Goal: Task Accomplishment & Management: Use online tool/utility

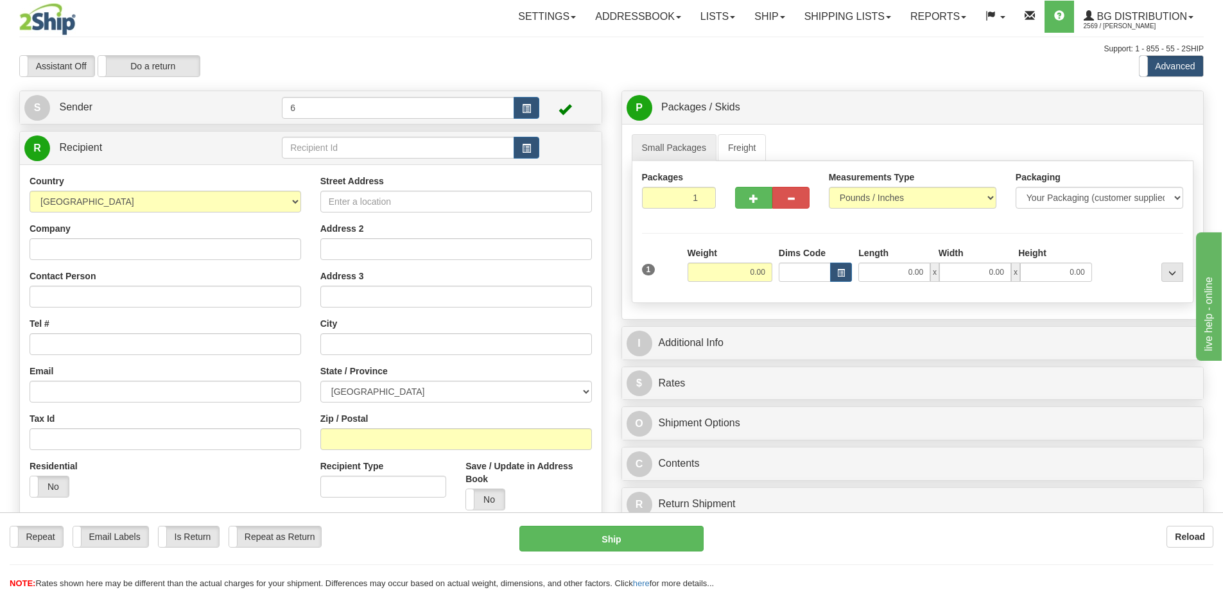
drag, startPoint x: 75, startPoint y: 28, endPoint x: 110, endPoint y: 91, distance: 72.4
click at [75, 28] on img at bounding box center [47, 19] width 56 height 32
click at [62, 74] on label "Assistant Off" at bounding box center [57, 66] width 74 height 21
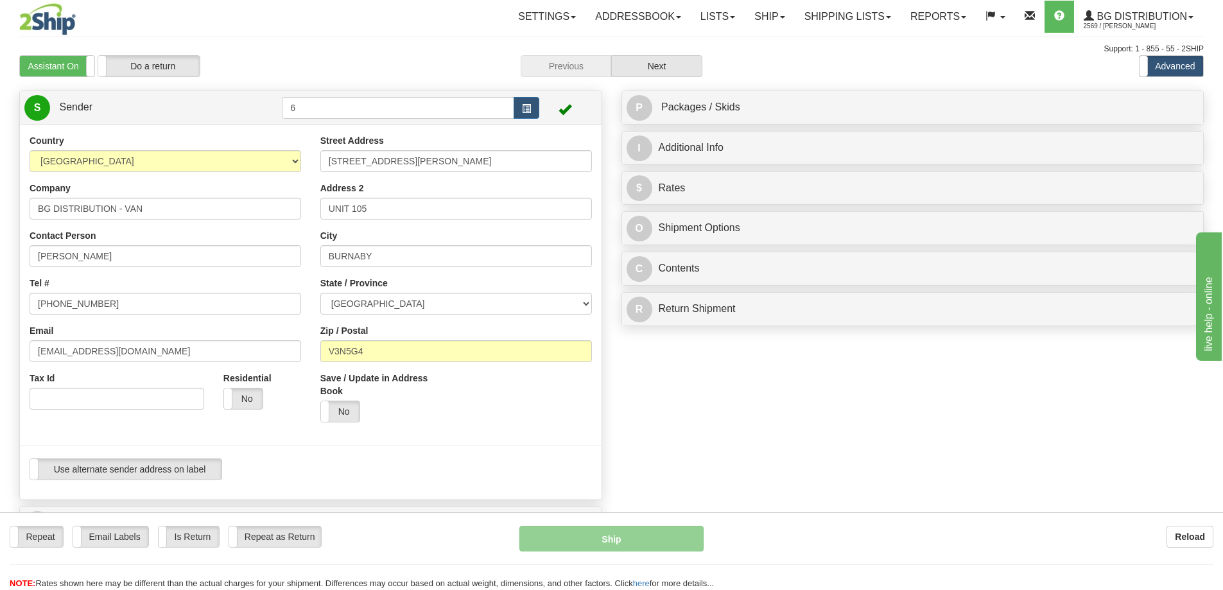
click at [62, 74] on label "Assistant On" at bounding box center [57, 66] width 74 height 21
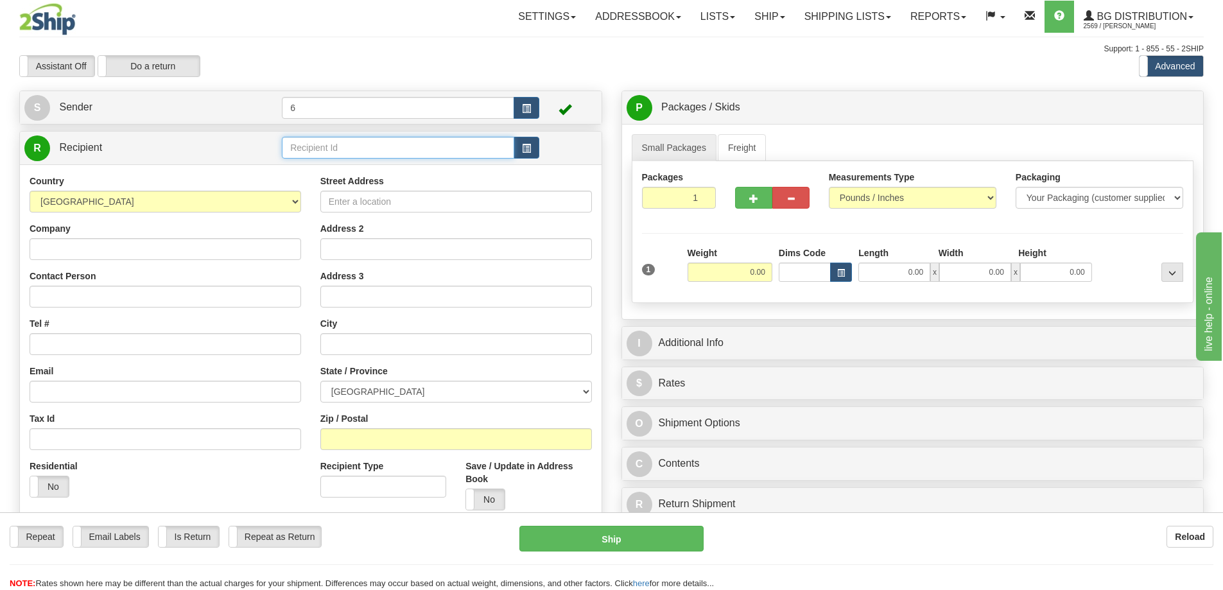
click at [384, 153] on input "text" at bounding box center [398, 148] width 232 height 22
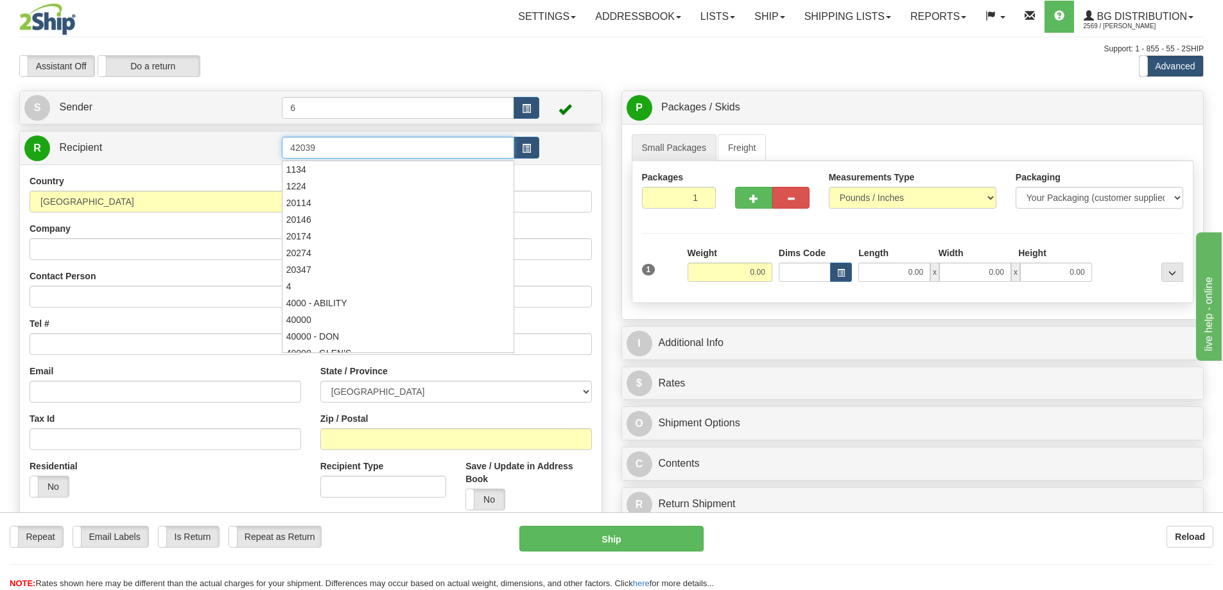
type input "42039"
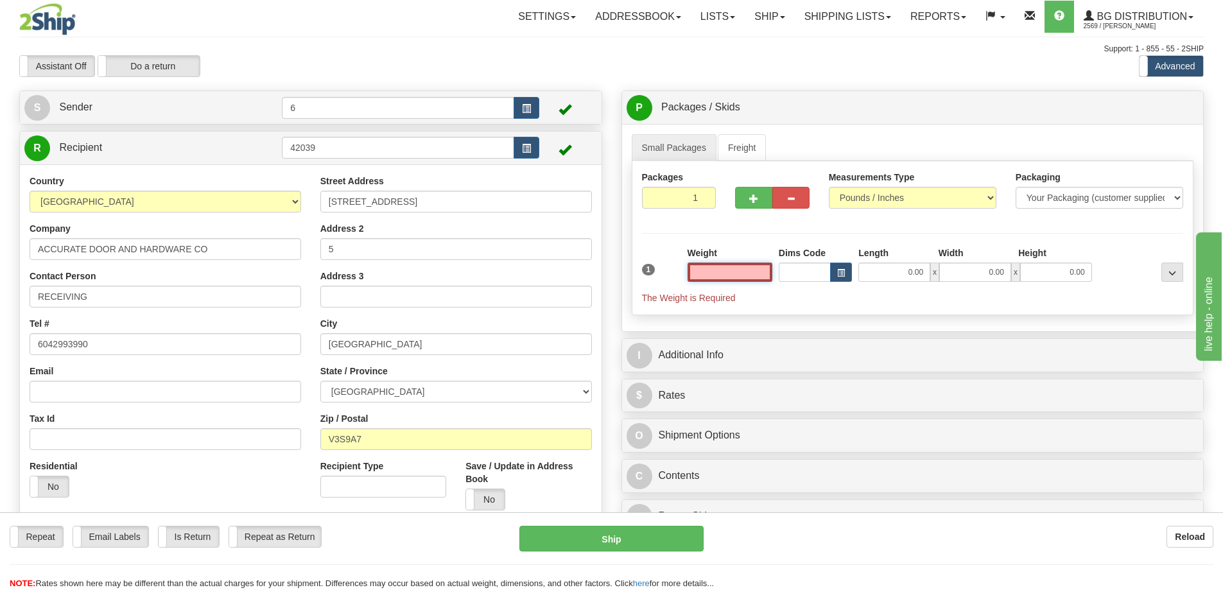
click at [737, 277] on input "text" at bounding box center [729, 272] width 85 height 19
click at [732, 273] on input "text" at bounding box center [729, 272] width 85 height 19
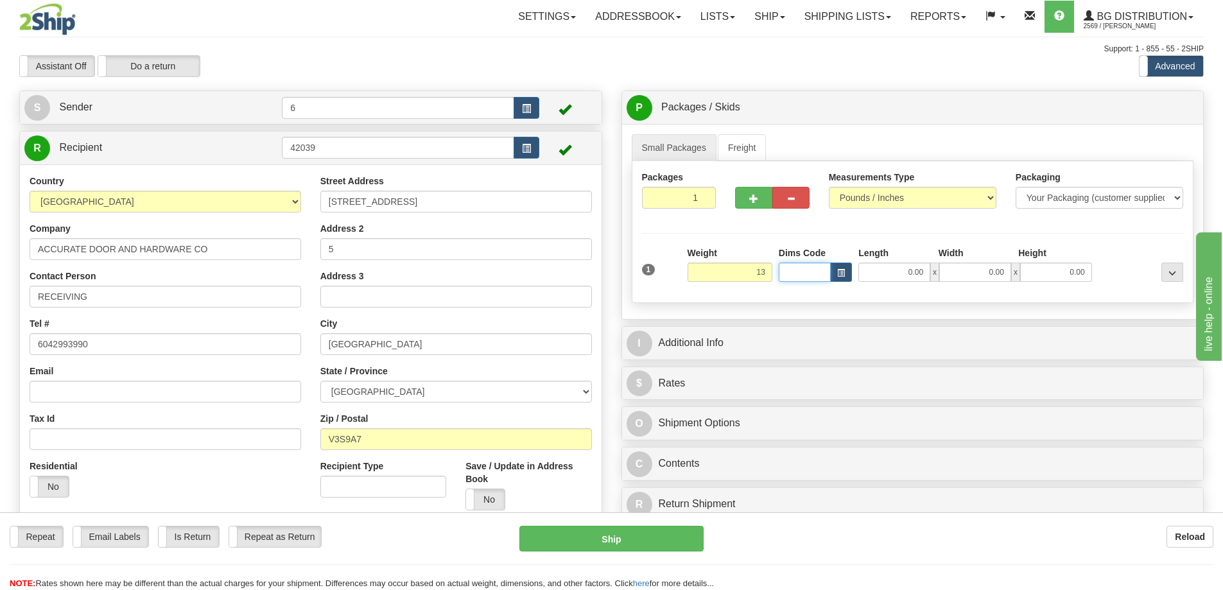
type input "13.00"
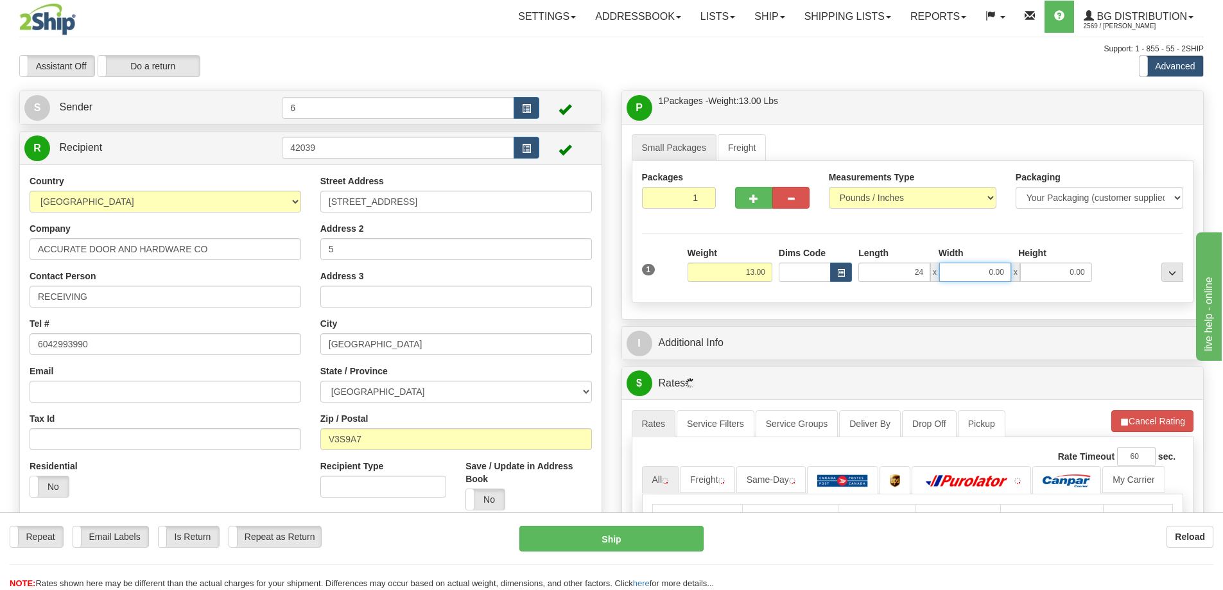
type input "24.00"
type input "5.00"
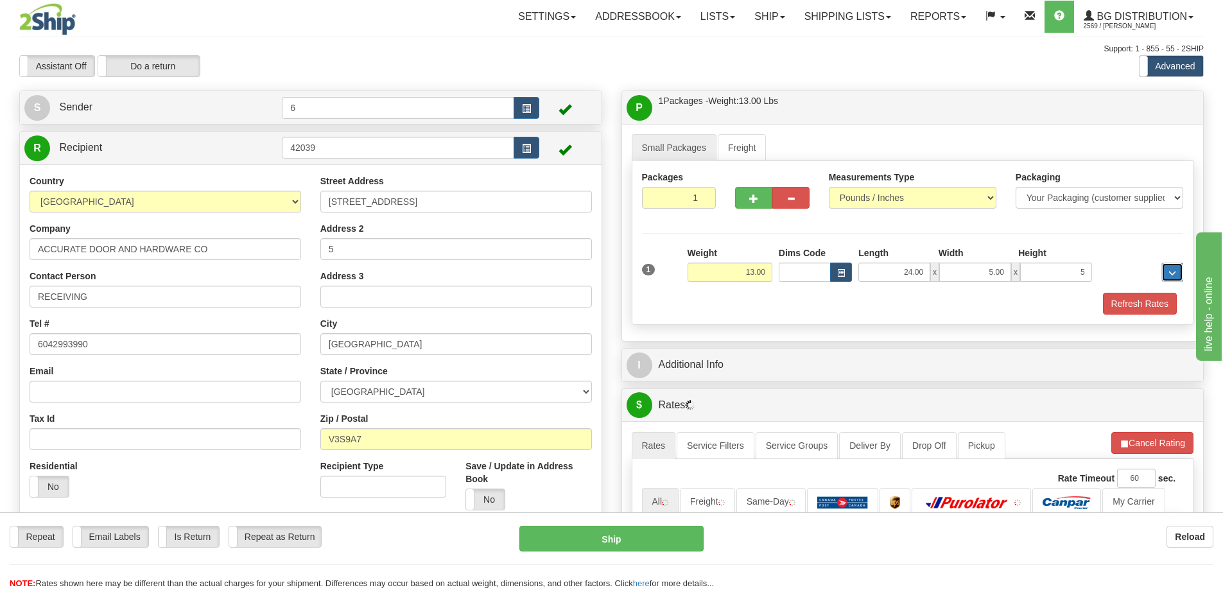
type input "5.00"
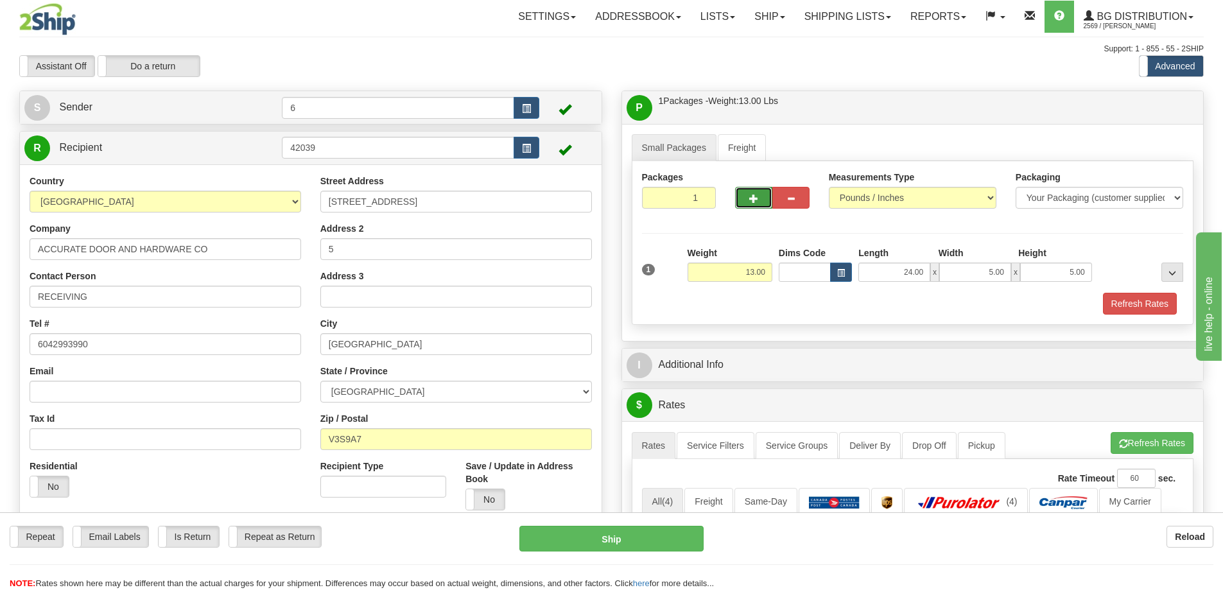
click at [741, 203] on button "button" at bounding box center [753, 198] width 37 height 22
radio input "true"
type input "2"
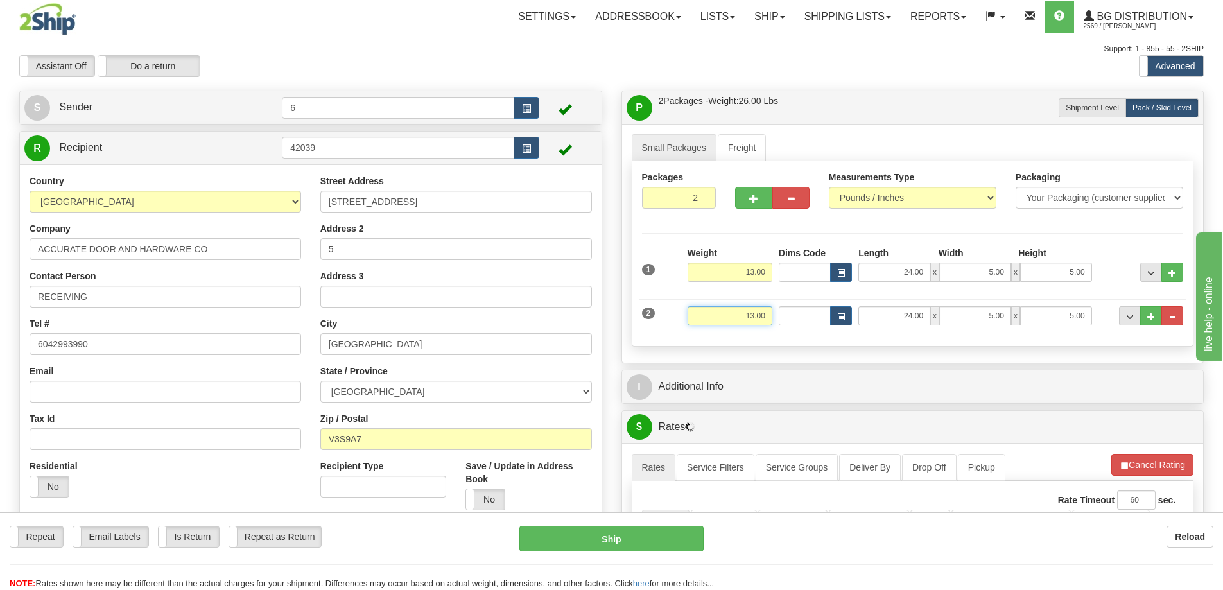
drag, startPoint x: 708, startPoint y: 309, endPoint x: 859, endPoint y: 315, distance: 150.9
click at [859, 315] on div "2 Weight 13.00 Dims Code Length Width Height" at bounding box center [913, 314] width 548 height 43
type input "25.00"
type input "17.00"
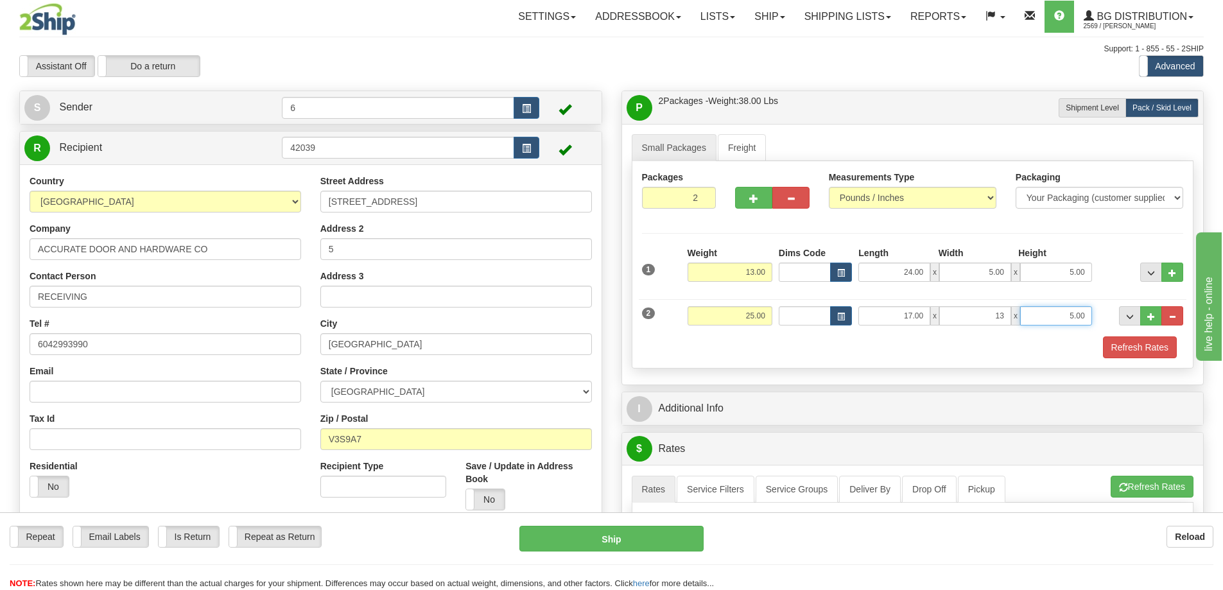
type input "13.00"
type input "9.00"
drag, startPoint x: 1129, startPoint y: 338, endPoint x: 1097, endPoint y: 349, distance: 34.1
click at [1126, 336] on div "Packaging Your Packaging (customer supplied) Envelope (carrier supplied) Pack (…" at bounding box center [935, 336] width 502 height 1
drag, startPoint x: 1130, startPoint y: 350, endPoint x: 1078, endPoint y: 383, distance: 61.4
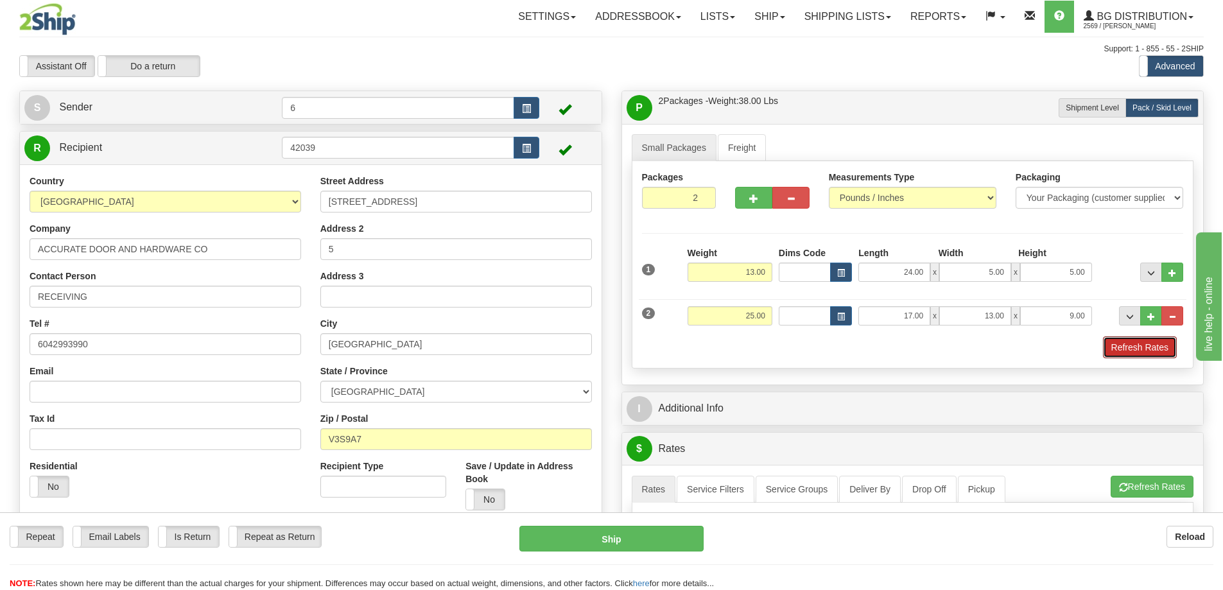
click at [1129, 350] on button "Refresh Rates" at bounding box center [1140, 347] width 74 height 22
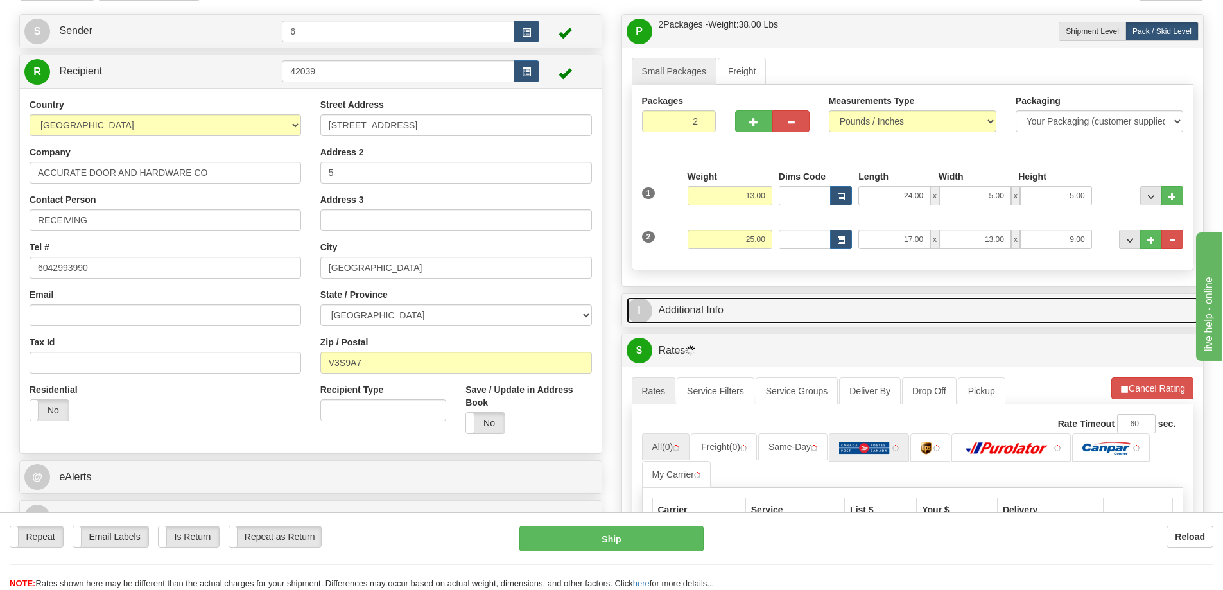
scroll to position [193, 0]
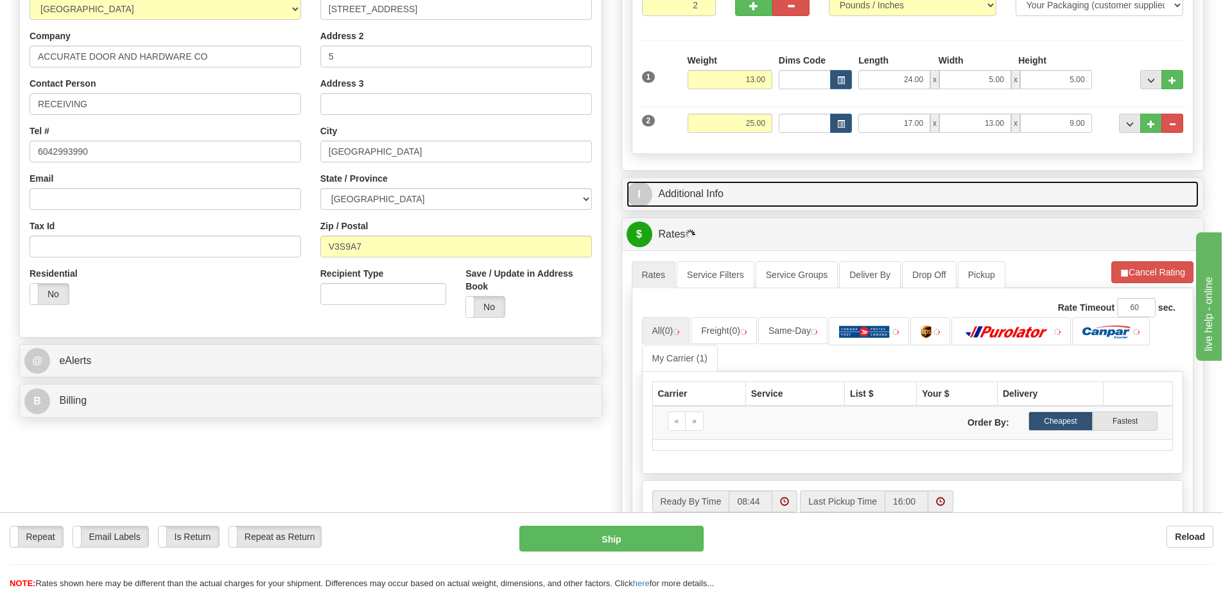
click at [803, 200] on link "I Additional Info" at bounding box center [912, 194] width 573 height 26
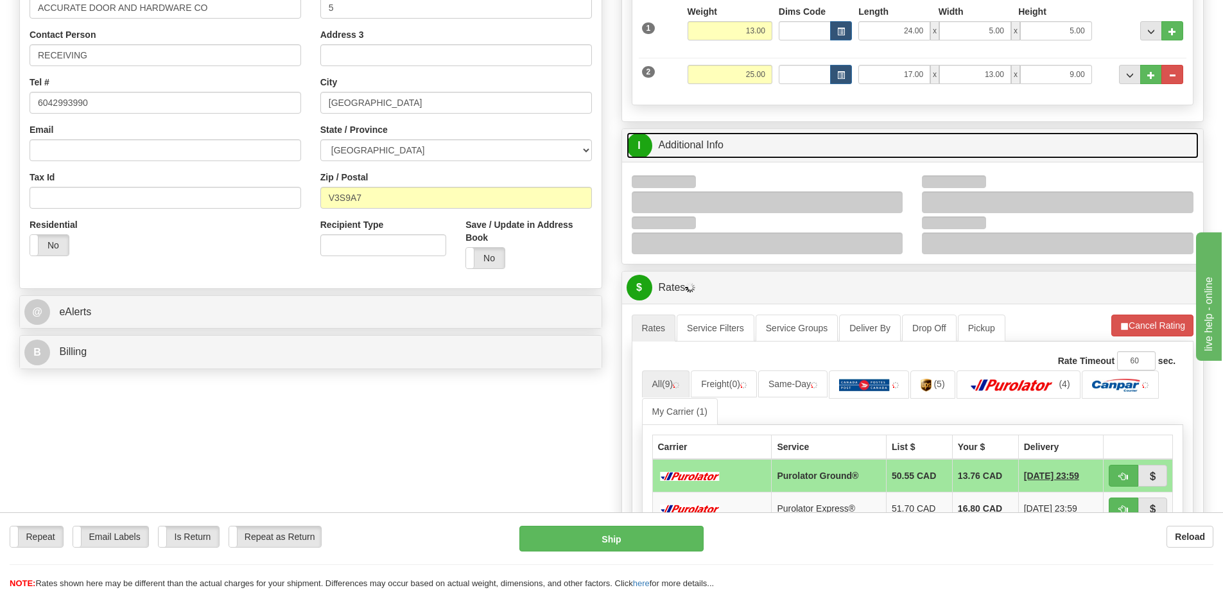
scroll to position [321, 0]
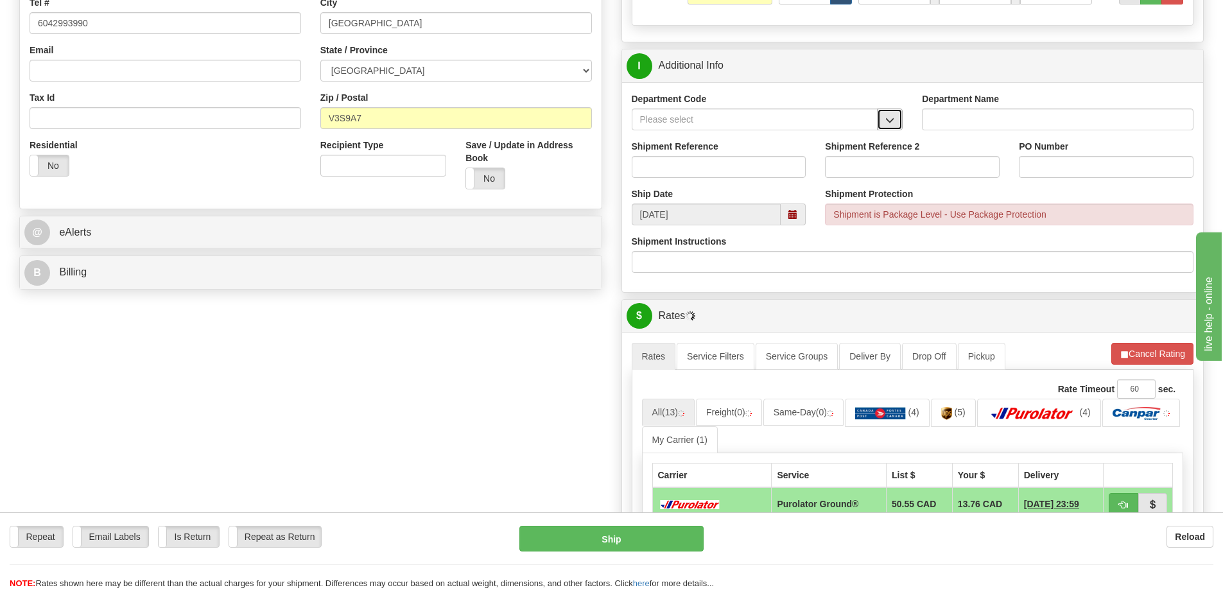
click at [884, 129] on button "button" at bounding box center [890, 119] width 26 height 22
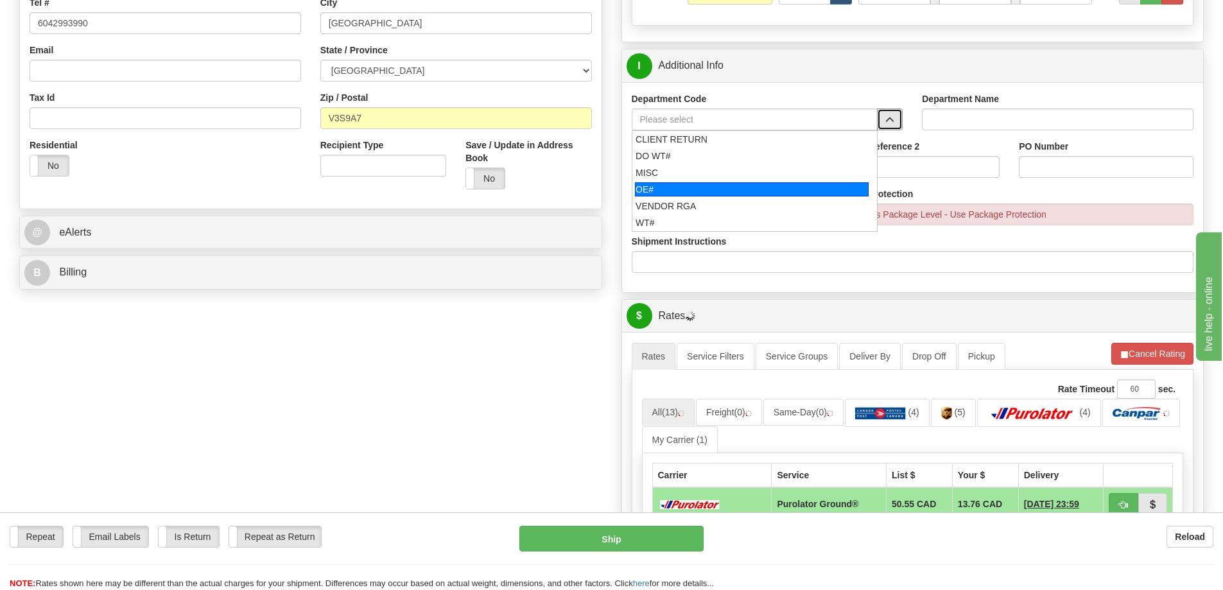
drag, startPoint x: 738, startPoint y: 198, endPoint x: 727, endPoint y: 171, distance: 28.7
click at [737, 196] on div "OE#" at bounding box center [752, 189] width 234 height 14
type input "OE#"
type input "ORDERS"
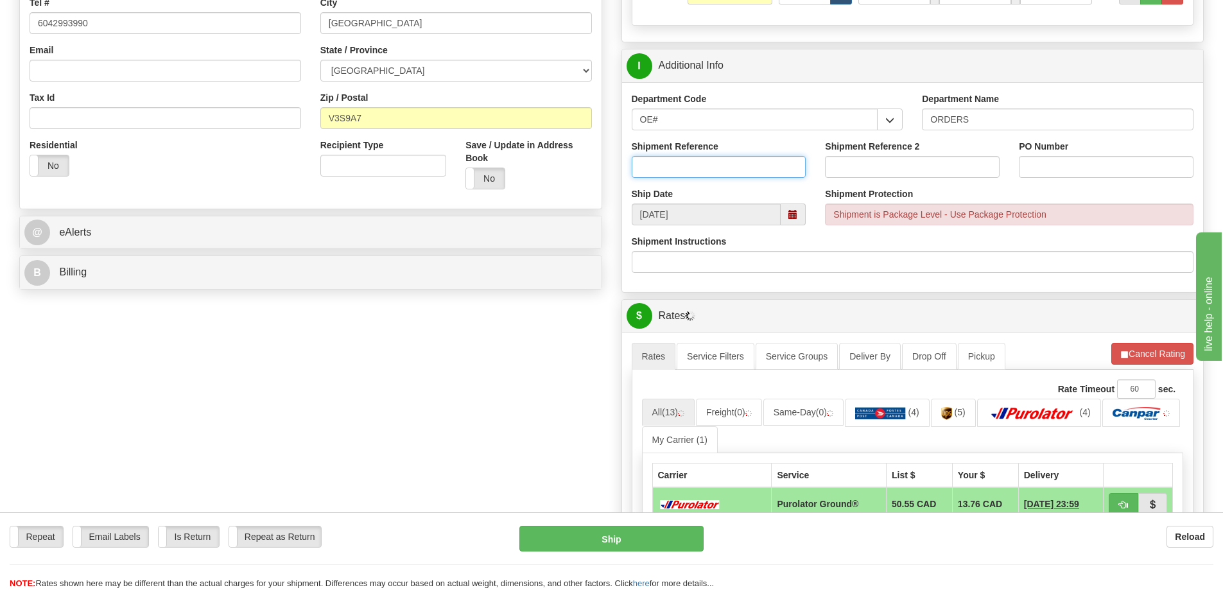
click at [725, 170] on input "Shipment Reference" at bounding box center [719, 167] width 175 height 22
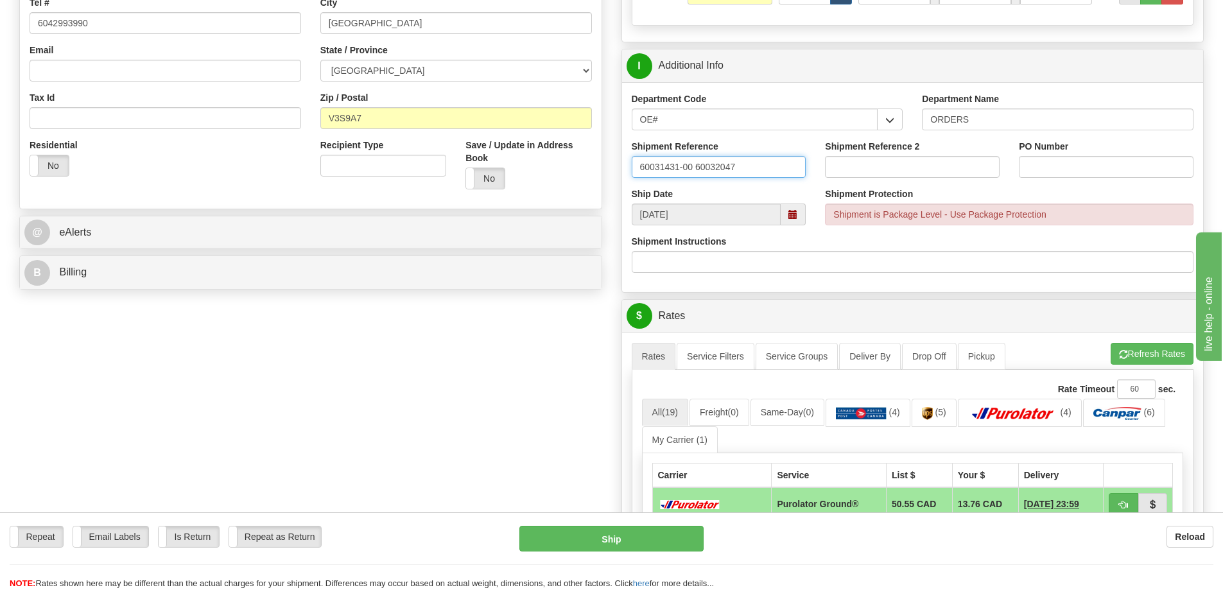
type input "60031431-00 60032047"
type input "502710-2 601067"
click at [1141, 352] on button "Refresh Rates" at bounding box center [1151, 354] width 83 height 22
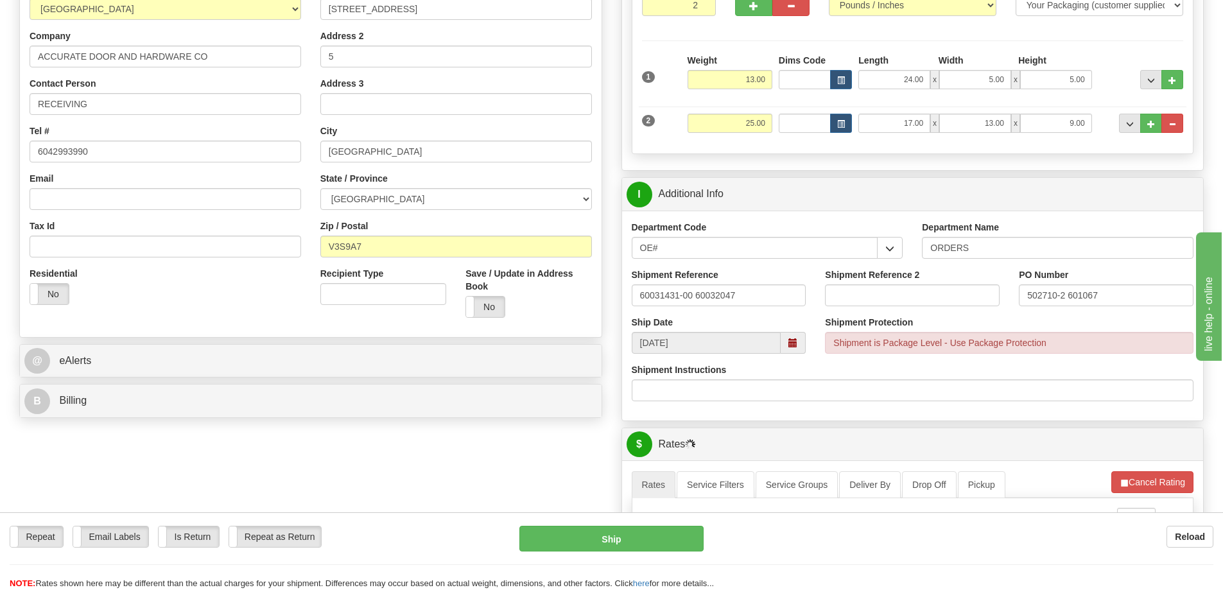
scroll to position [513, 0]
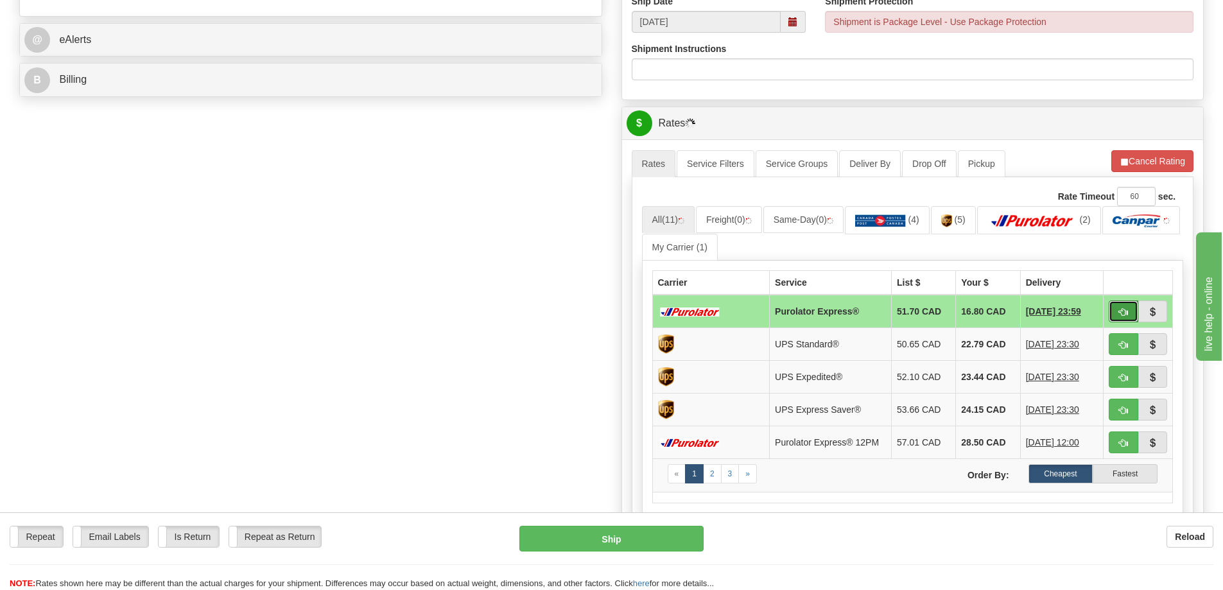
click at [1125, 305] on button "button" at bounding box center [1123, 311] width 30 height 22
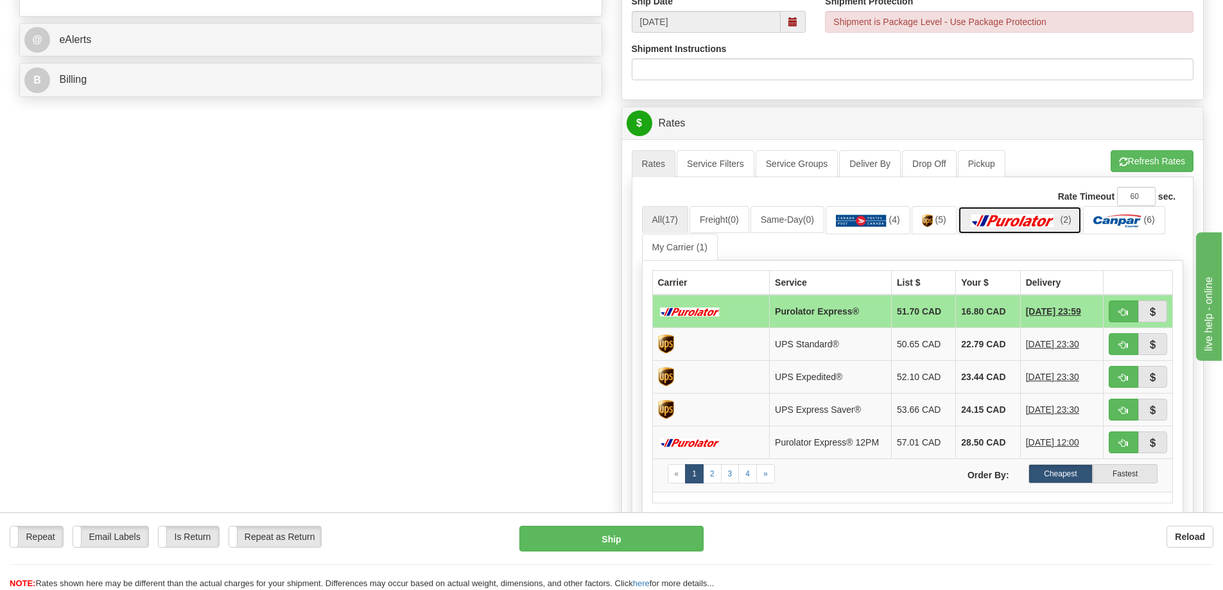
click at [1028, 221] on img at bounding box center [1013, 220] width 90 height 13
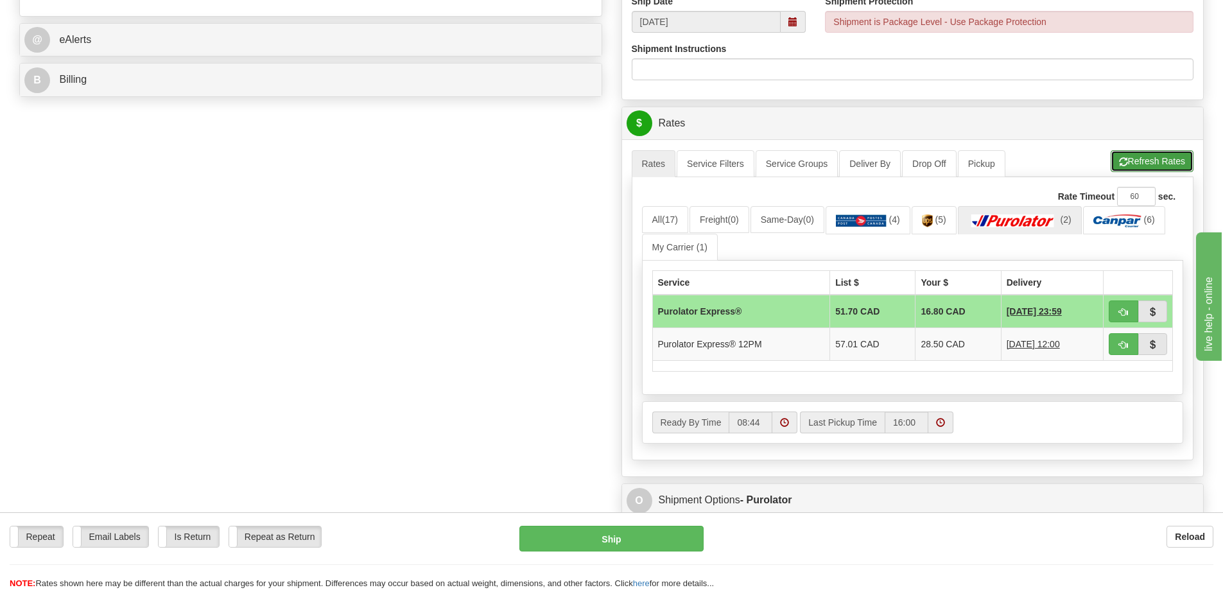
click at [1145, 166] on button "Refresh Rates" at bounding box center [1151, 161] width 83 height 22
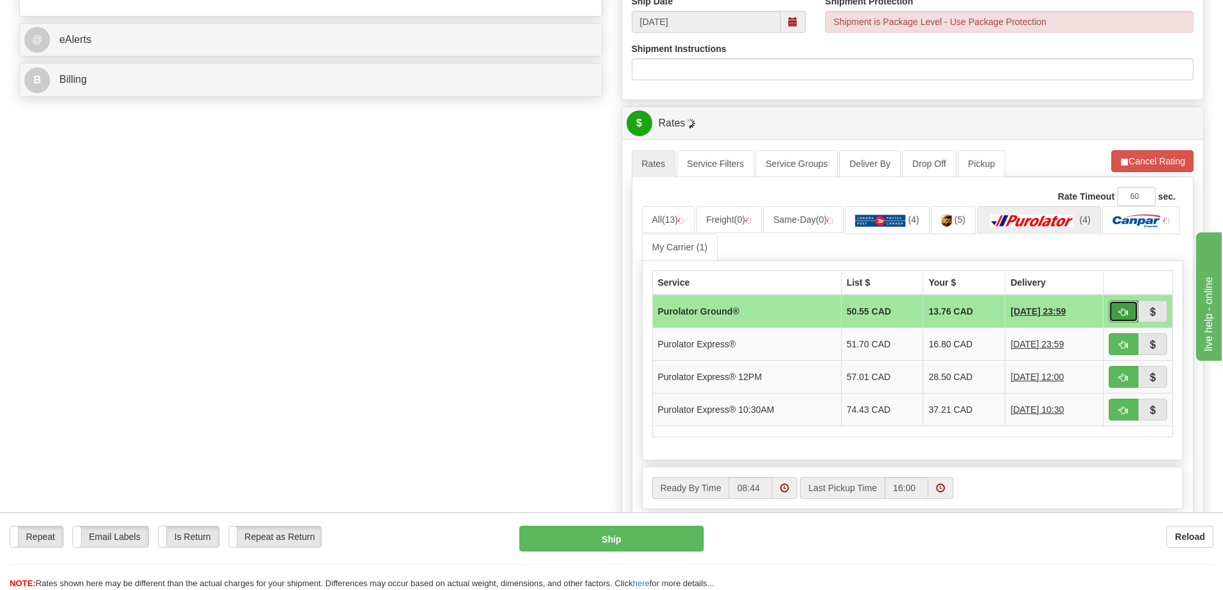
click at [1119, 315] on span "button" at bounding box center [1123, 312] width 9 height 8
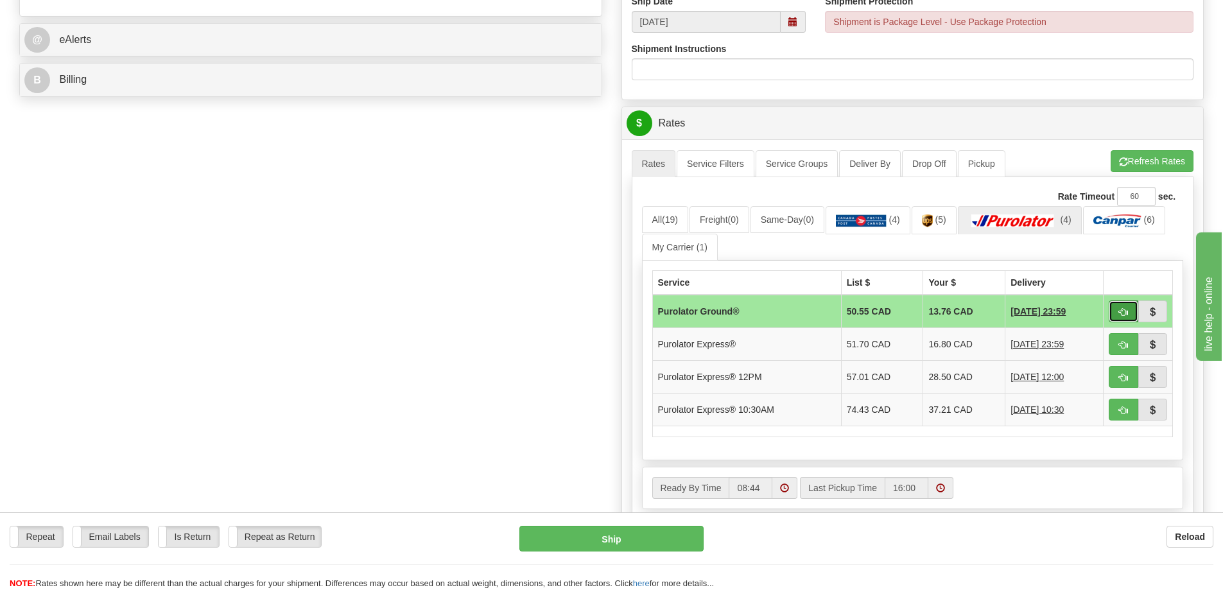
click at [1126, 307] on button "button" at bounding box center [1123, 311] width 30 height 22
type input "260"
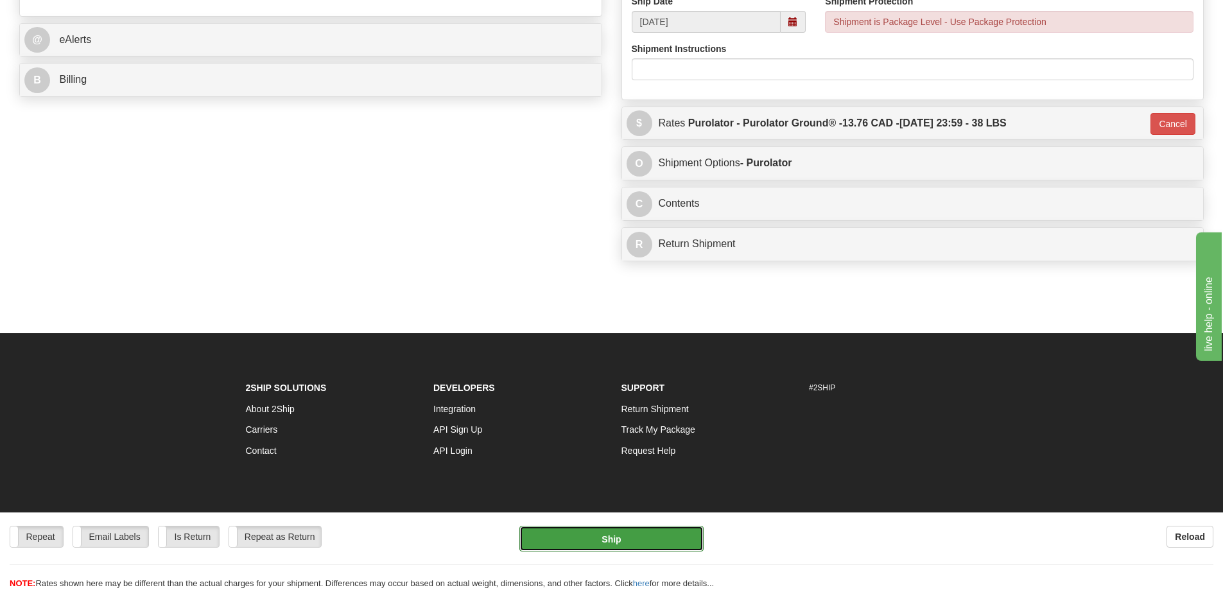
click at [573, 529] on button "Ship" at bounding box center [611, 539] width 184 height 26
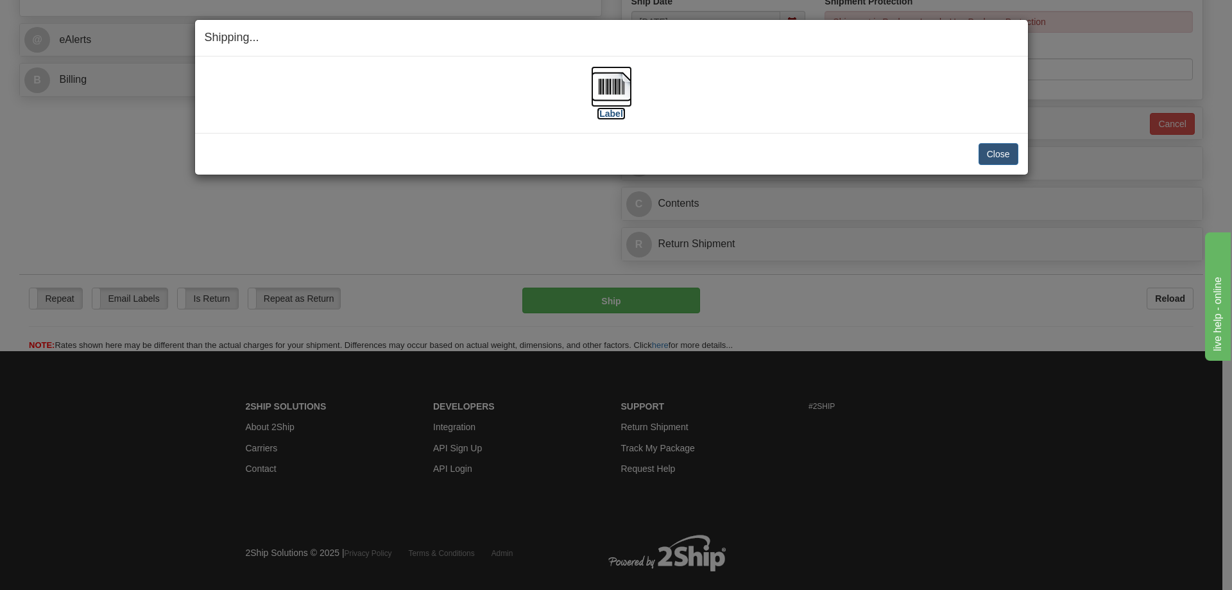
click at [616, 117] on label "[Label]" at bounding box center [612, 113] width 30 height 13
click at [993, 157] on button "Close" at bounding box center [999, 154] width 40 height 22
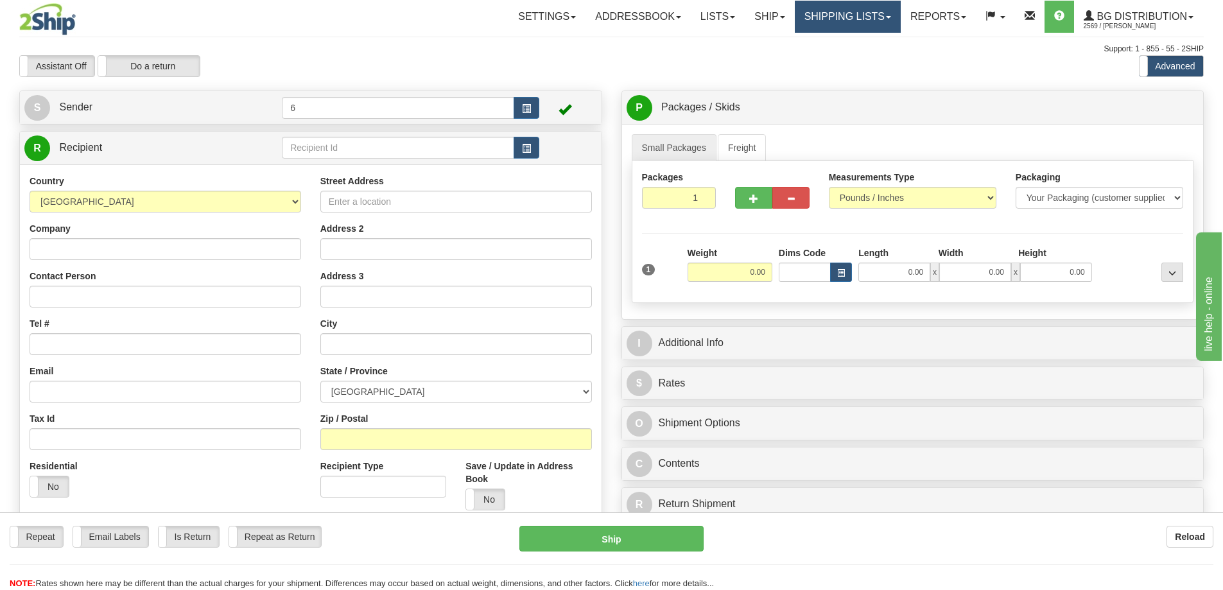
click at [840, 20] on link "Shipping lists" at bounding box center [848, 17] width 106 height 32
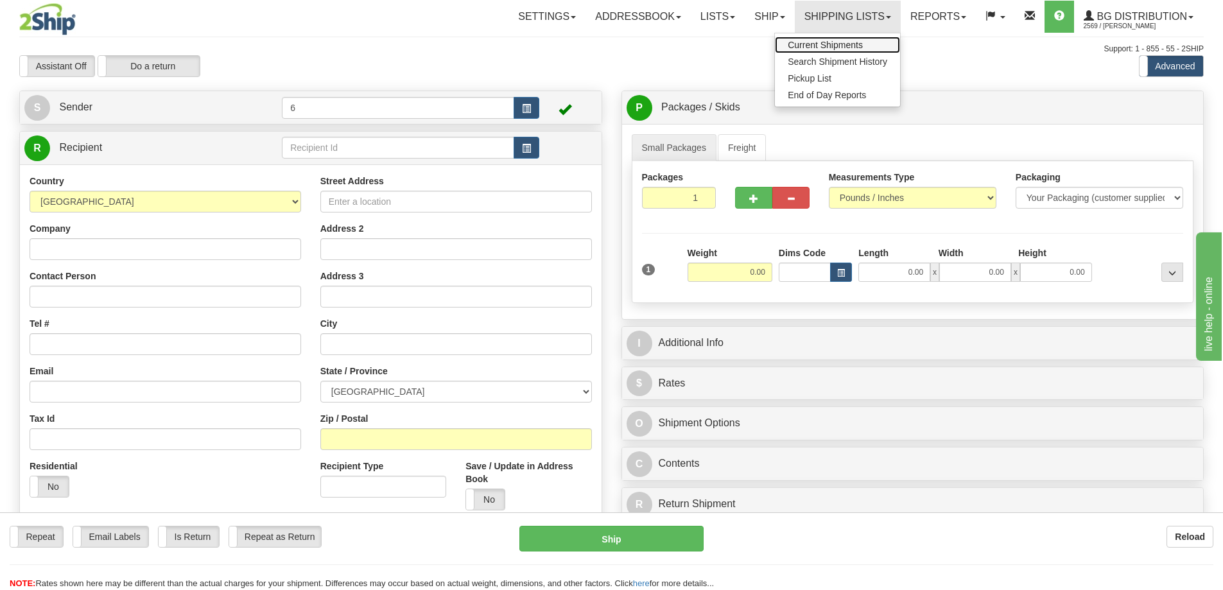
click at [838, 44] on span "Current Shipments" at bounding box center [825, 45] width 75 height 10
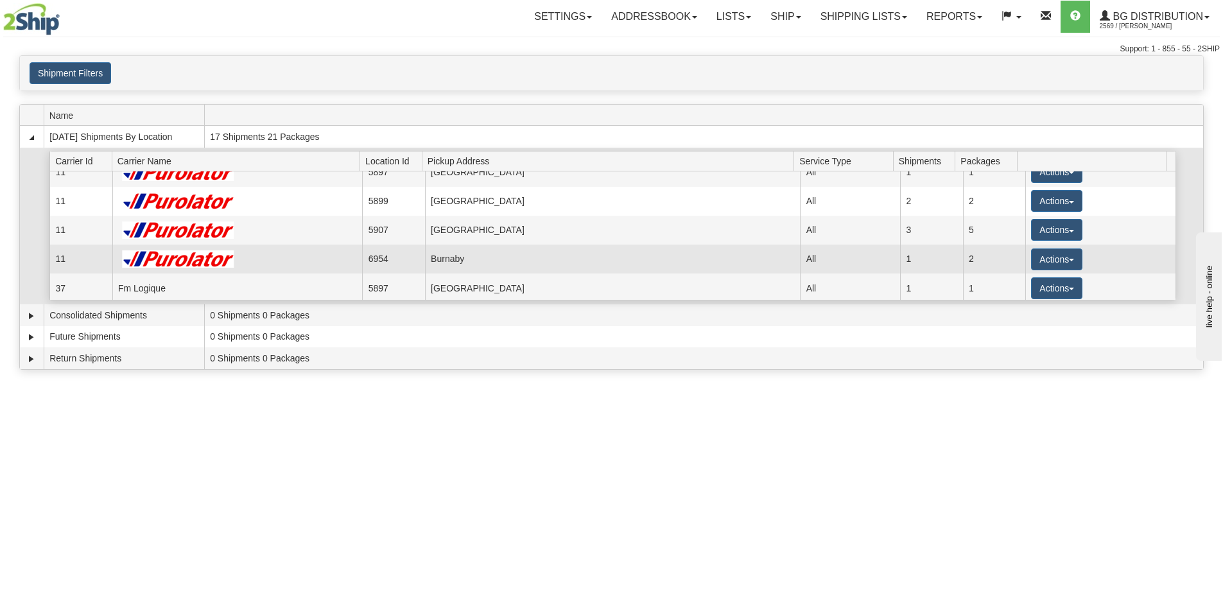
scroll to position [64, 0]
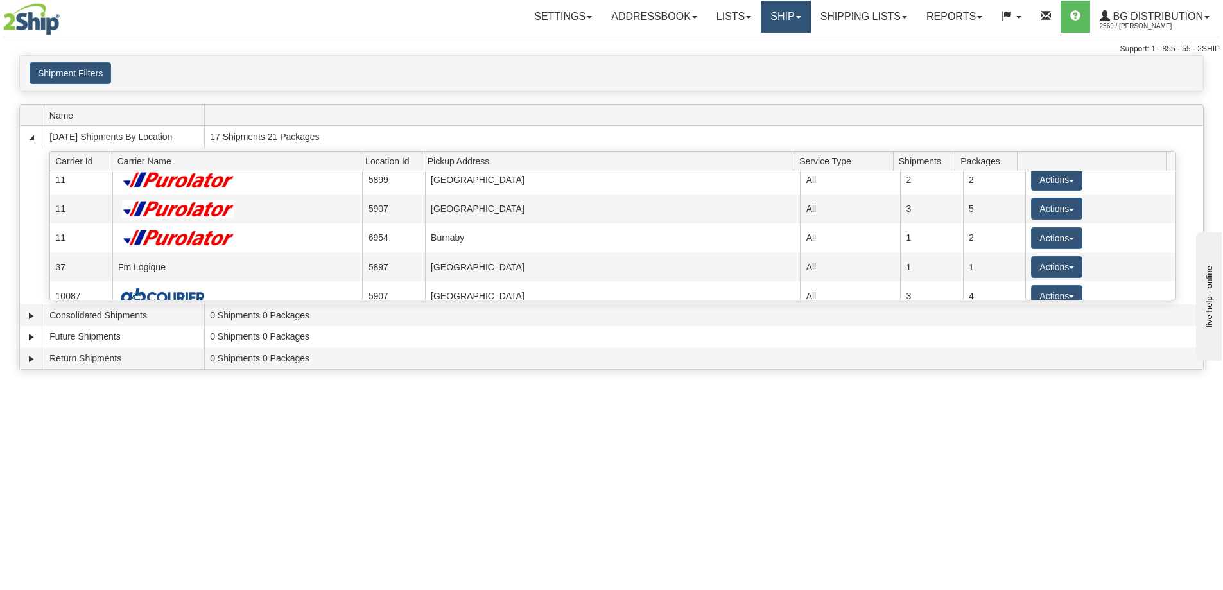
click at [787, 24] on link "Ship" at bounding box center [785, 17] width 49 height 32
click at [839, 21] on link "Shipping lists" at bounding box center [864, 17] width 106 height 32
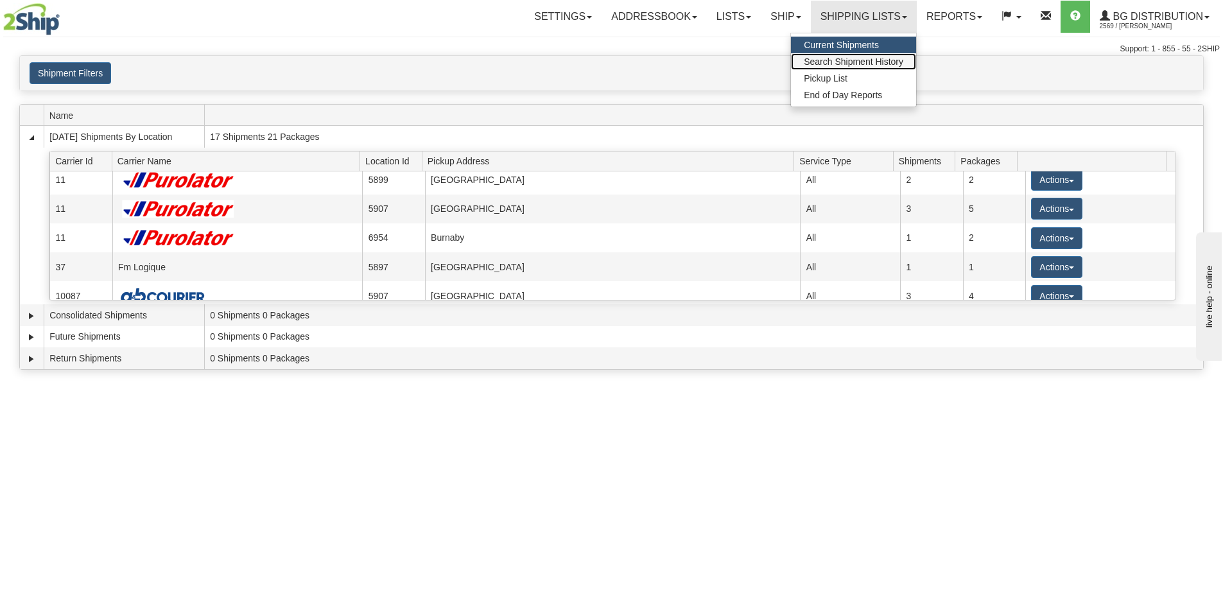
click at [829, 64] on span "Search Shipment History" at bounding box center [853, 61] width 99 height 10
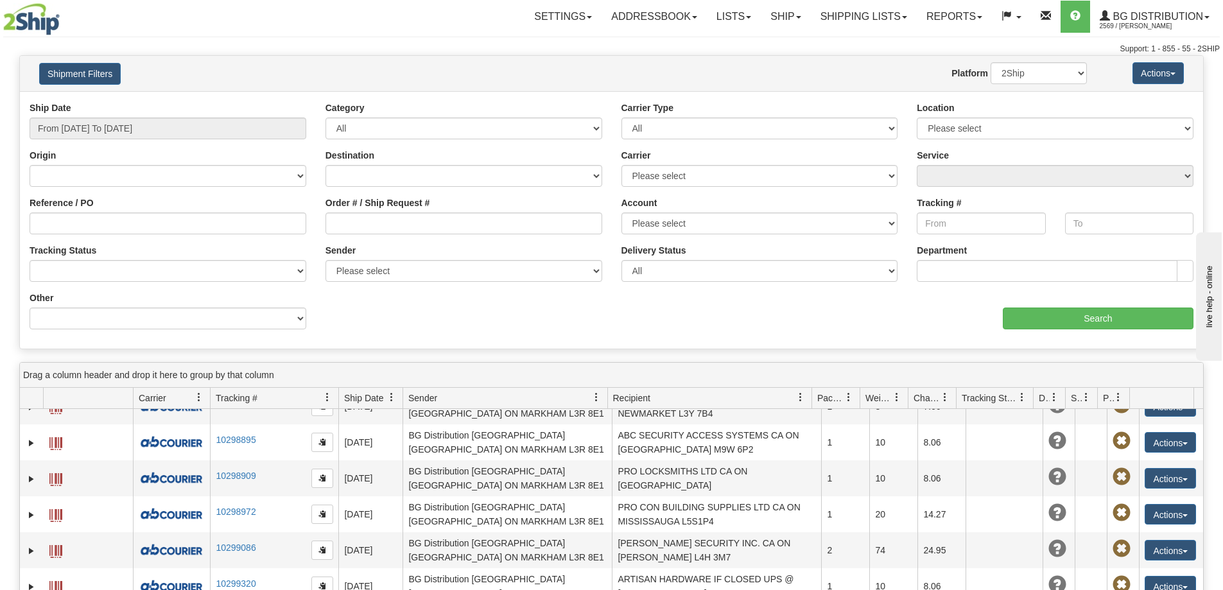
click at [1002, 115] on div "Location Please select Ottawa K1B 3W7 Montreal Quebec City Winnipeg Toronto Bur…" at bounding box center [1055, 120] width 277 height 38
click at [995, 128] on select "Please select Ottawa K1B 3W7 Montreal Quebec City Winnipeg Toronto Burnaby" at bounding box center [1055, 128] width 277 height 22
select select "6954"
click at [917, 119] on select "Please select Ottawa K1B 3W7 Montreal Quebec City Winnipeg Toronto Burnaby" at bounding box center [1055, 128] width 277 height 22
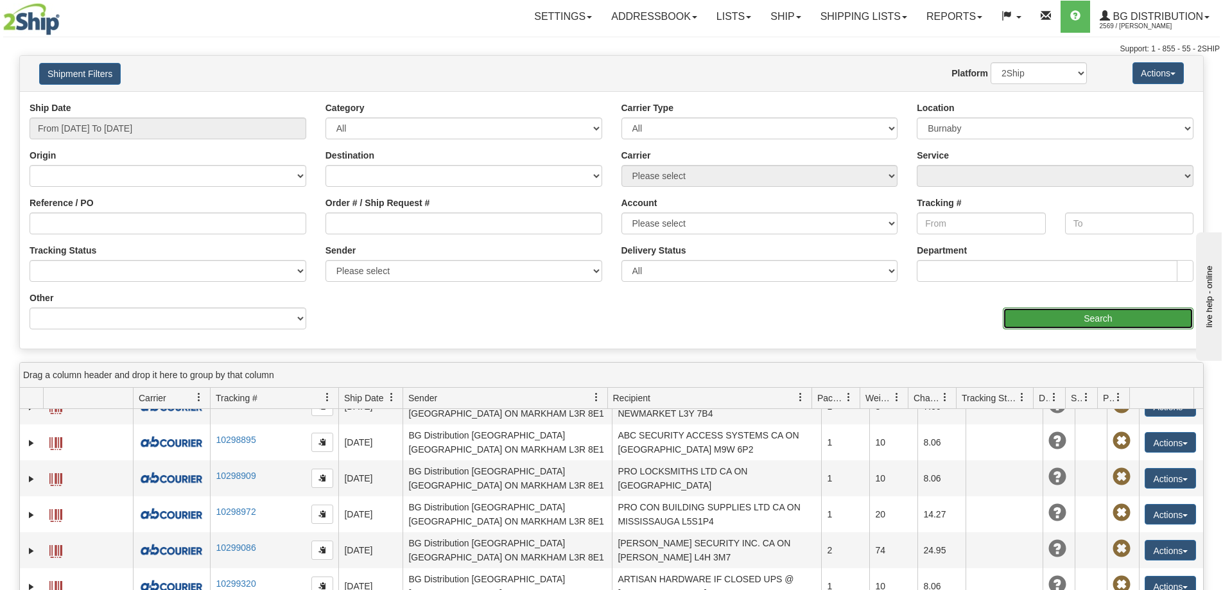
click at [1058, 319] on input "Search" at bounding box center [1098, 318] width 191 height 22
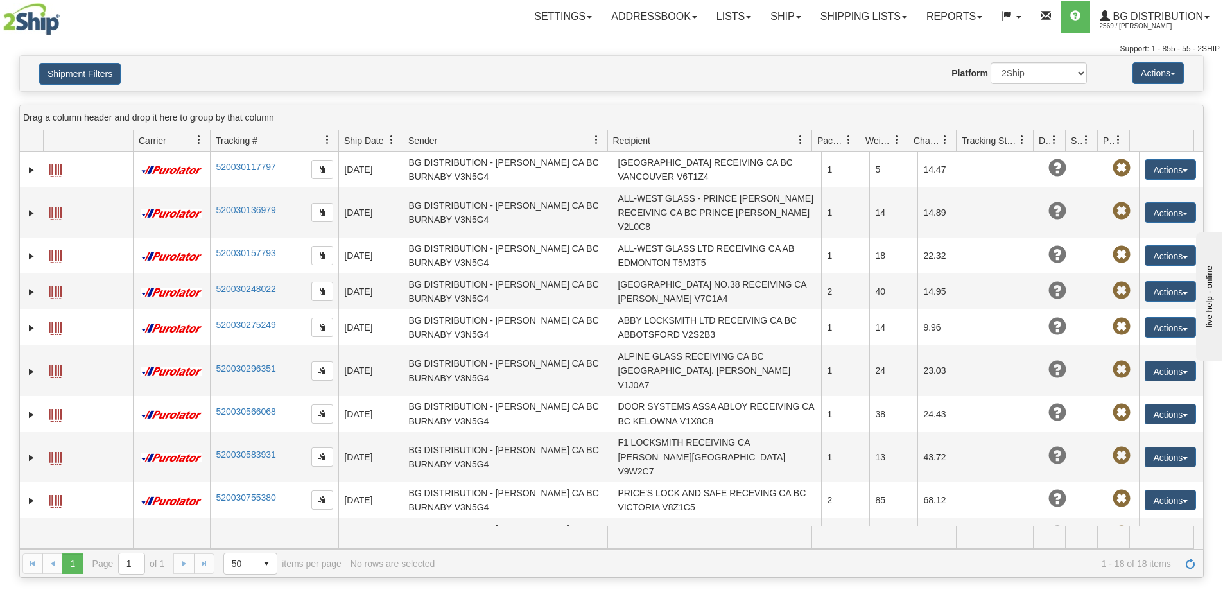
click at [358, 147] on span "Ship Date" at bounding box center [363, 140] width 39 height 13
click at [358, 147] on span "Ship Date" at bounding box center [360, 140] width 33 height 13
click at [639, 139] on span "Recipient" at bounding box center [631, 140] width 37 height 13
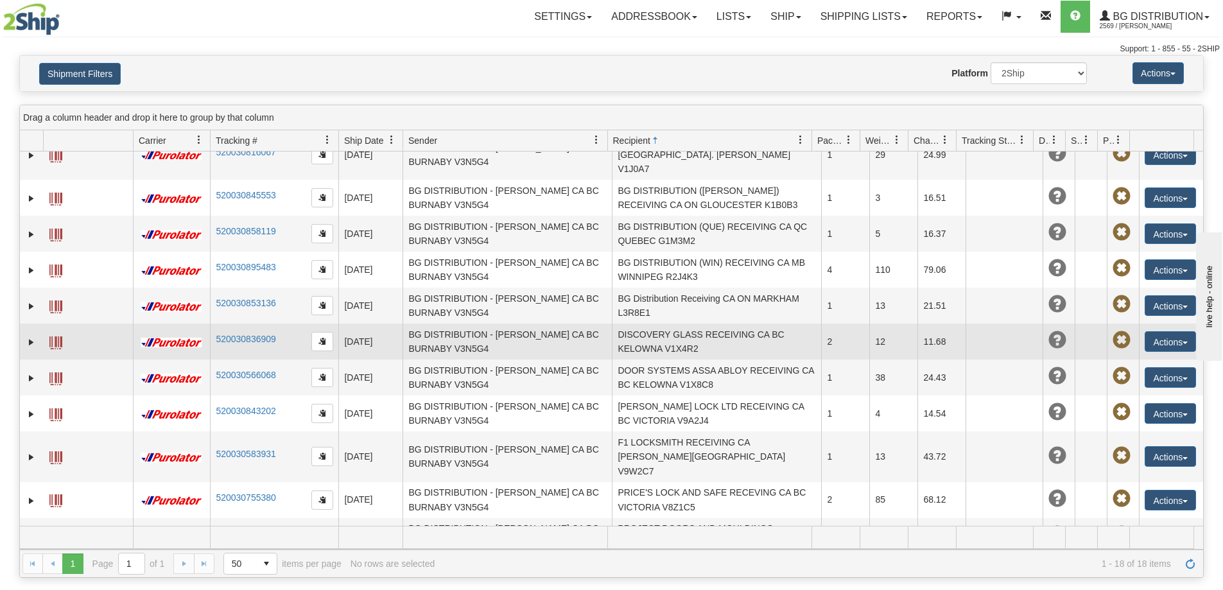
scroll to position [208, 0]
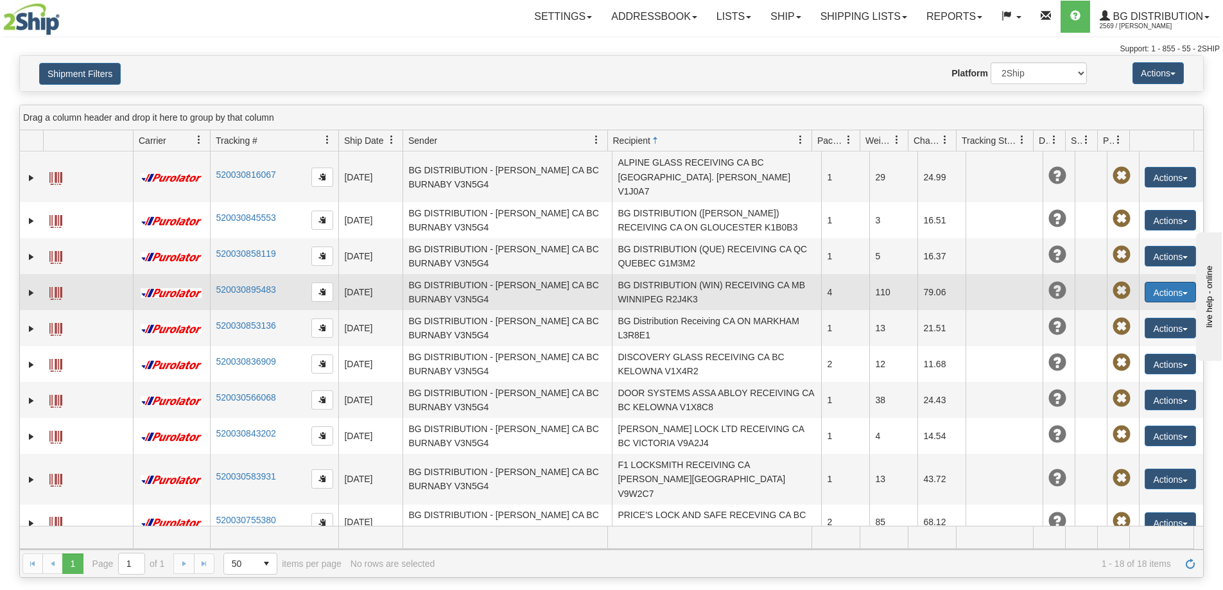
click at [1173, 282] on button "Actions" at bounding box center [1169, 292] width 51 height 21
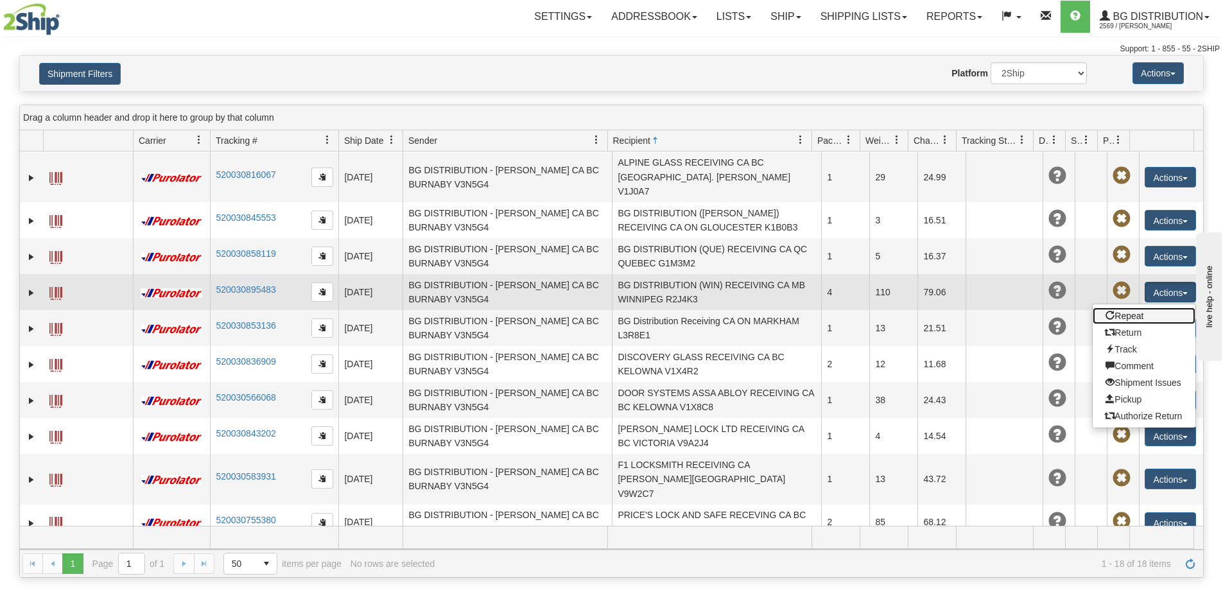
click at [1119, 307] on link "Repeat" at bounding box center [1143, 315] width 103 height 17
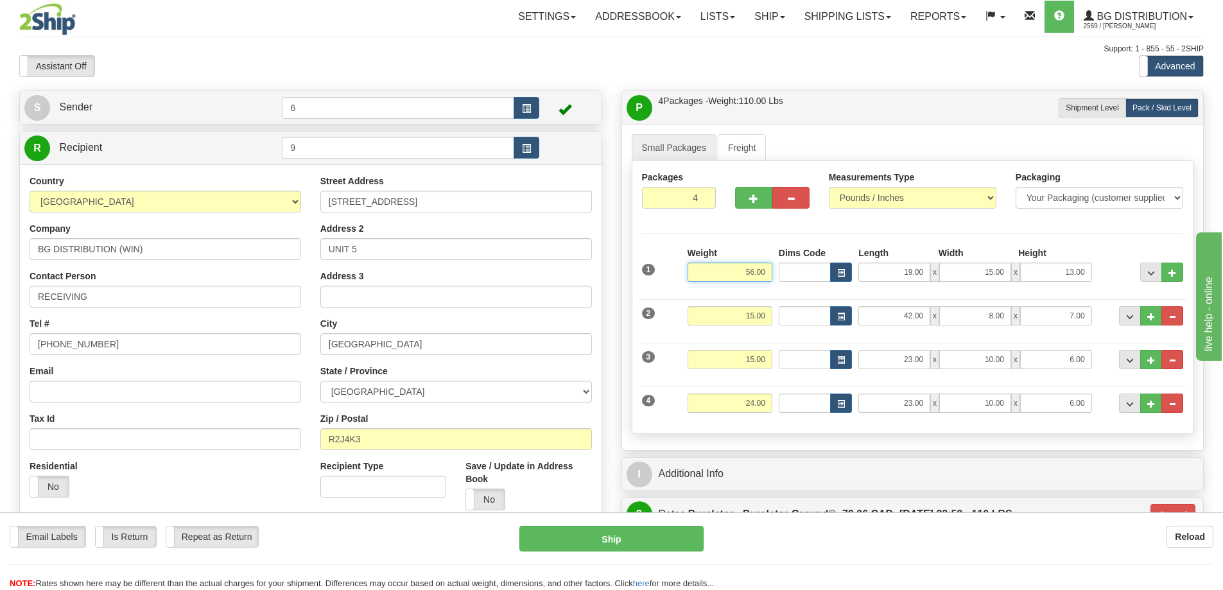
drag, startPoint x: 736, startPoint y: 279, endPoint x: 794, endPoint y: 278, distance: 58.4
click at [794, 275] on div "1 Weight 56.00 Dims Code x x" at bounding box center [913, 269] width 548 height 46
type input "48.00"
type input "260"
type input "17.00"
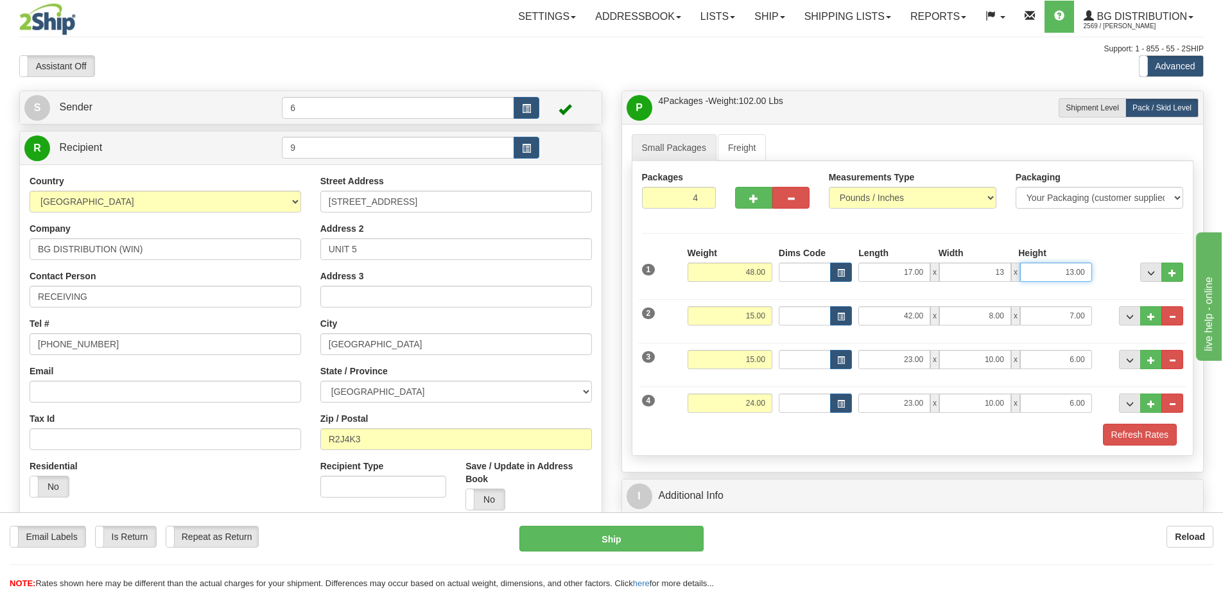
type input "13.00"
type input "9.00"
click at [1143, 275] on button "..." at bounding box center [1151, 272] width 22 height 19
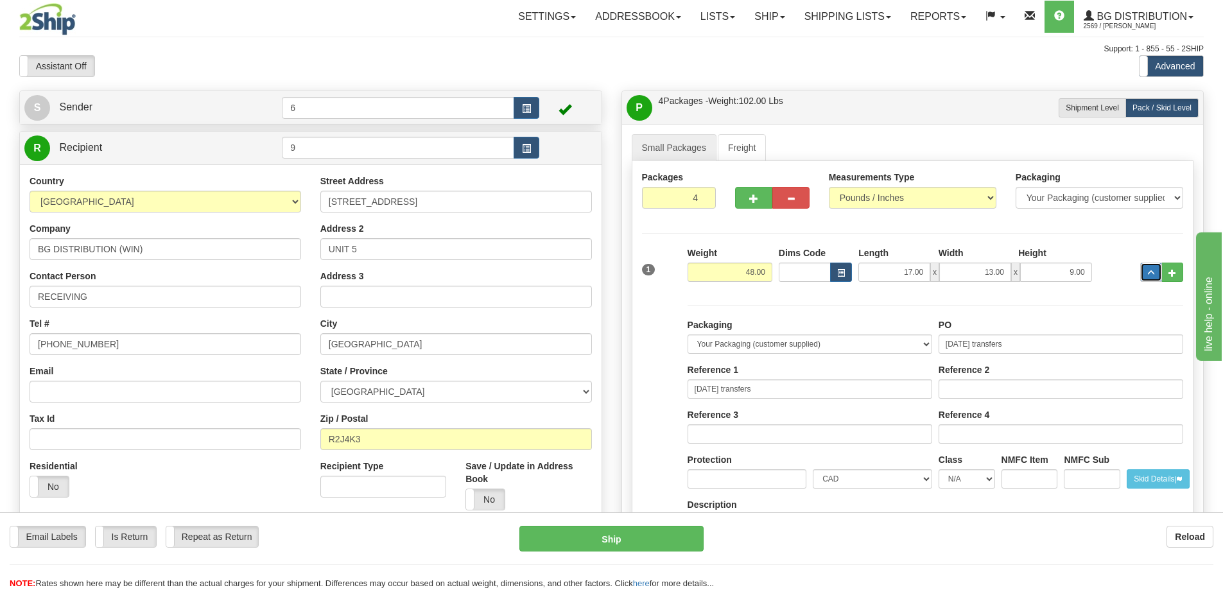
click at [1147, 277] on span "..." at bounding box center [1151, 273] width 8 height 7
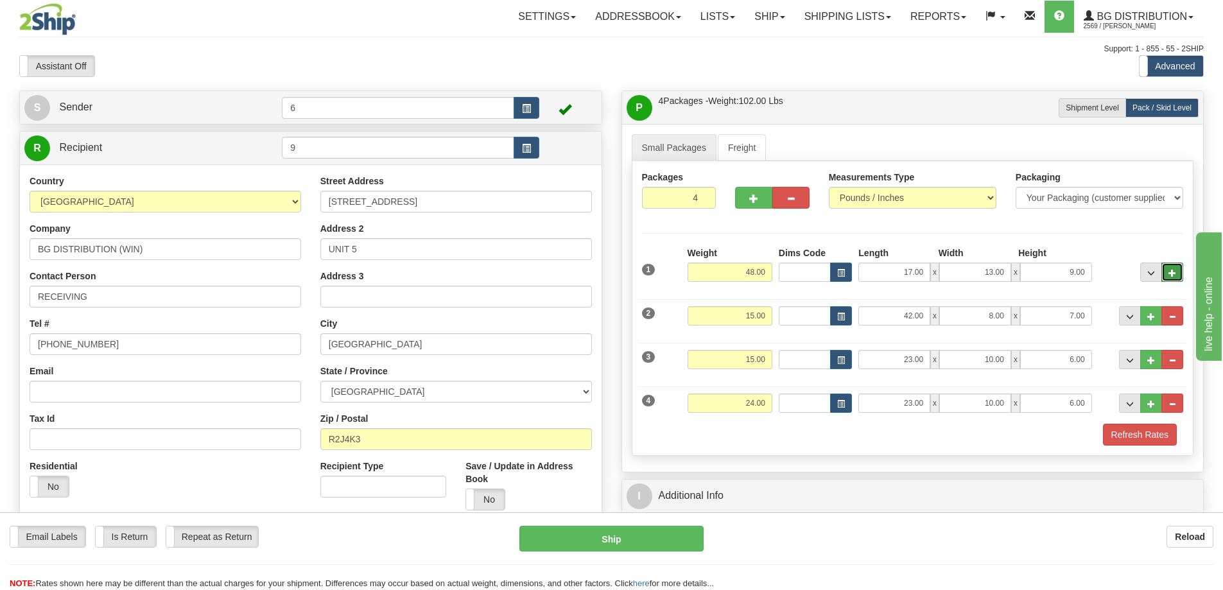
click at [1170, 275] on span "..." at bounding box center [1172, 273] width 8 height 7
type input "5"
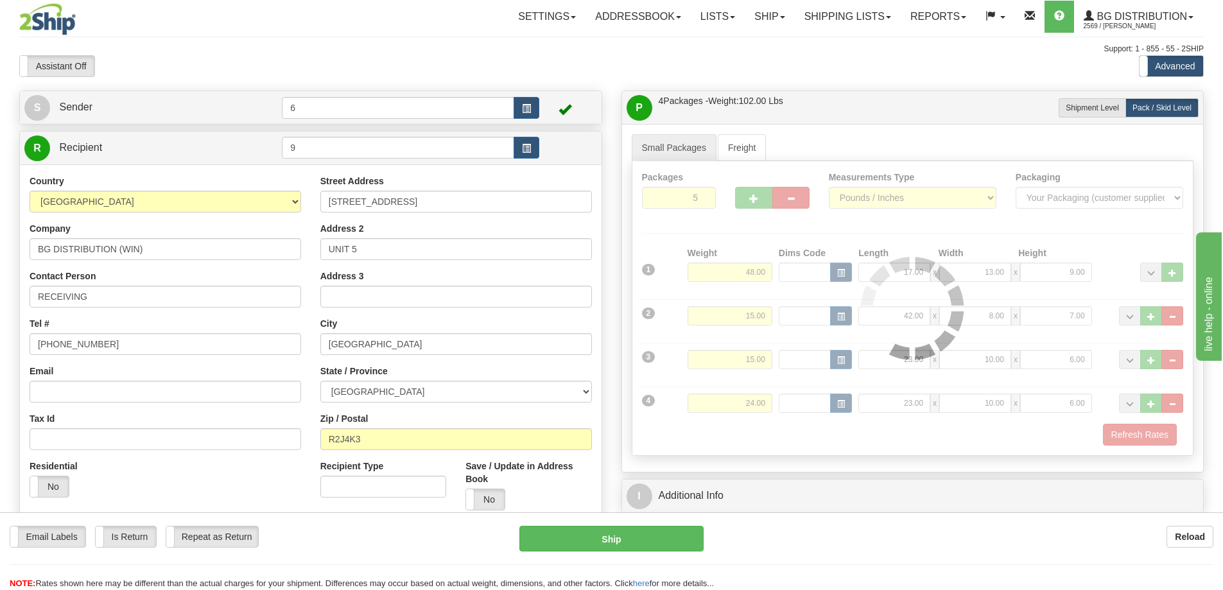
type input "260"
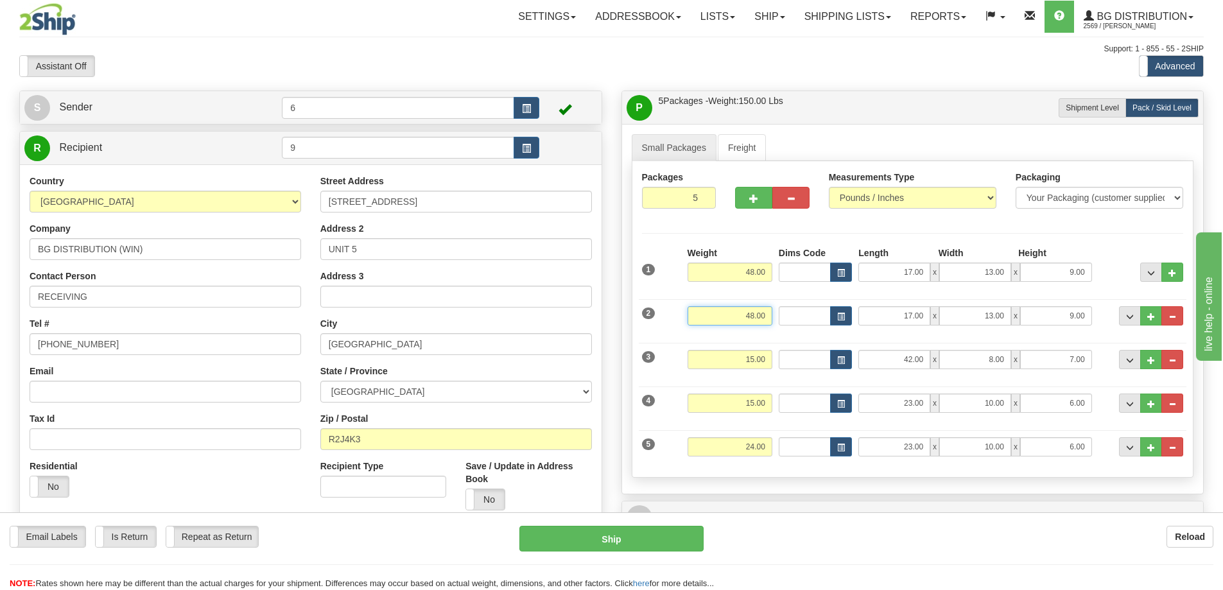
drag, startPoint x: 786, startPoint y: 307, endPoint x: 800, endPoint y: 314, distance: 16.4
click at [828, 302] on div "2 Weight 48.00 Dims Code Length Width Height" at bounding box center [913, 314] width 548 height 43
type input "11"
type input "260"
type input "11.00"
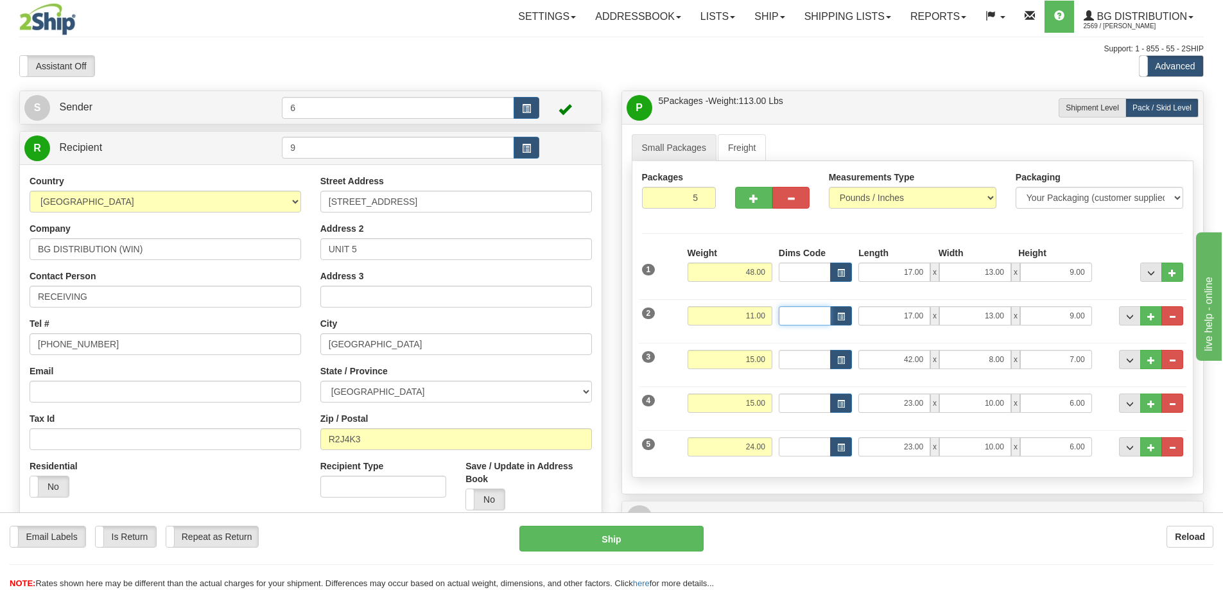
scroll to position [385, 0]
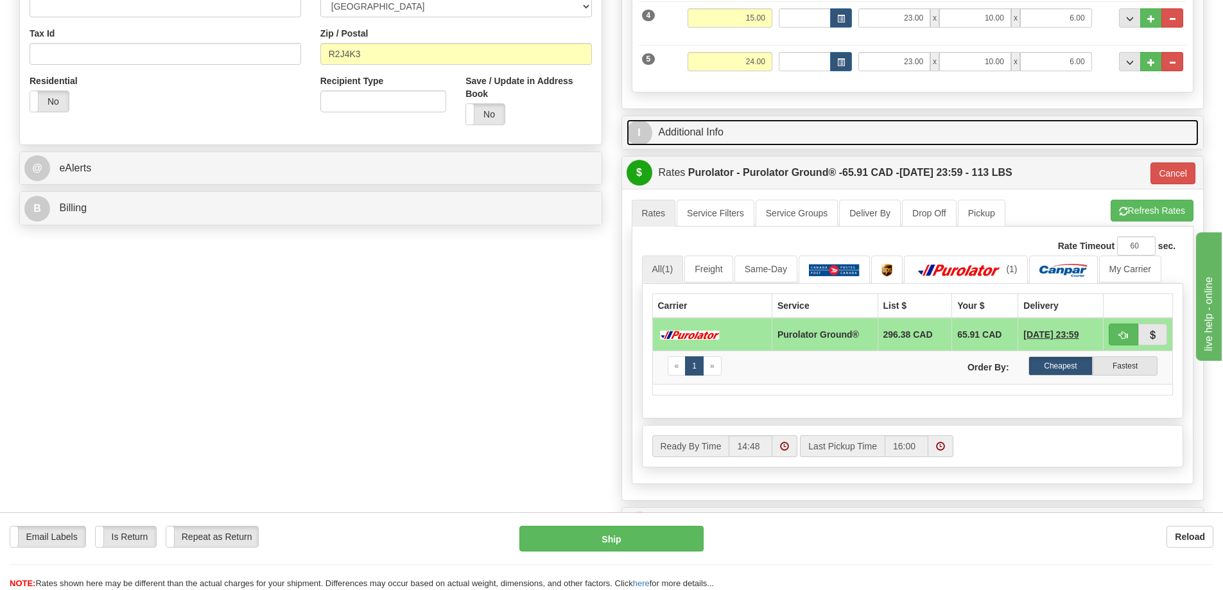
click at [804, 143] on link "I Additional Info" at bounding box center [912, 132] width 573 height 26
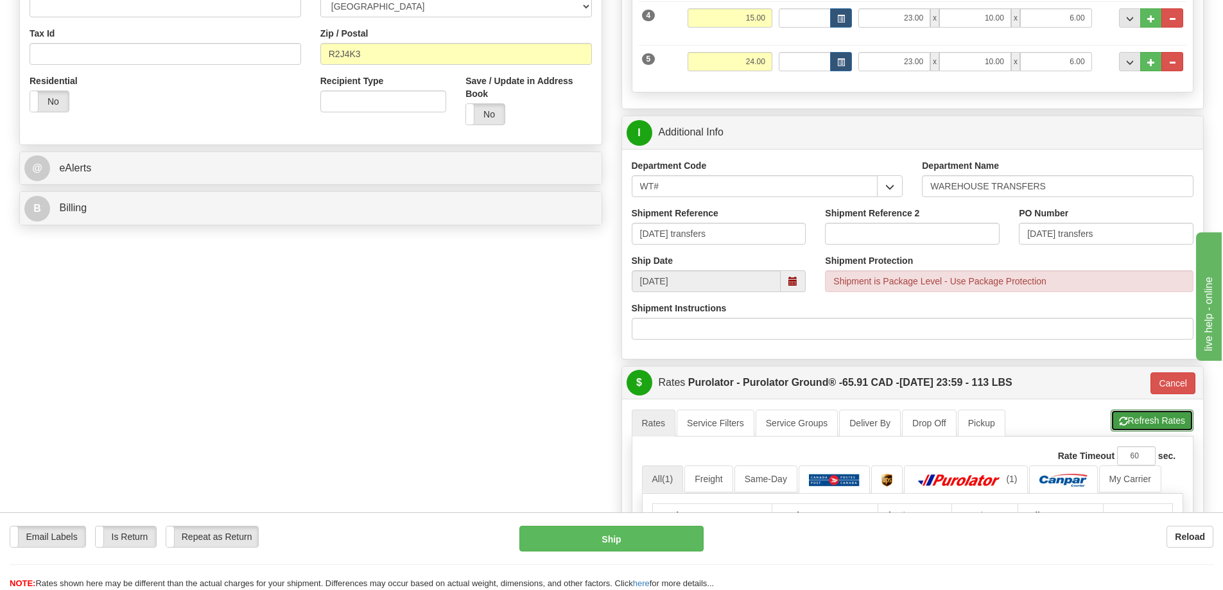
click at [1151, 417] on button "Refresh Rates" at bounding box center [1151, 421] width 83 height 22
type input "260"
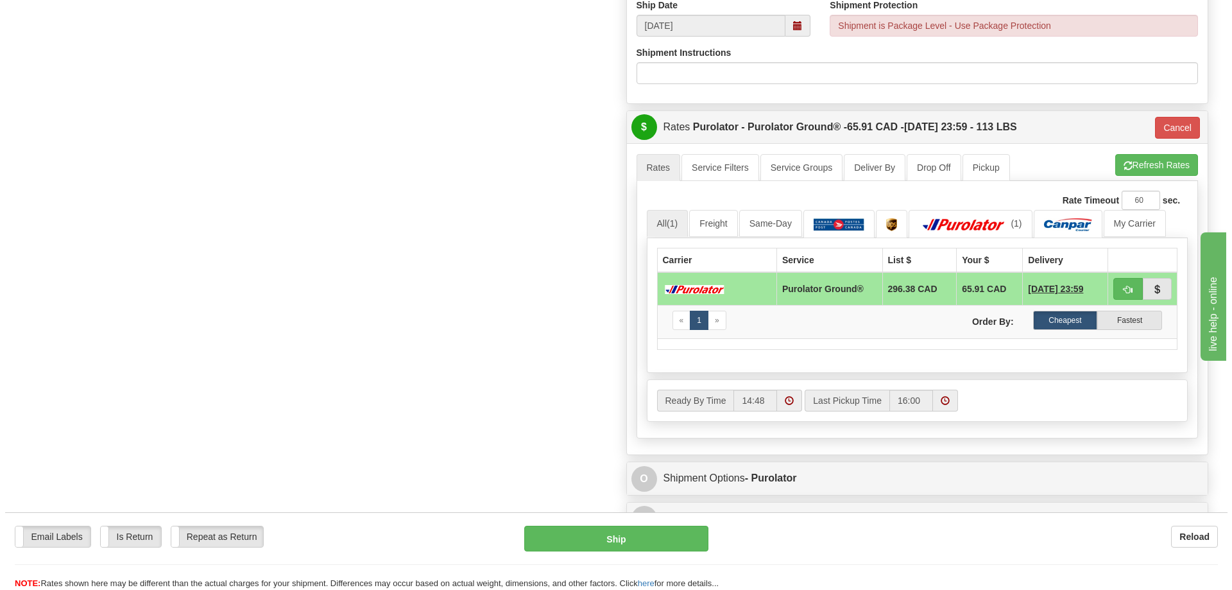
scroll to position [642, 0]
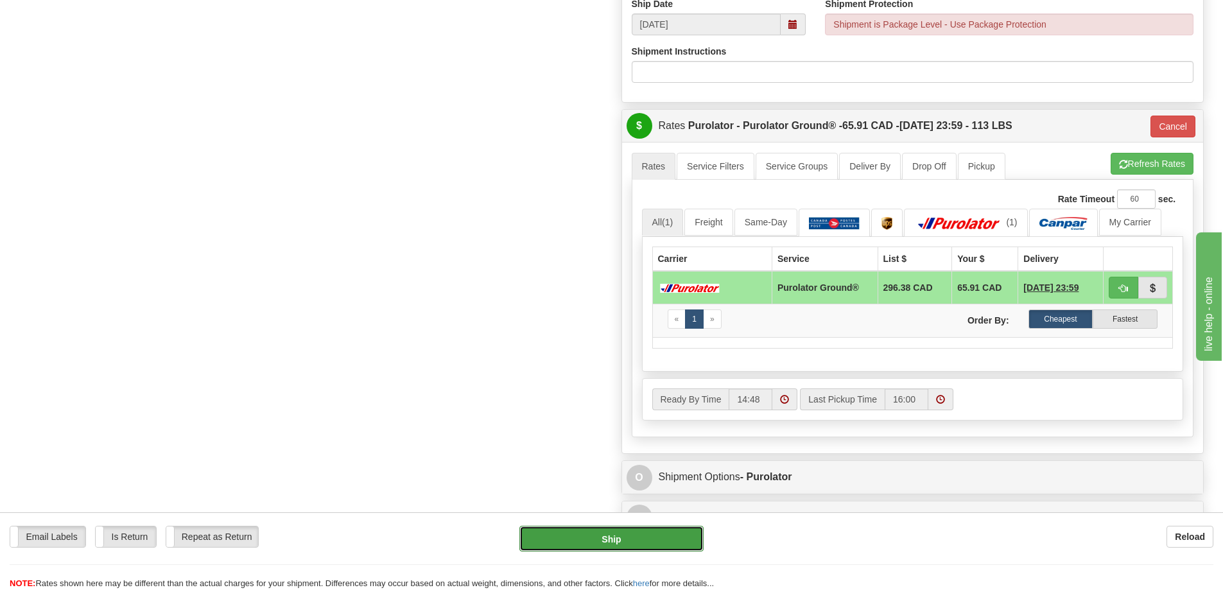
click at [664, 543] on button "Ship" at bounding box center [611, 539] width 184 height 26
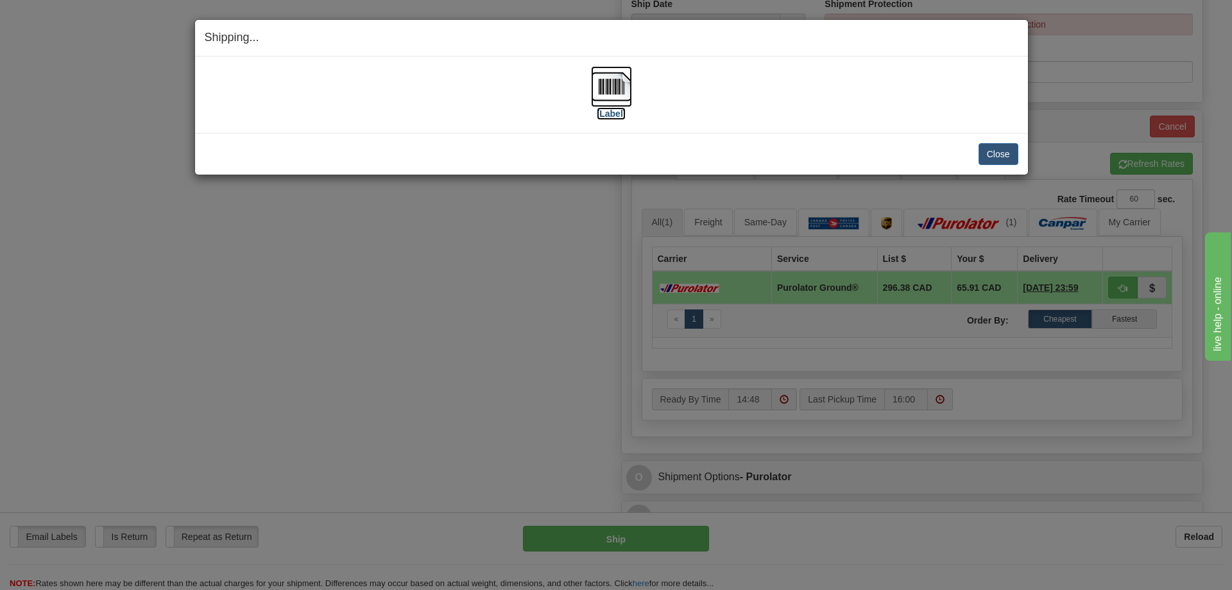
click at [612, 112] on label "[Label]" at bounding box center [612, 113] width 30 height 13
click at [994, 146] on button "Close" at bounding box center [999, 154] width 40 height 22
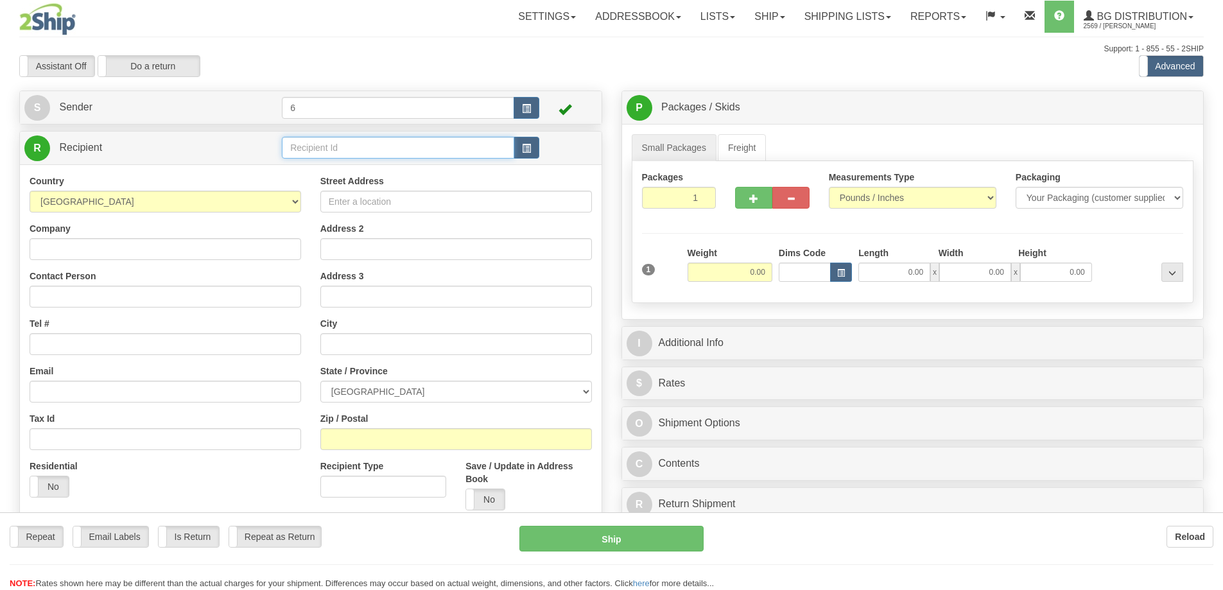
click at [327, 150] on input "text" at bounding box center [398, 148] width 232 height 22
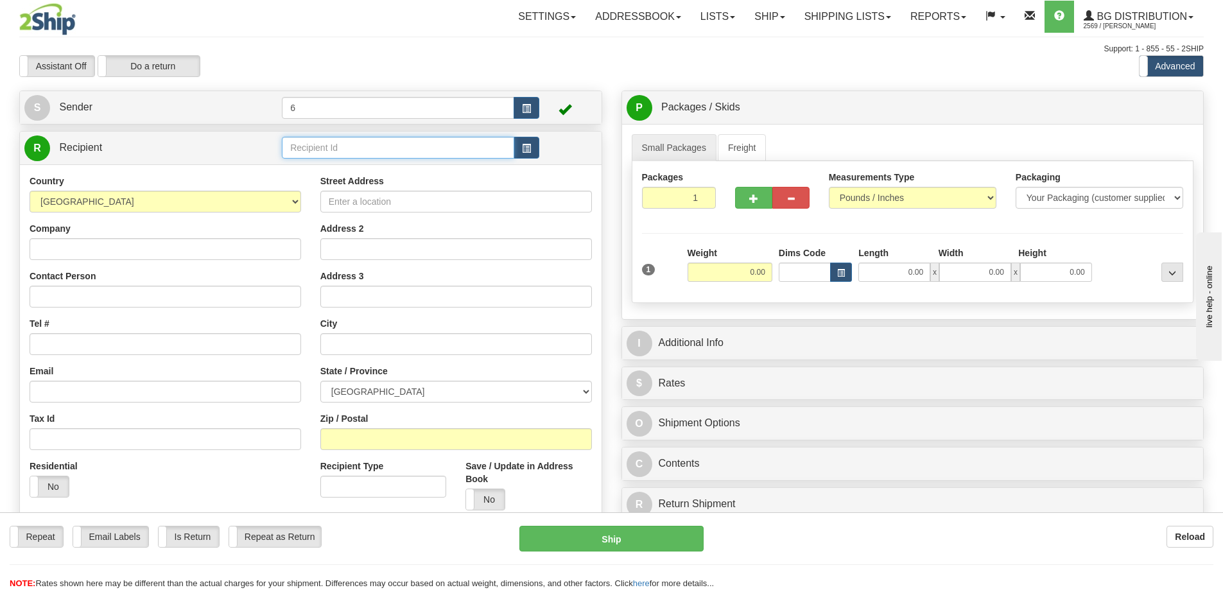
click at [327, 150] on input "text" at bounding box center [398, 148] width 232 height 22
type input "41050"
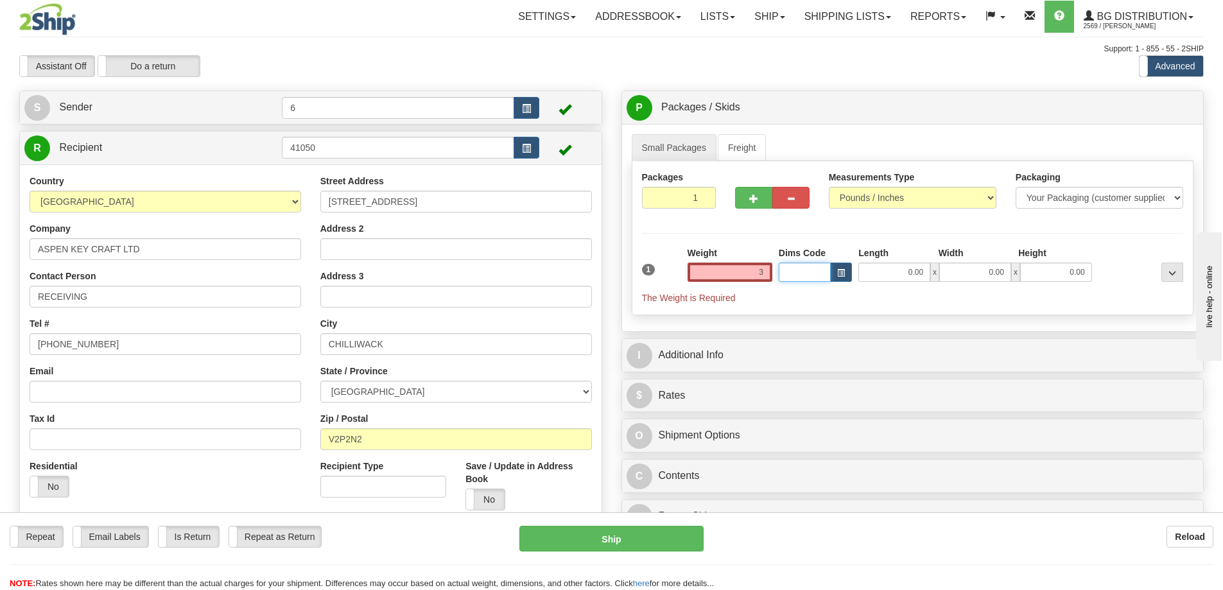
type input "3.00"
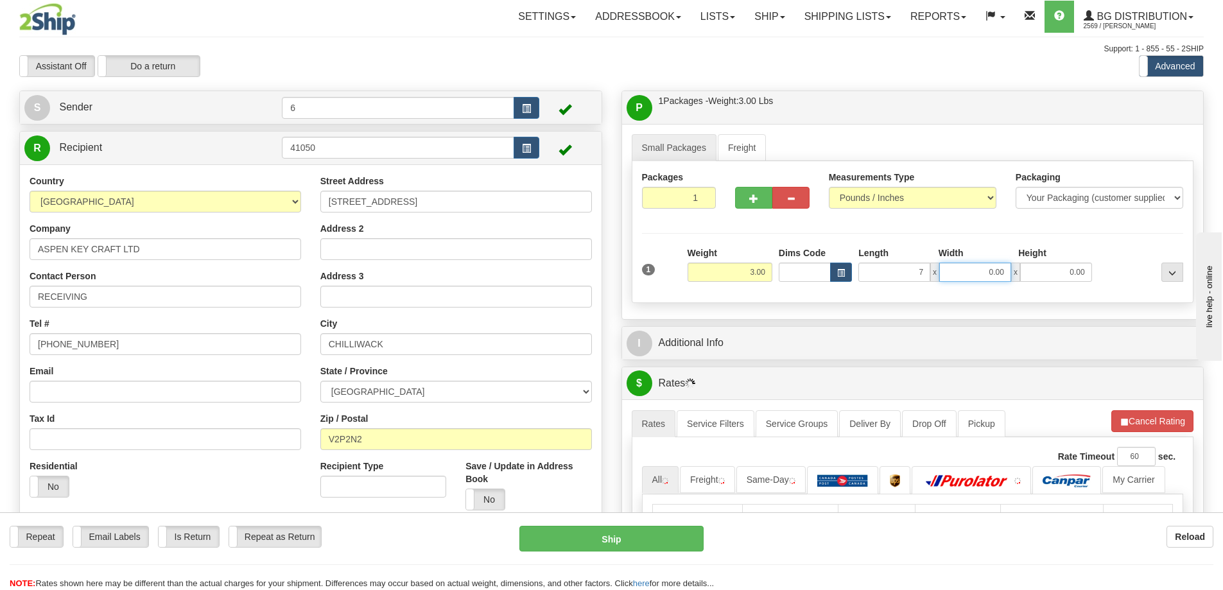
type input "7.00"
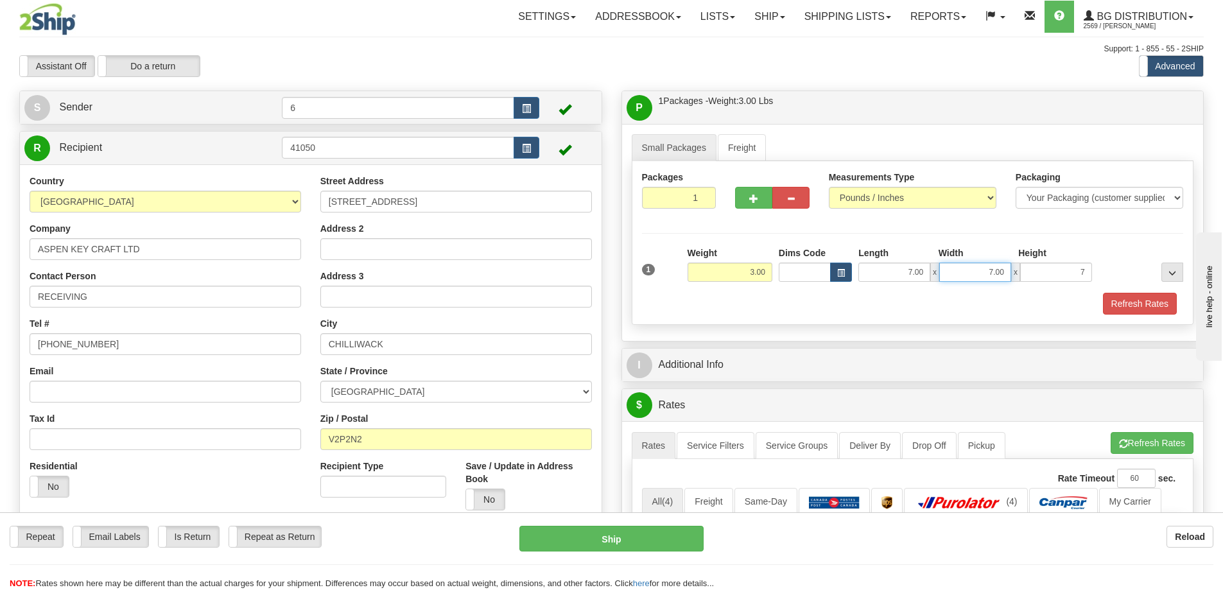
type input "7.00"
type input "5.00"
drag, startPoint x: 1134, startPoint y: 308, endPoint x: 1099, endPoint y: 338, distance: 45.5
click at [1134, 307] on button "Refresh Rates" at bounding box center [1140, 304] width 74 height 22
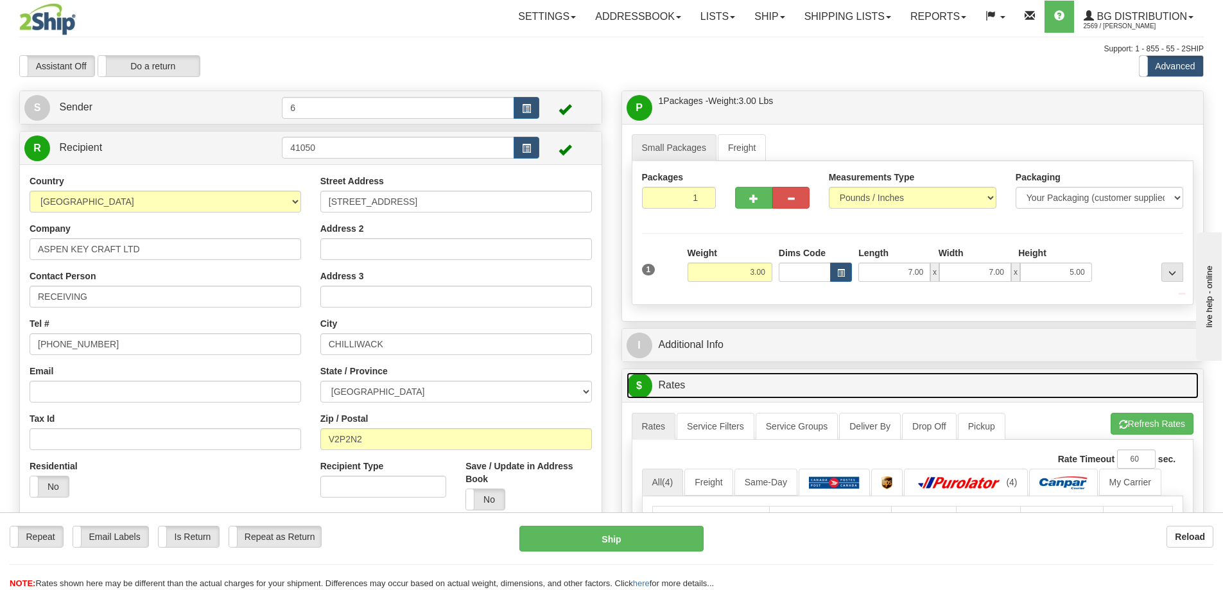
click at [1053, 373] on link "$ Rates" at bounding box center [912, 385] width 573 height 26
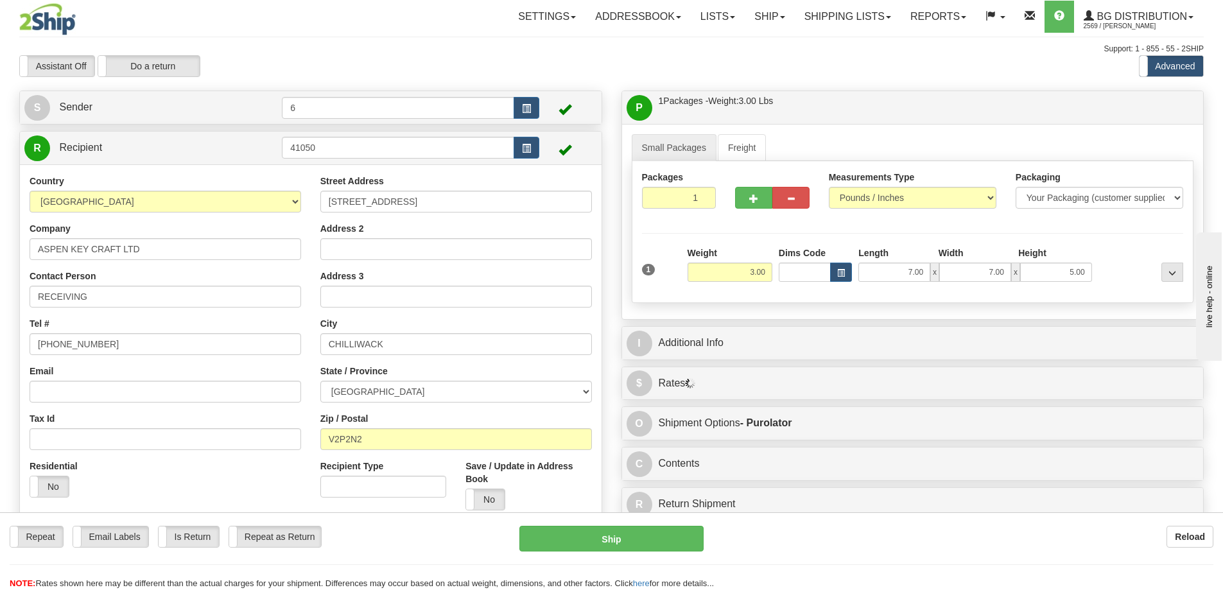
click at [1030, 359] on div "I Additional Info" at bounding box center [913, 343] width 582 height 33
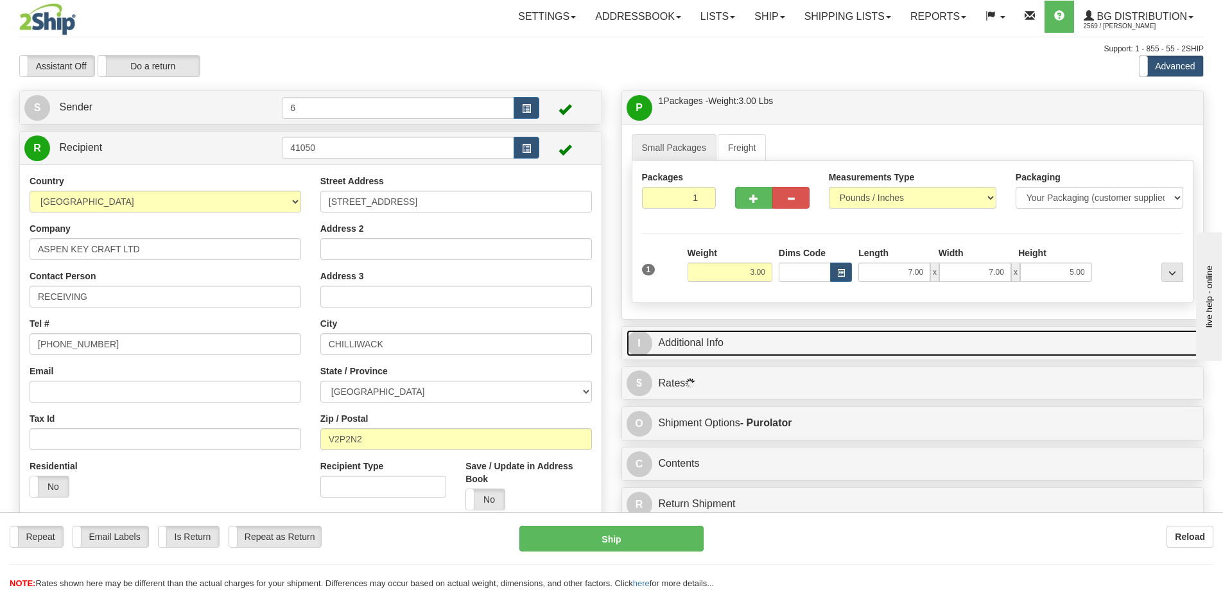
click at [884, 334] on link "I Additional Info" at bounding box center [912, 343] width 573 height 26
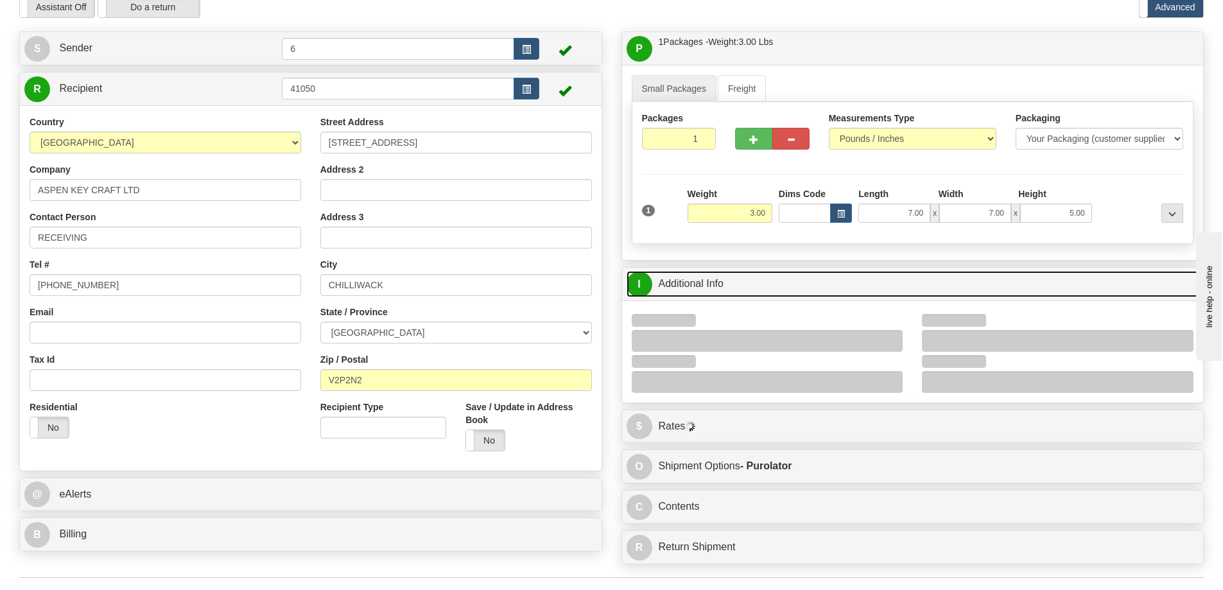
scroll to position [193, 0]
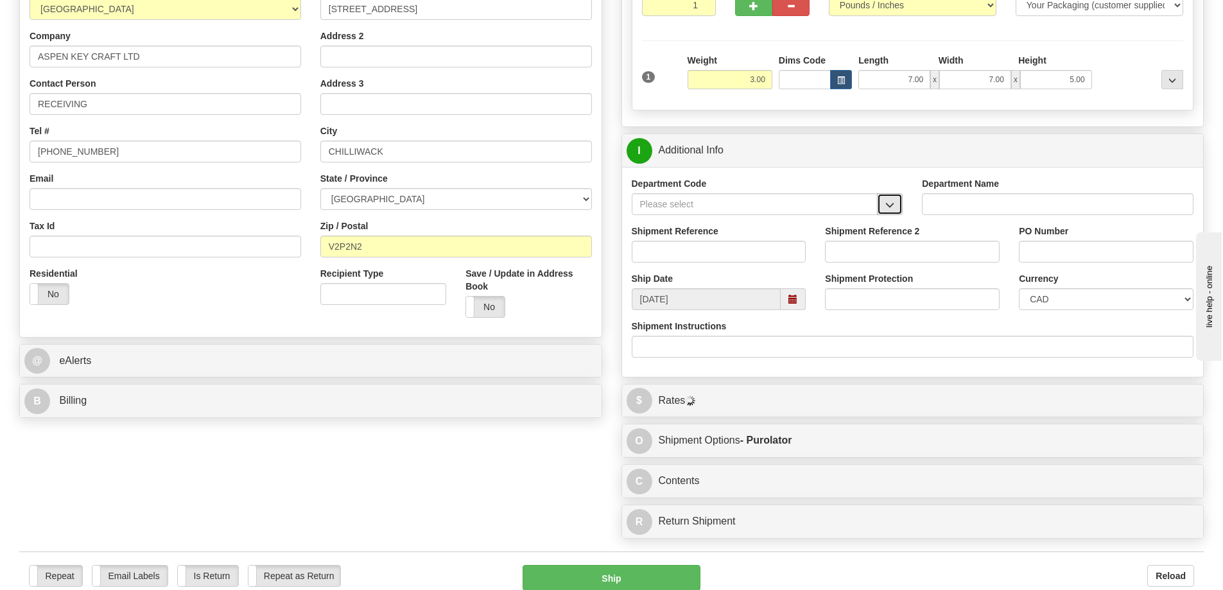
click at [892, 209] on span "button" at bounding box center [889, 205] width 9 height 8
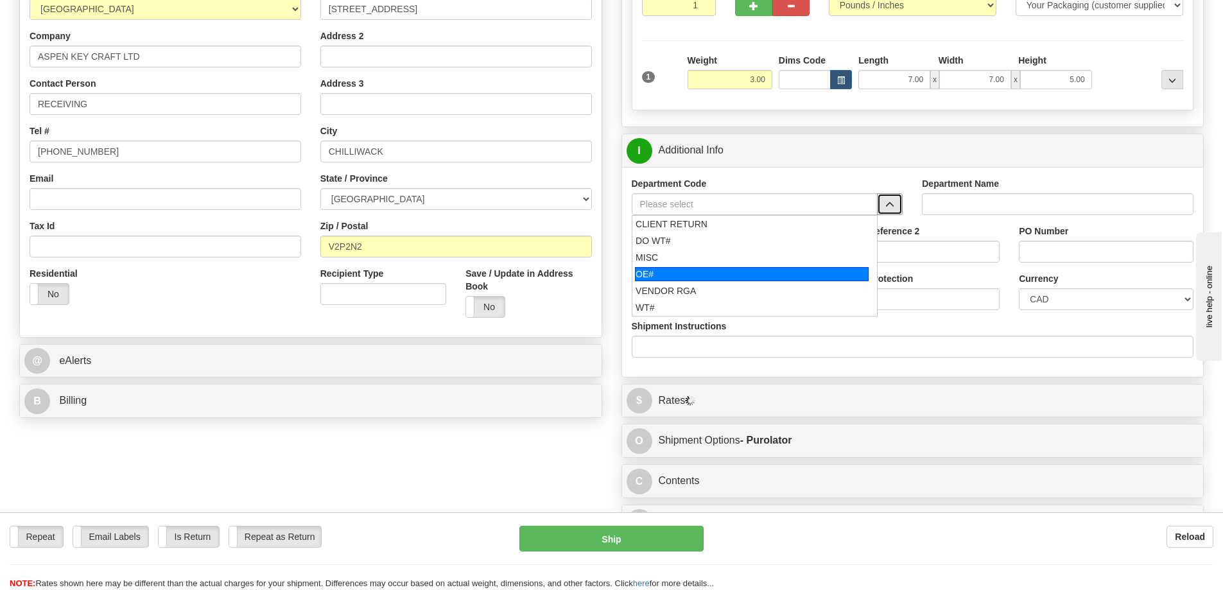
click at [733, 269] on div "OE#" at bounding box center [752, 274] width 234 height 14
type input "OE#"
type input "ORDERS"
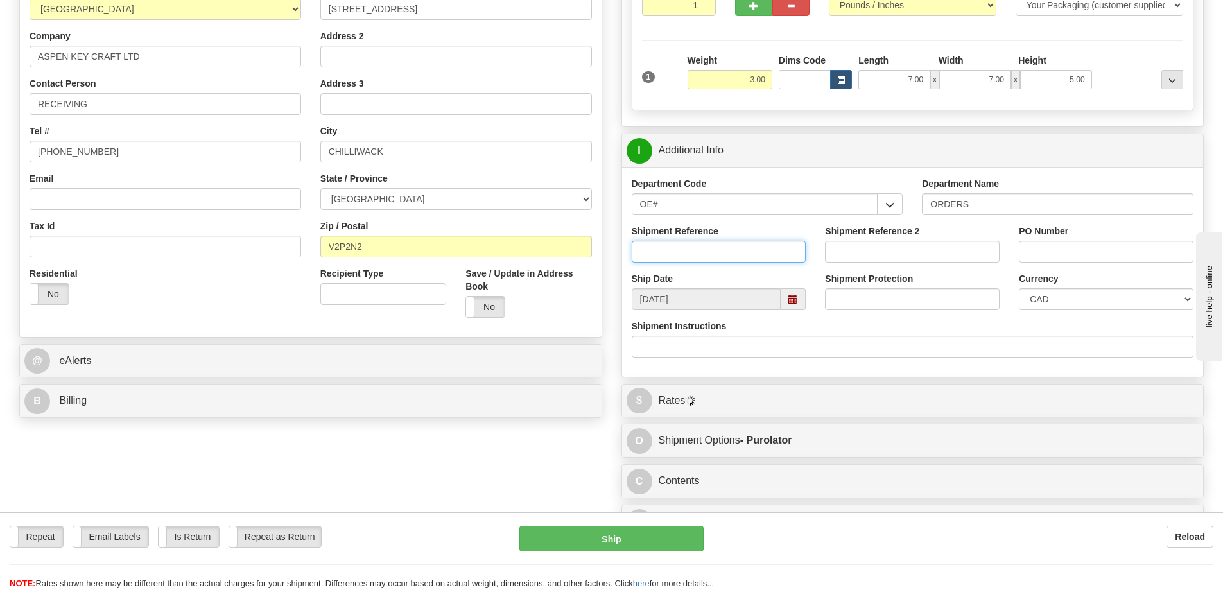
click at [726, 253] on input "Shipment Reference" at bounding box center [719, 252] width 175 height 22
type input "60031773-01"
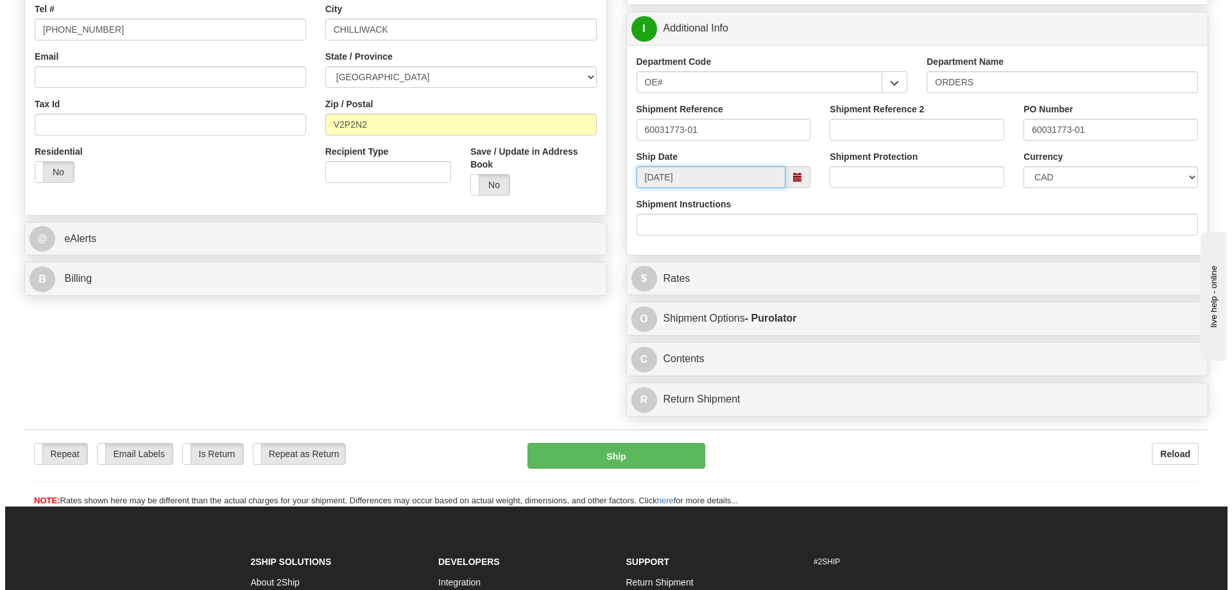
scroll to position [513, 0]
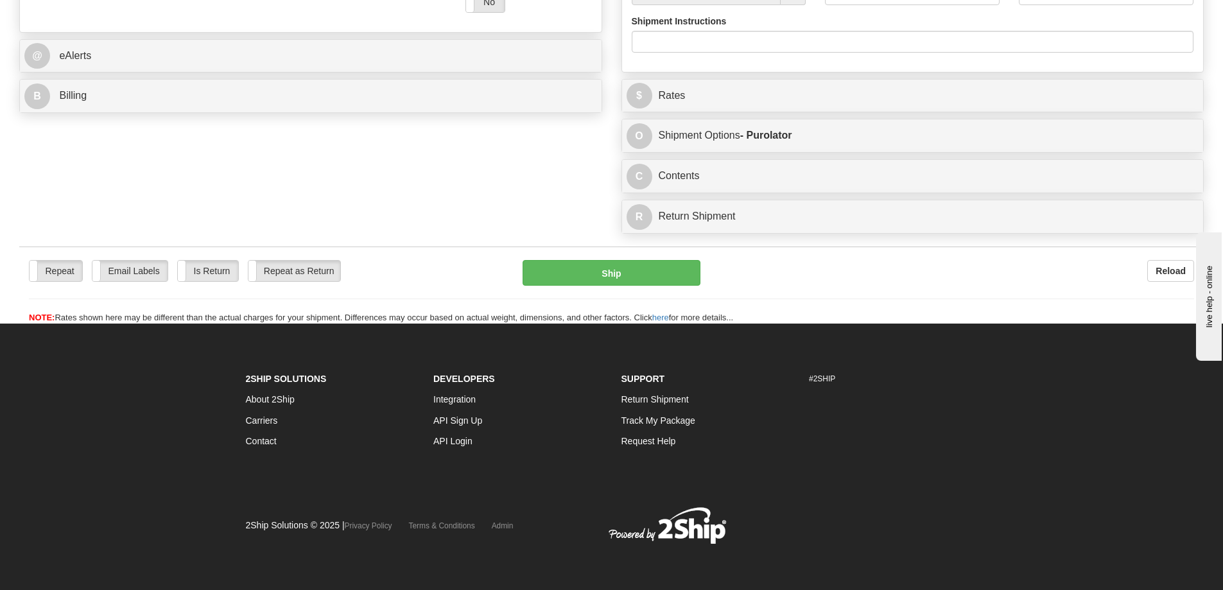
click at [721, 97] on div "$ Rates Cancel" at bounding box center [913, 96] width 582 height 33
click at [734, 98] on div "$ Rates Cancel A change has been made which could impact your rate estimate. To…" at bounding box center [912, 96] width 583 height 34
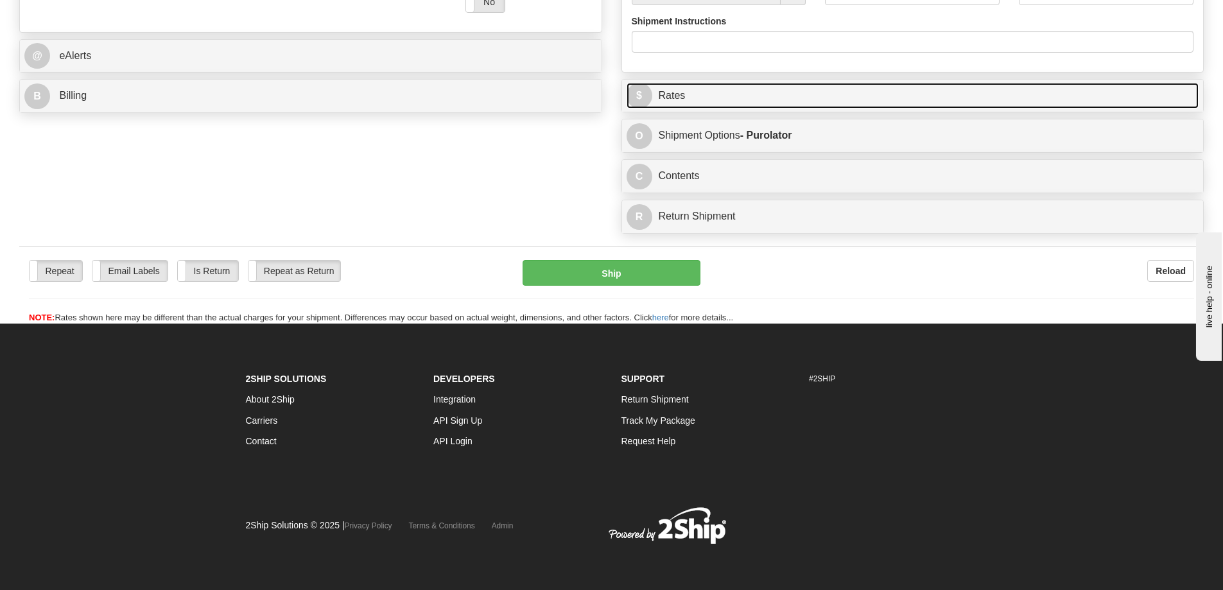
click at [732, 83] on link "$ Rates" at bounding box center [912, 96] width 573 height 26
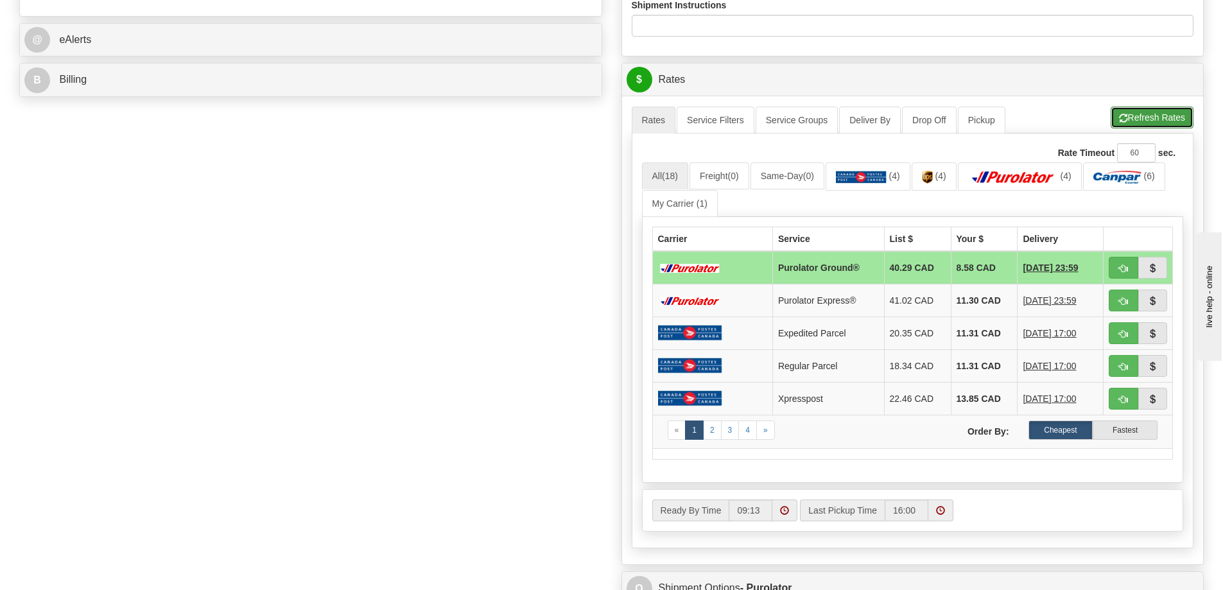
click at [1166, 124] on button "Refresh Rates" at bounding box center [1151, 118] width 83 height 22
click at [1122, 268] on span "button" at bounding box center [1123, 268] width 9 height 8
type input "260"
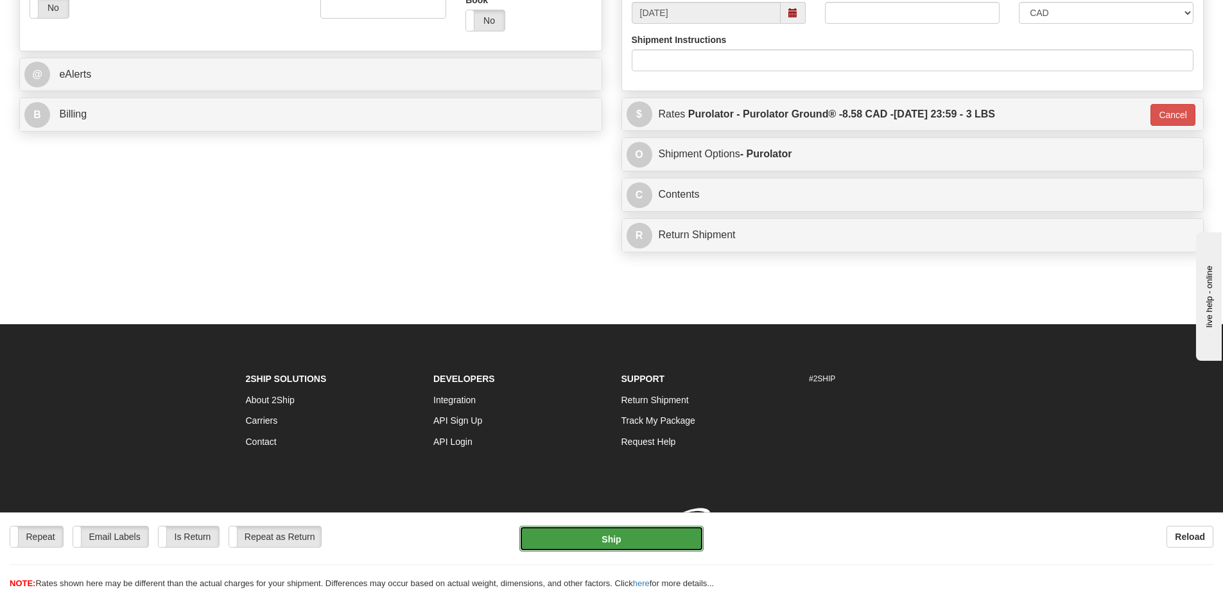
click at [637, 539] on button "Ship" at bounding box center [611, 539] width 184 height 26
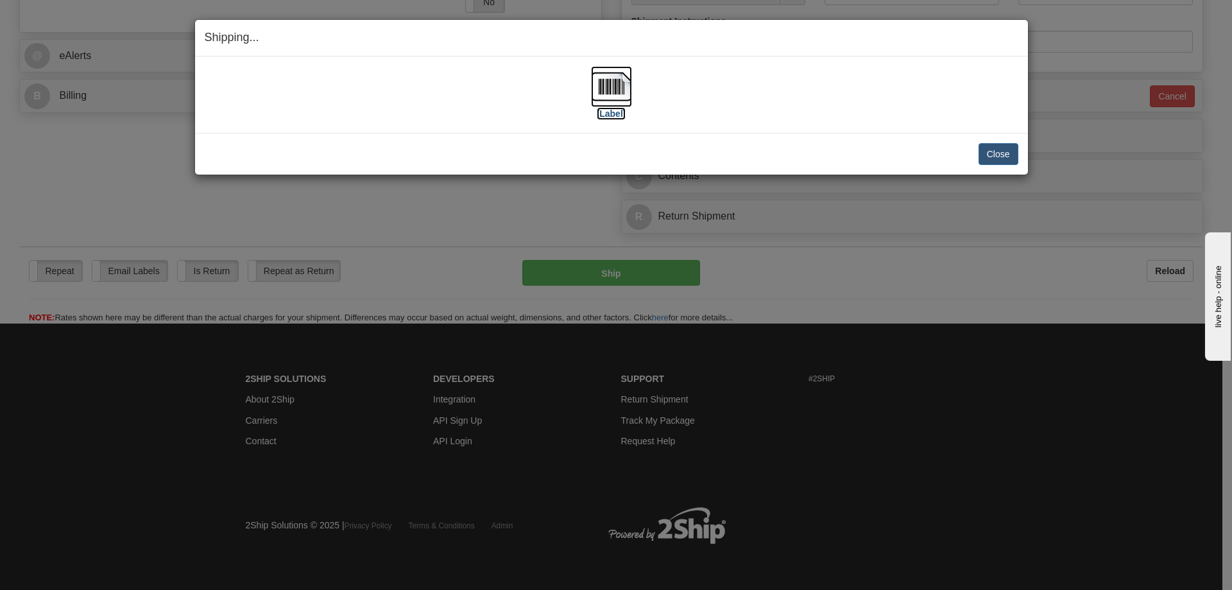
click at [620, 110] on label "[Label]" at bounding box center [612, 113] width 30 height 13
click at [1008, 157] on button "Close" at bounding box center [999, 154] width 40 height 22
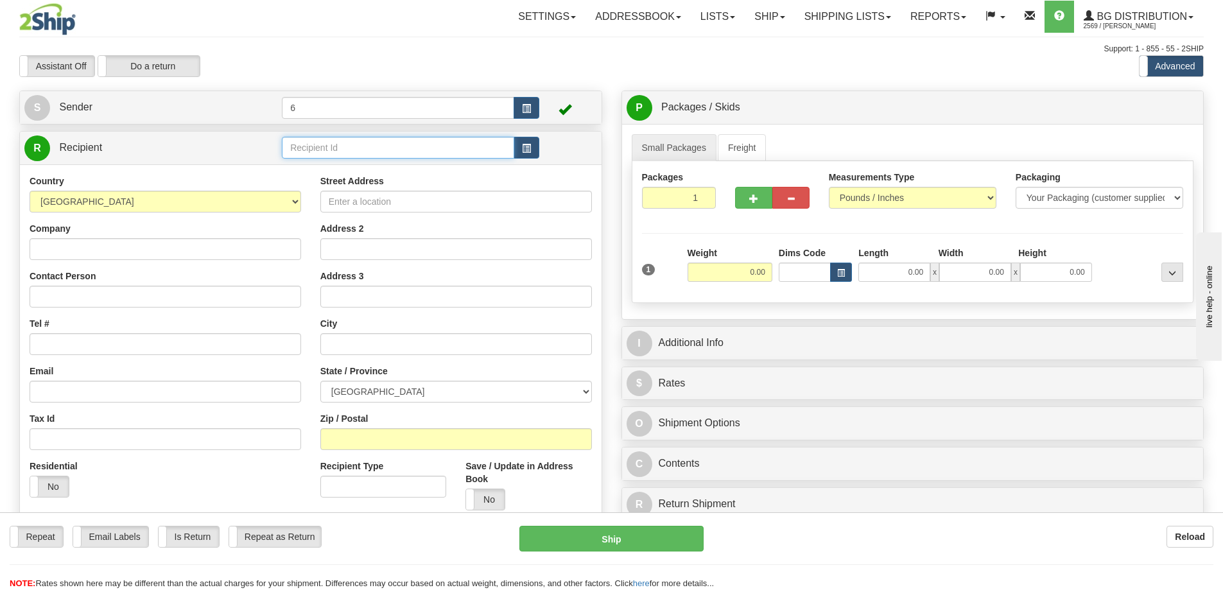
click at [331, 150] on input "text" at bounding box center [398, 148] width 232 height 22
type input "44034"
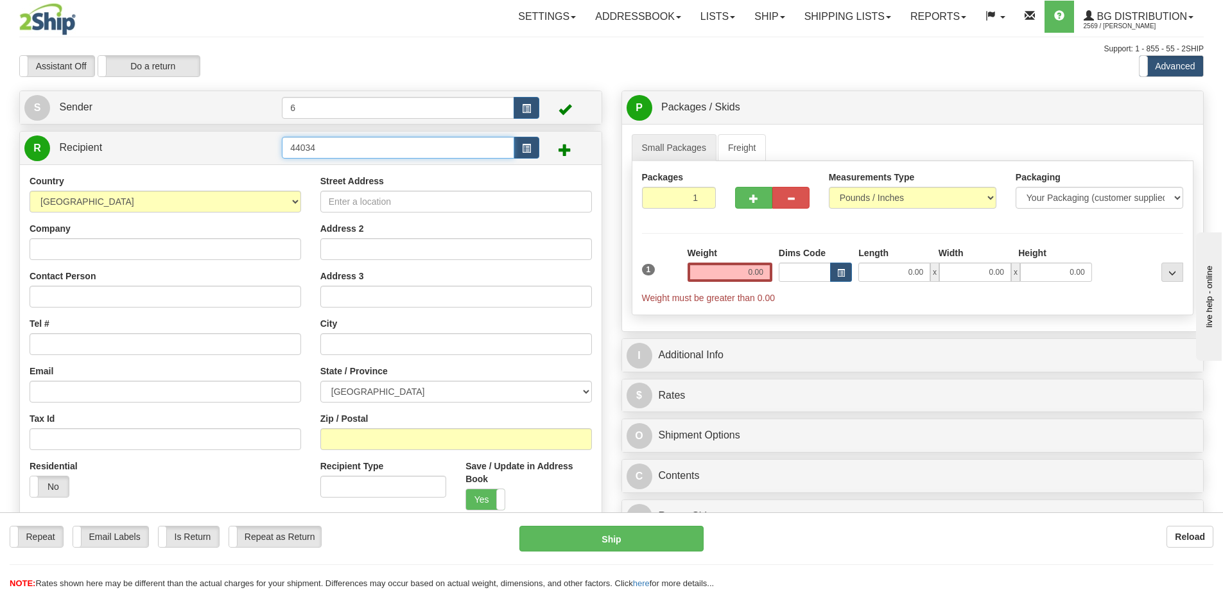
click at [356, 149] on input "44034" at bounding box center [398, 148] width 232 height 22
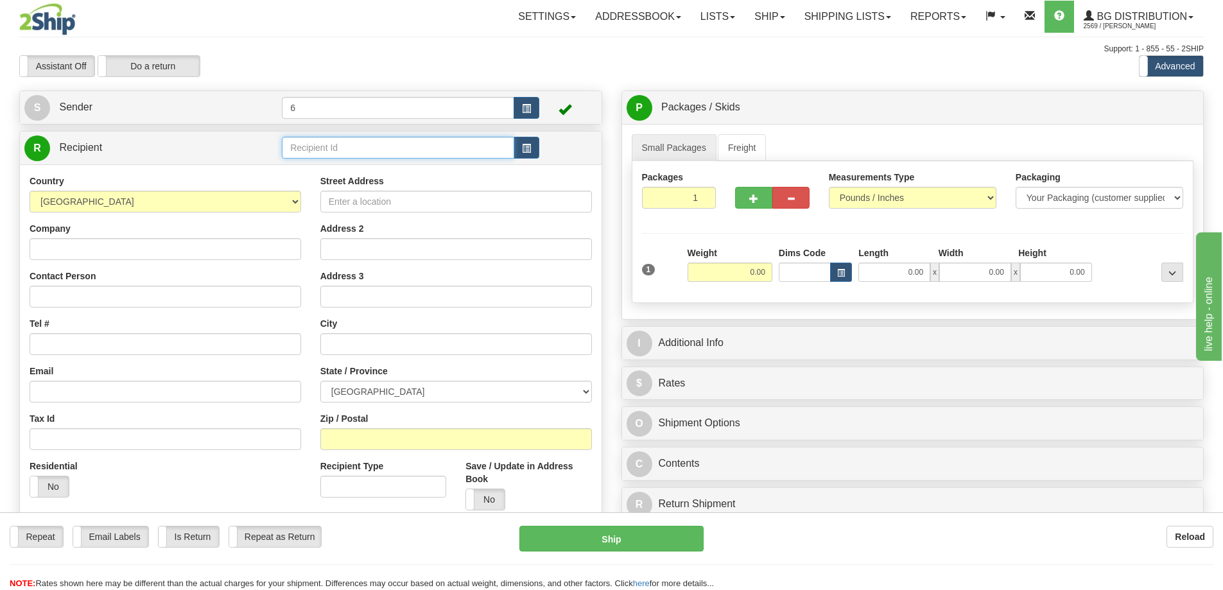
click at [313, 159] on input "text" at bounding box center [398, 148] width 232 height 22
click at [334, 168] on div "44034 - SD83" at bounding box center [396, 169] width 220 height 14
type input "44034 - SD83"
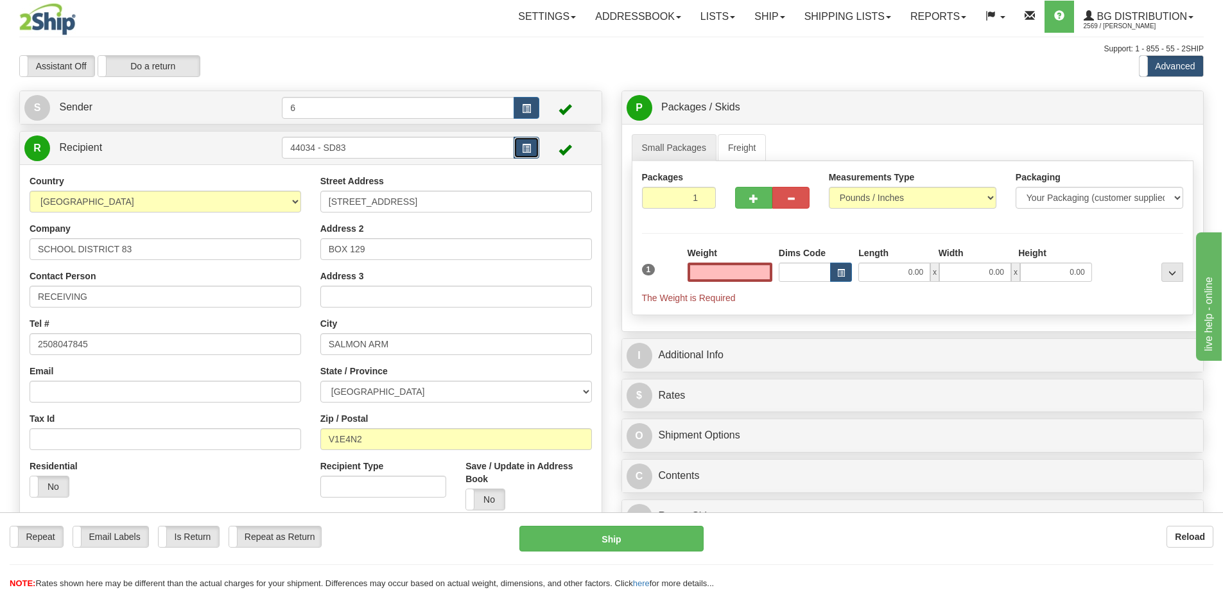
type input "0.00"
click at [530, 153] on span "button" at bounding box center [526, 148] width 9 height 8
drag, startPoint x: 315, startPoint y: 149, endPoint x: 655, endPoint y: 147, distance: 340.2
click at [655, 91] on div "Create a label for the return Create Pickup Without Label S Sender 6" at bounding box center [611, 91] width 1203 height 0
type input "44034"
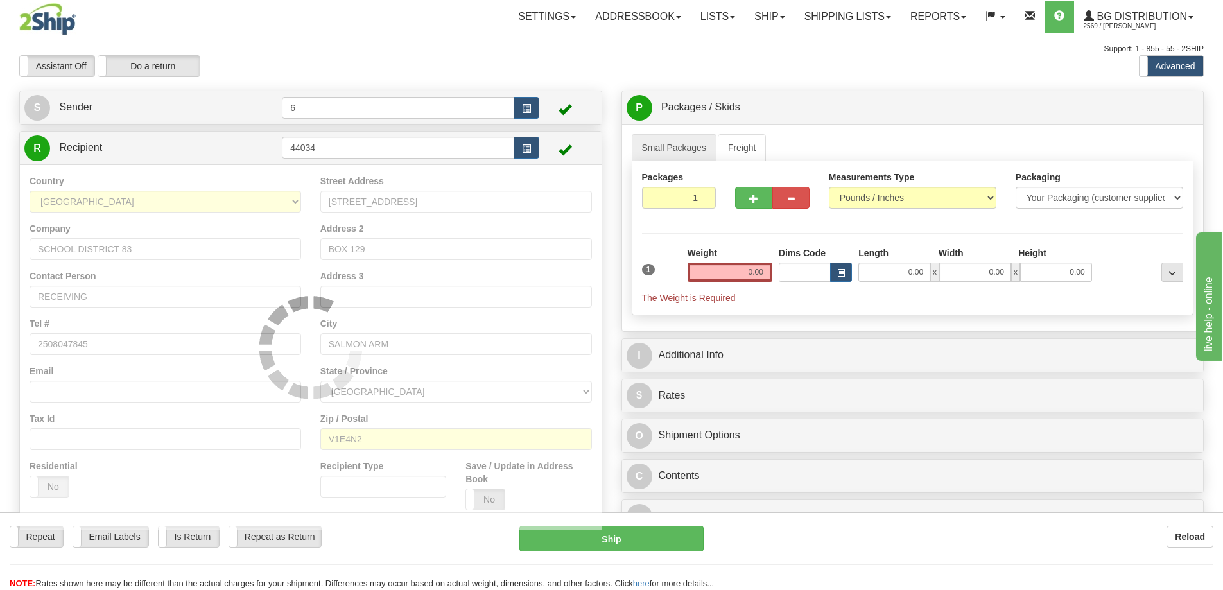
click at [482, 507] on div "Country AFGHANISTAN ALAND ISLANDS ALBANIA ALGERIA AMERICAN SAMOA ANDORRA ANGOLA…" at bounding box center [311, 346] width 582 height 365
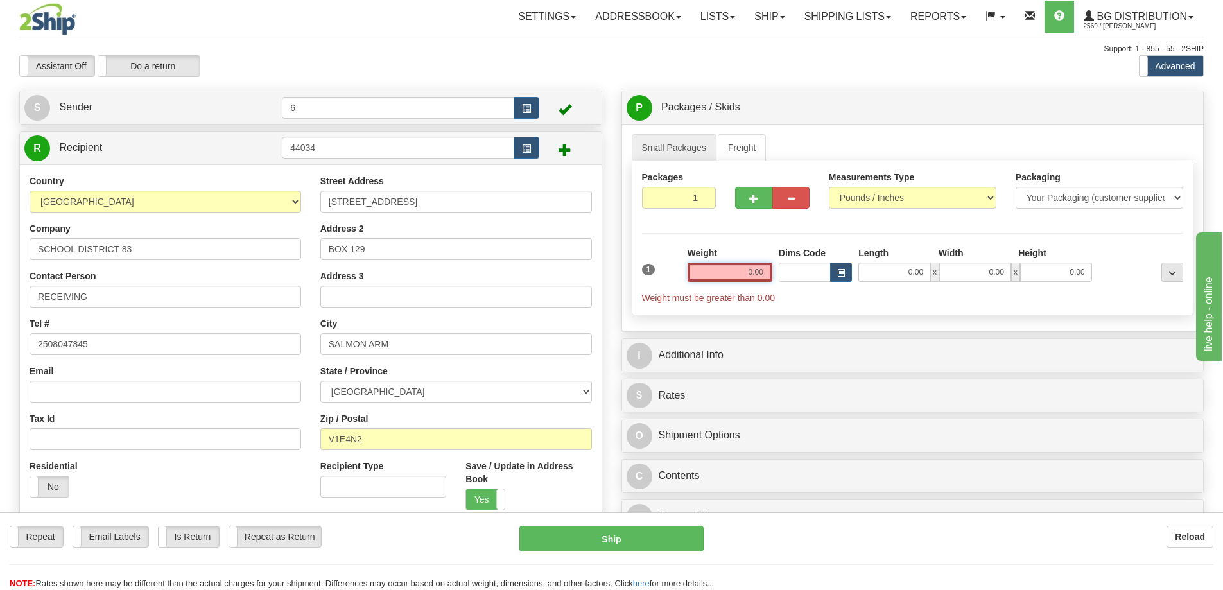
click at [728, 280] on input "0.00" at bounding box center [729, 272] width 85 height 19
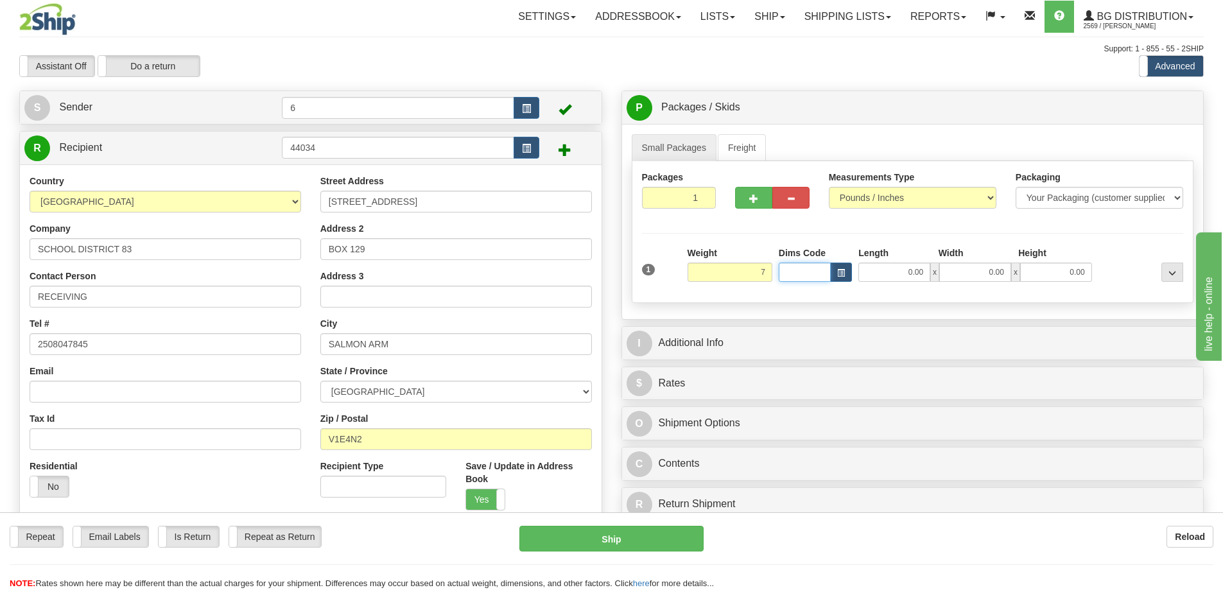
type input "7.00"
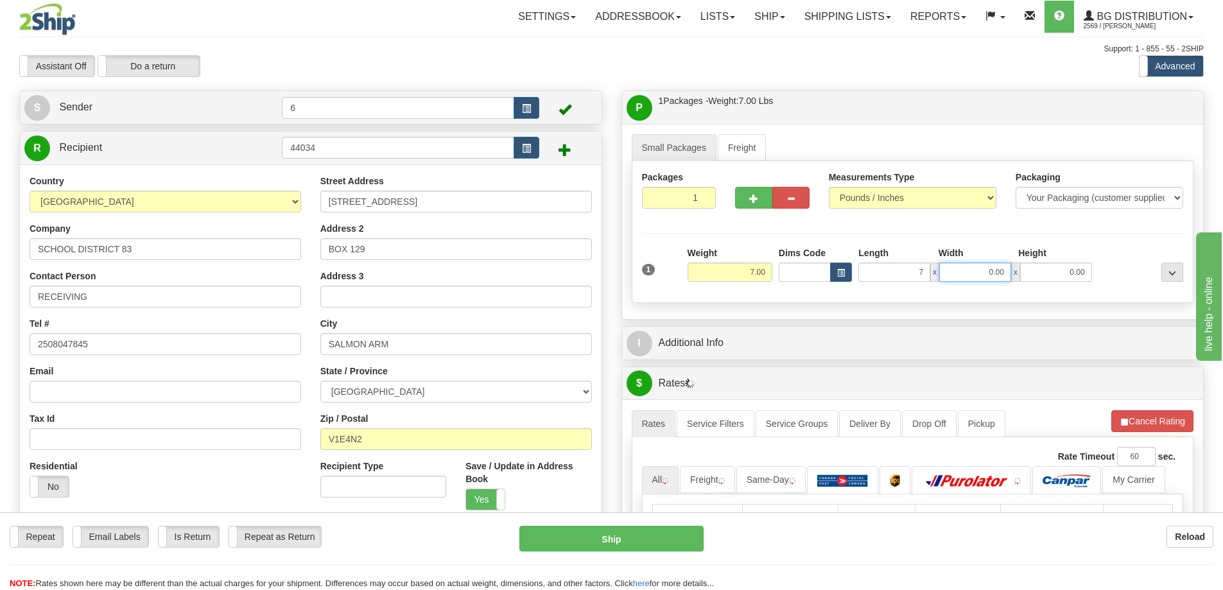
type input "7.00"
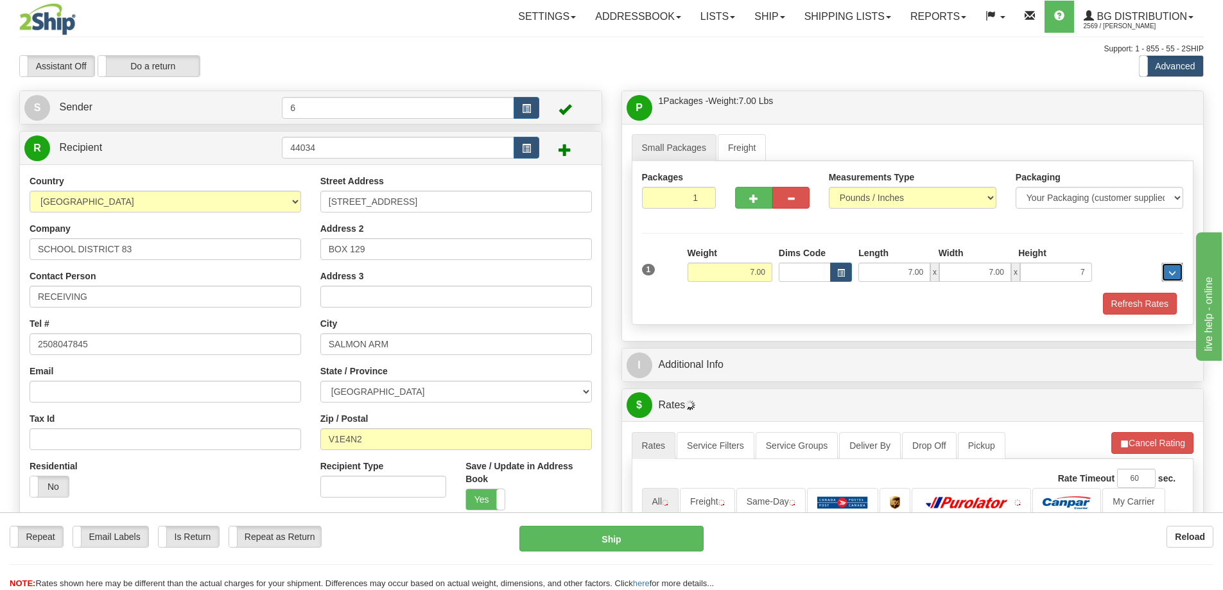
type input "7.00"
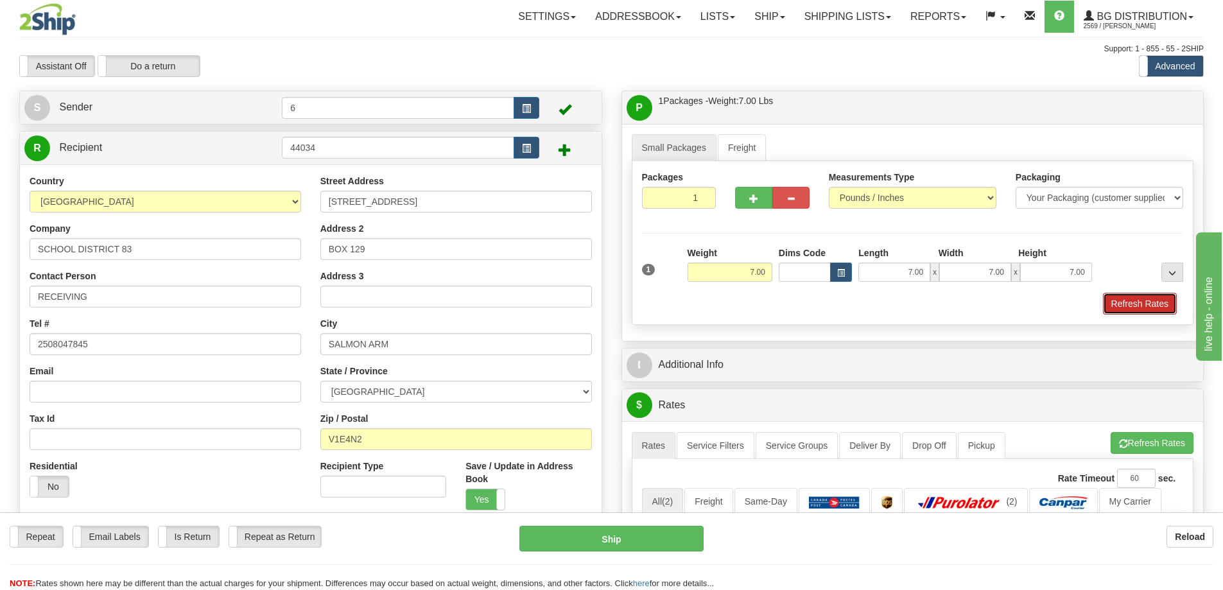
click at [1143, 302] on button "Refresh Rates" at bounding box center [1140, 304] width 74 height 22
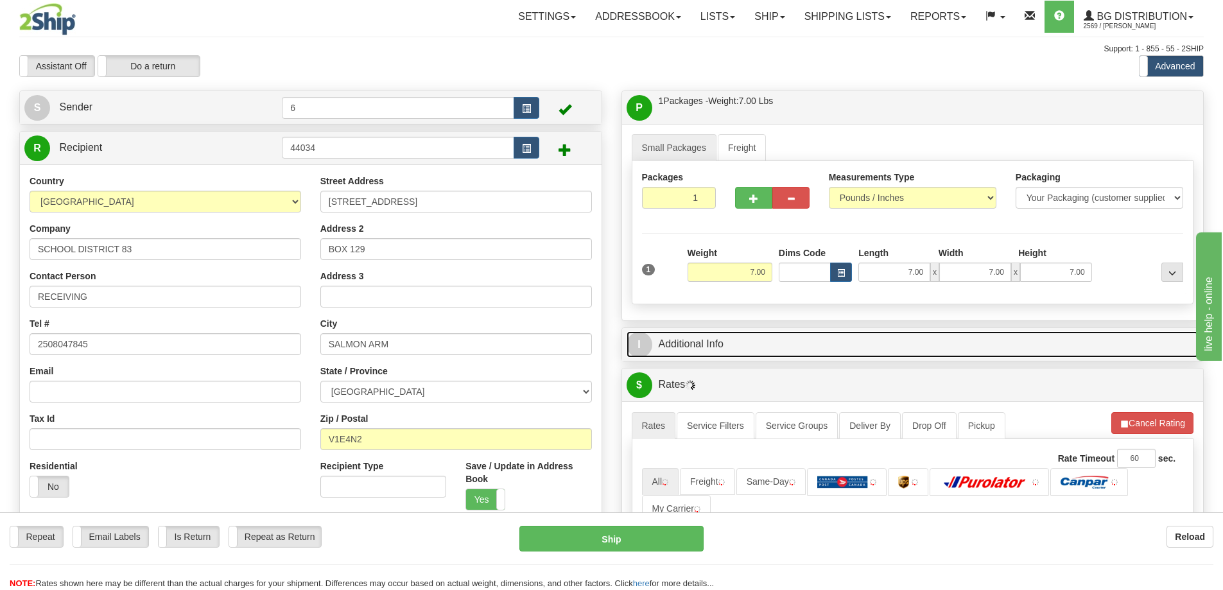
click at [1091, 341] on link "I Additional Info" at bounding box center [912, 344] width 573 height 26
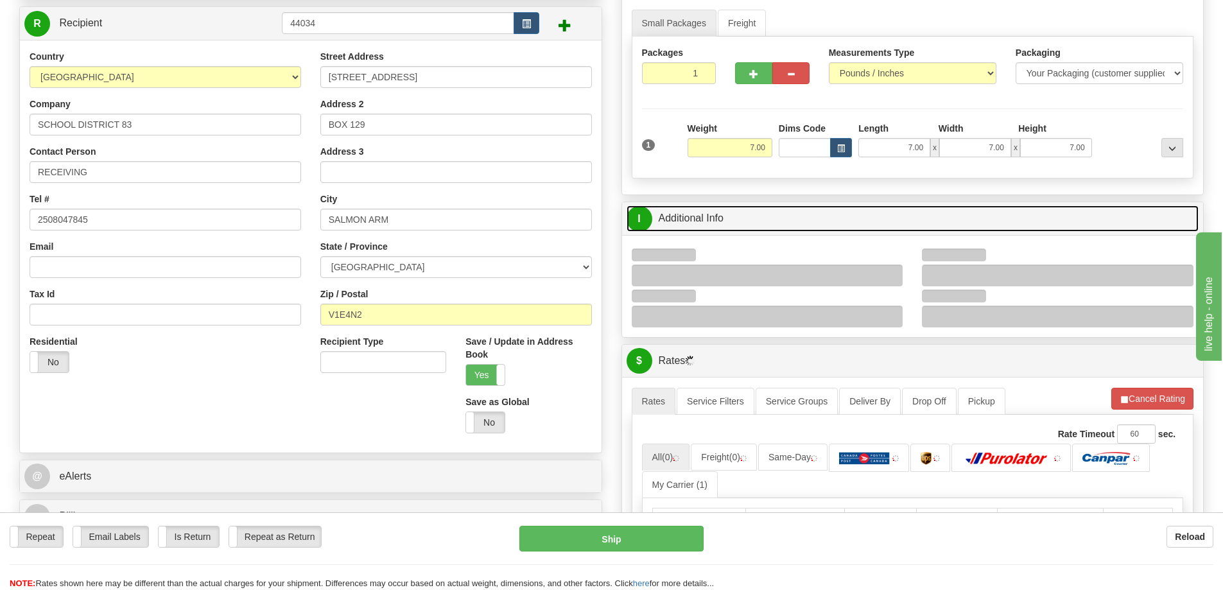
scroll to position [193, 0]
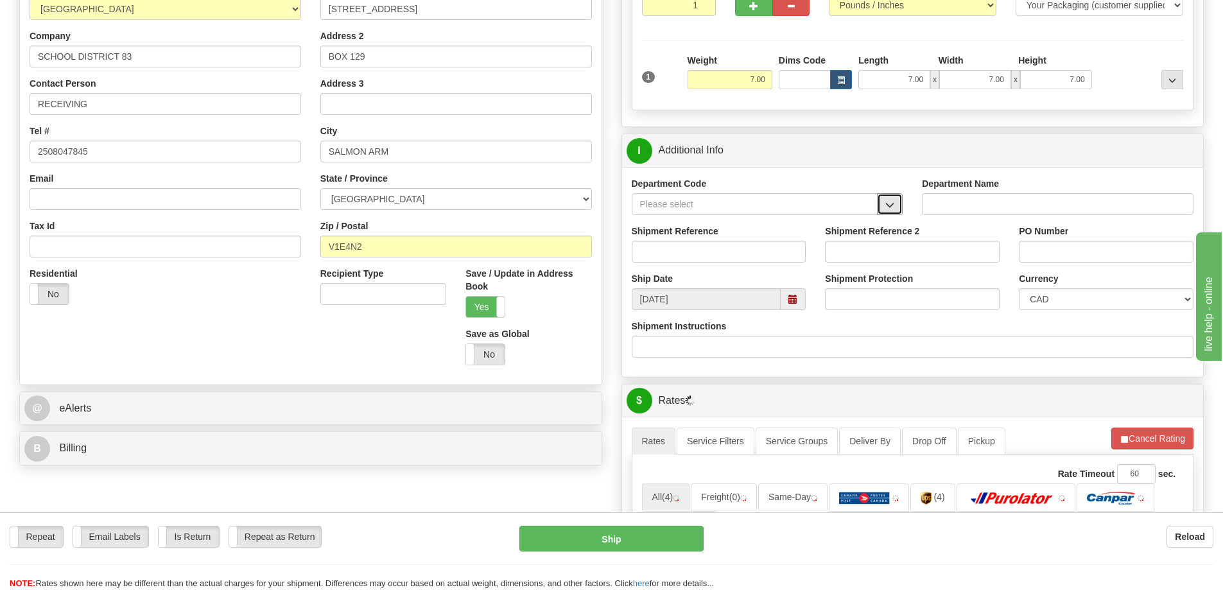
drag, startPoint x: 890, startPoint y: 202, endPoint x: 865, endPoint y: 211, distance: 25.8
click at [889, 203] on span "button" at bounding box center [889, 205] width 9 height 8
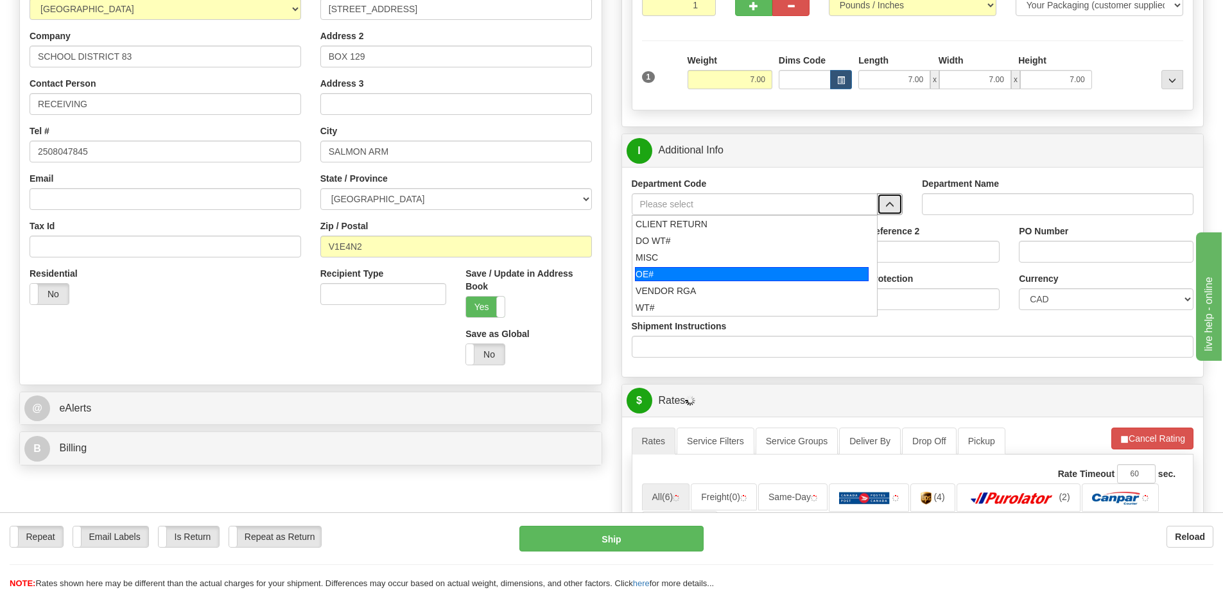
drag, startPoint x: 705, startPoint y: 280, endPoint x: 700, endPoint y: 270, distance: 10.6
click at [704, 280] on div "OE#" at bounding box center [752, 274] width 234 height 14
type input "OE#"
type input "ORDERS"
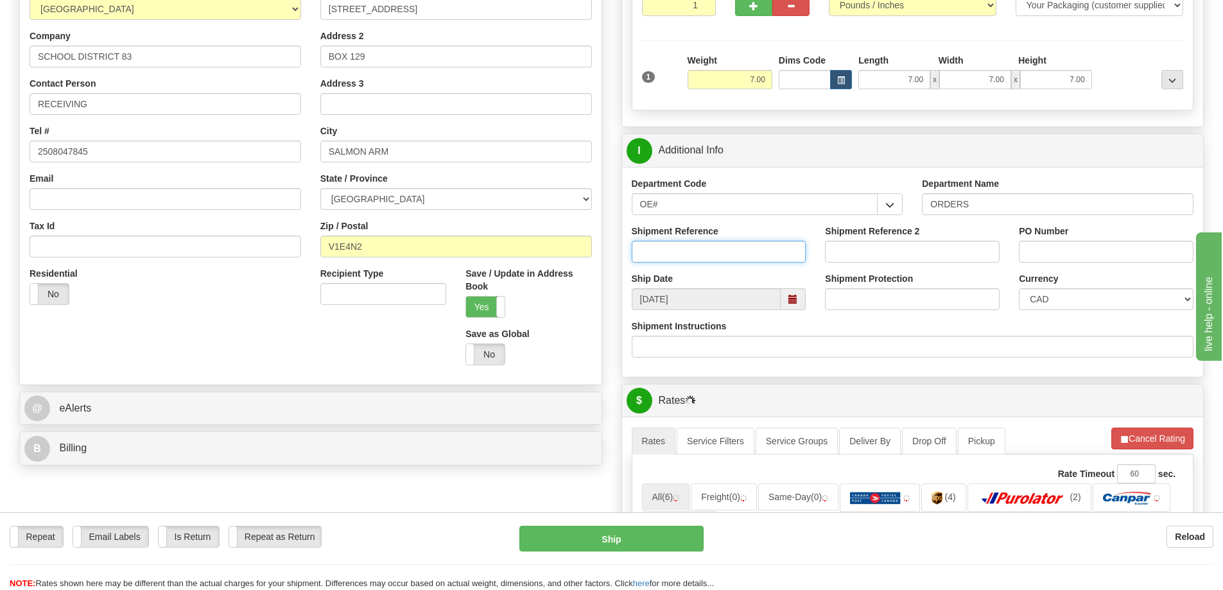
drag, startPoint x: 698, startPoint y: 263, endPoint x: 700, endPoint y: 252, distance: 11.1
click at [700, 253] on input "Shipment Reference" at bounding box center [719, 252] width 175 height 22
type input "60031181-01"
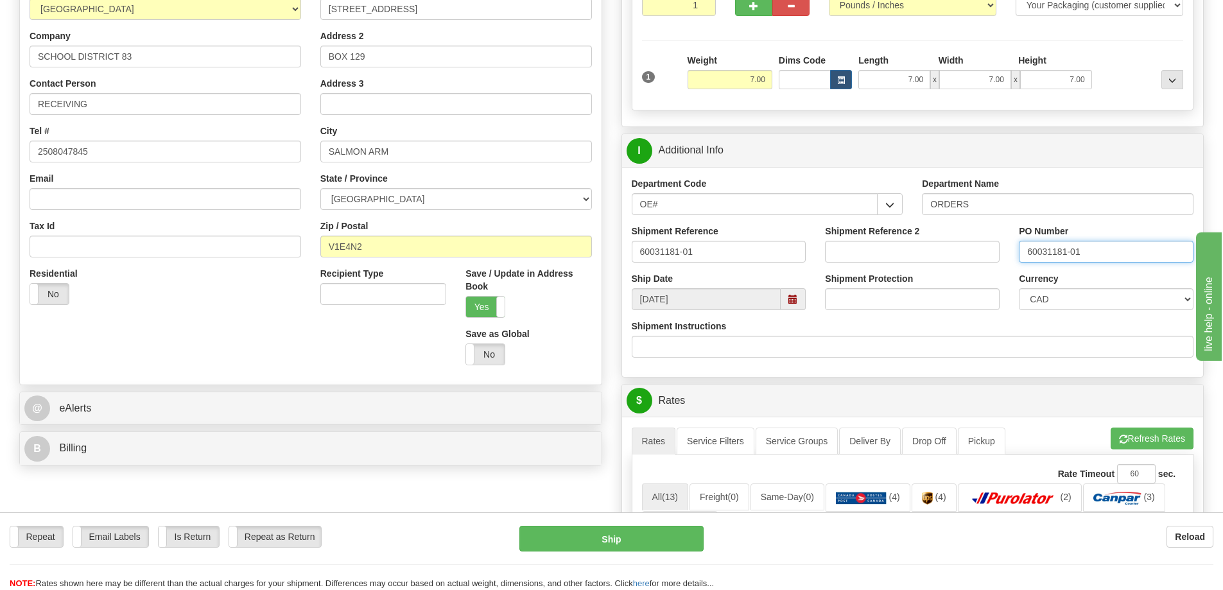
type input "60031181-01"
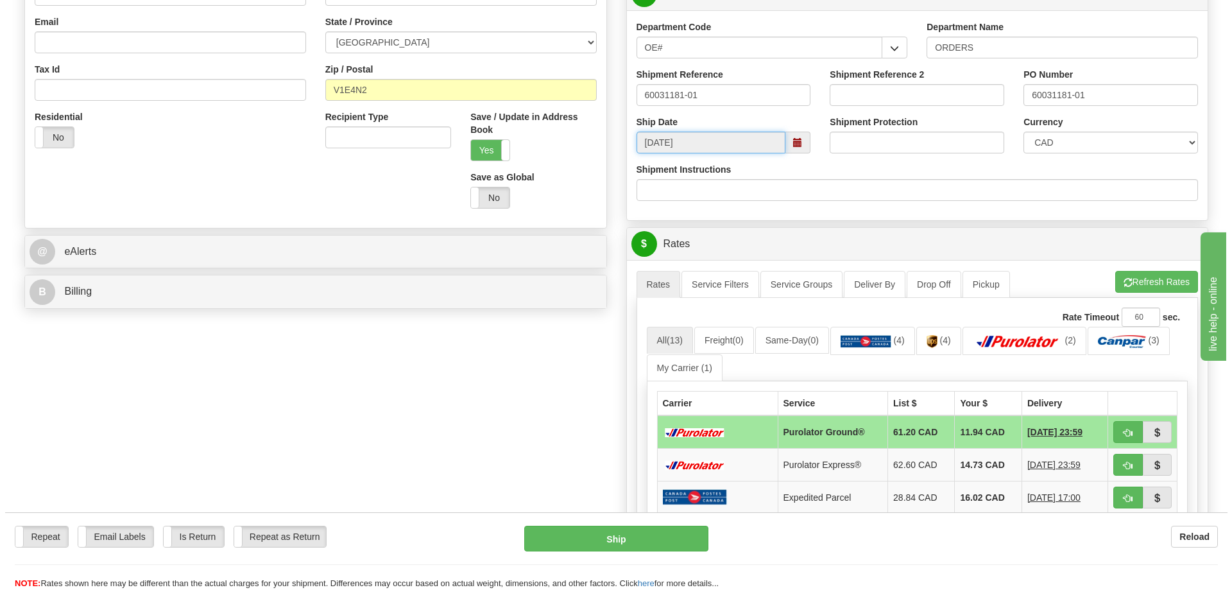
scroll to position [449, 0]
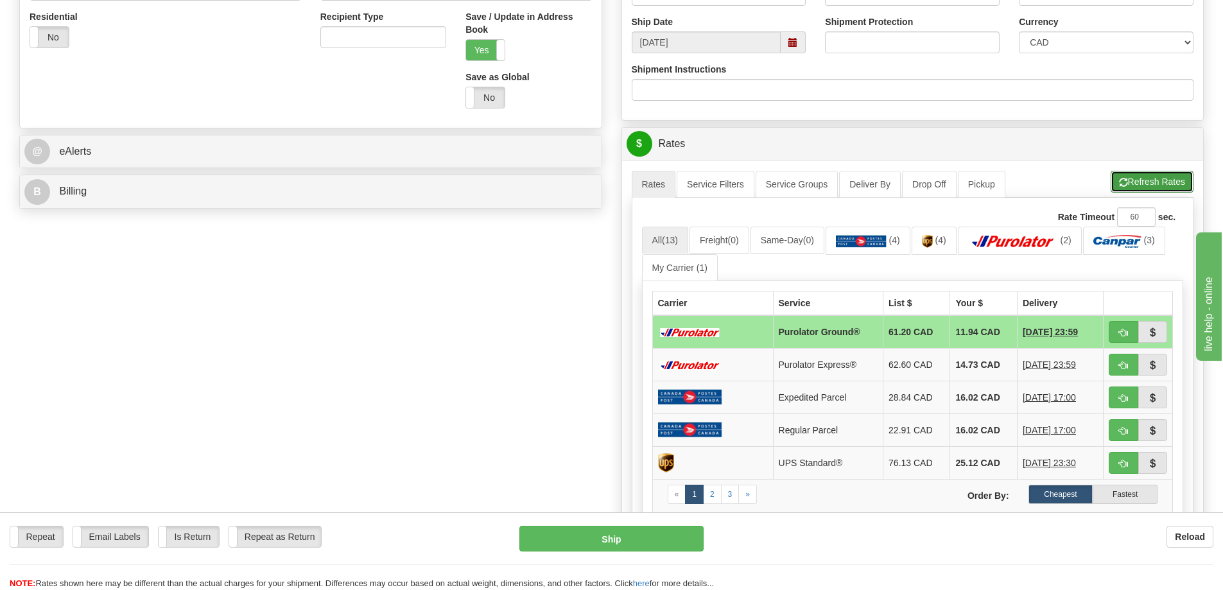
click at [1160, 188] on button "Refresh Rates" at bounding box center [1151, 182] width 83 height 22
click at [1130, 334] on button "button" at bounding box center [1123, 332] width 30 height 22
type input "260"
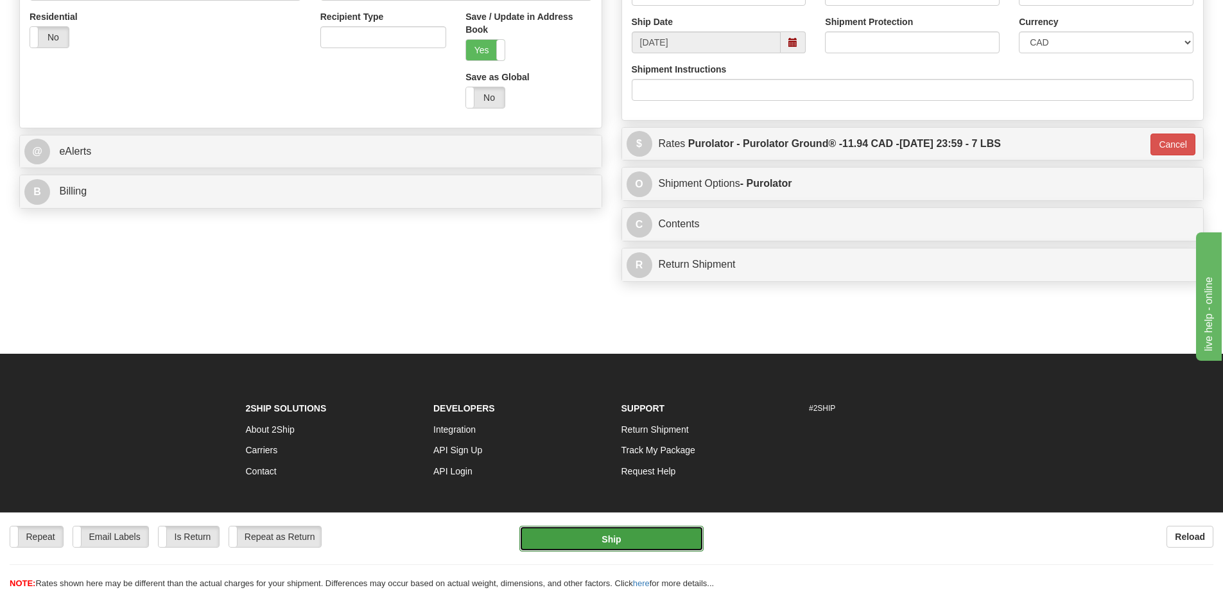
click at [682, 540] on button "Ship" at bounding box center [611, 539] width 184 height 26
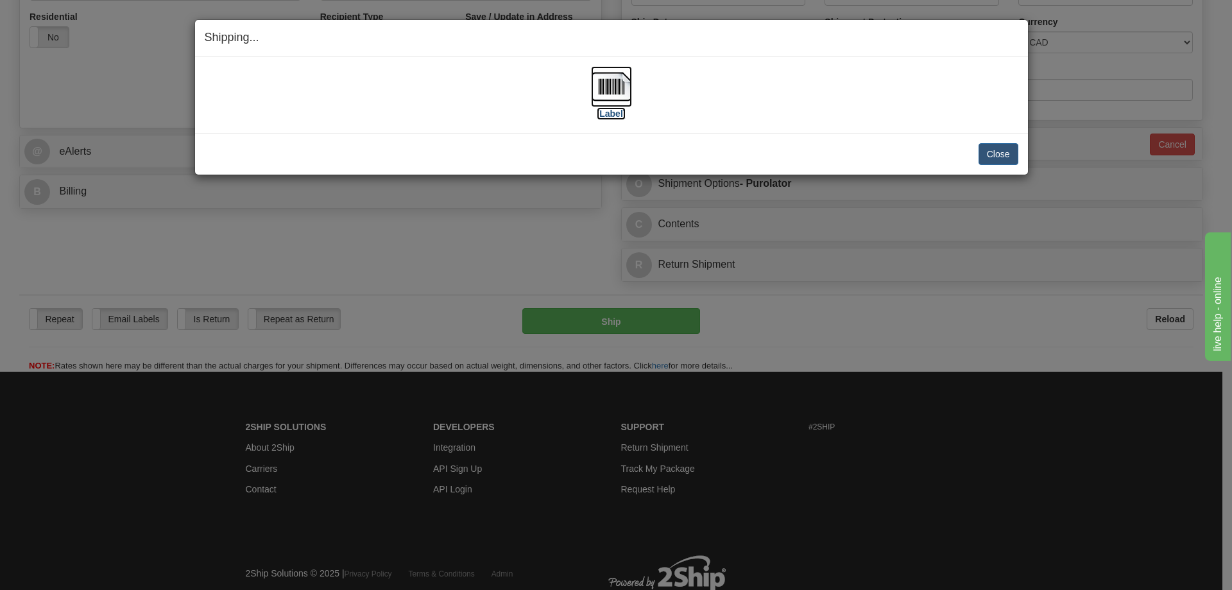
click at [605, 116] on label "[Label]" at bounding box center [612, 113] width 30 height 13
click at [1010, 157] on button "Close" at bounding box center [999, 154] width 40 height 22
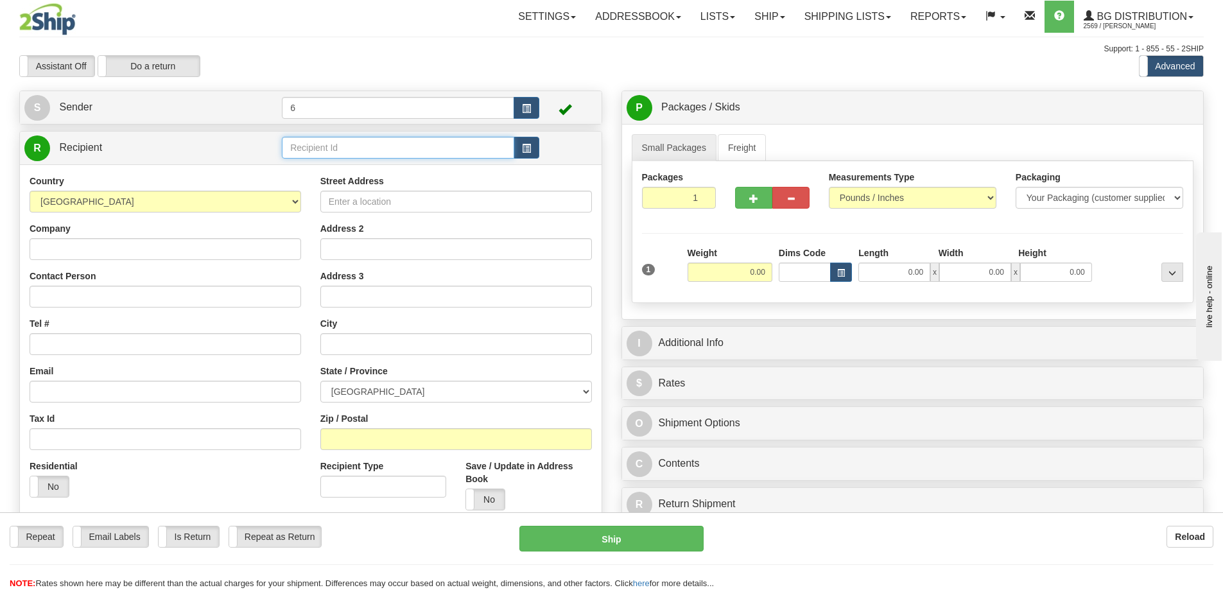
click at [408, 146] on input "text" at bounding box center [398, 148] width 232 height 22
type input "910128"
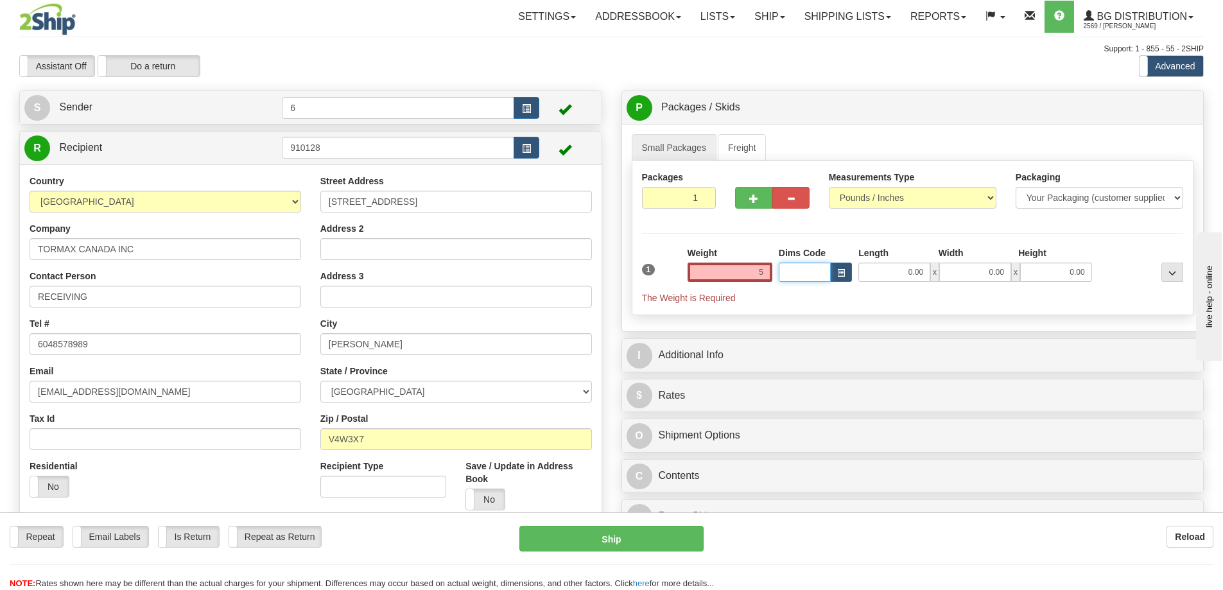
type input "5.00"
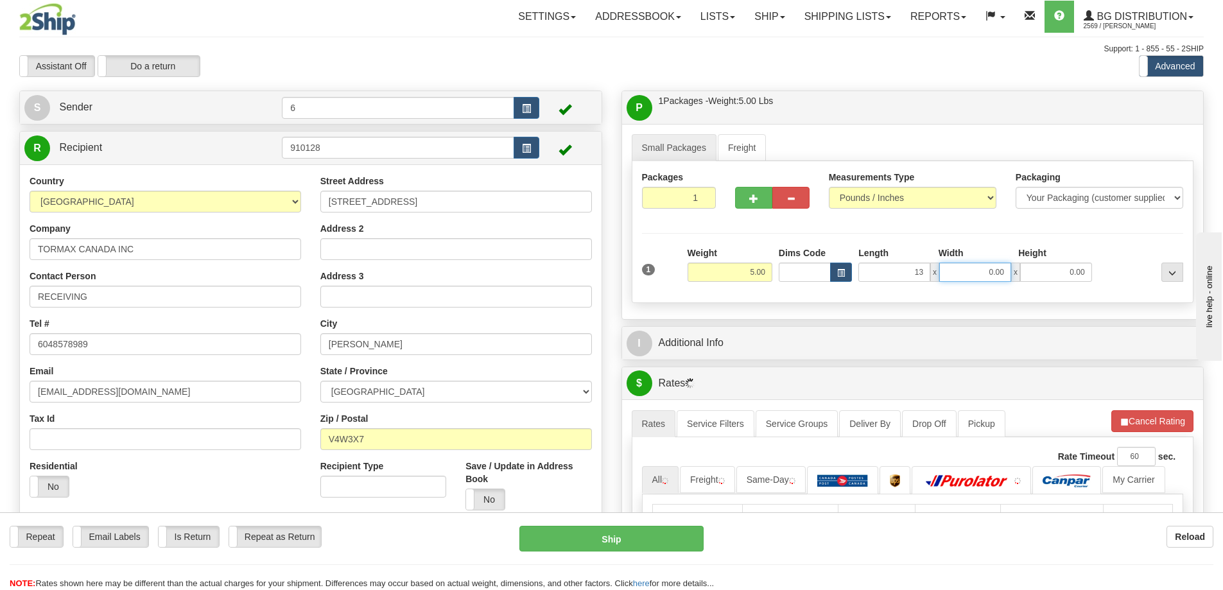
type input "13.00"
type input "7.00"
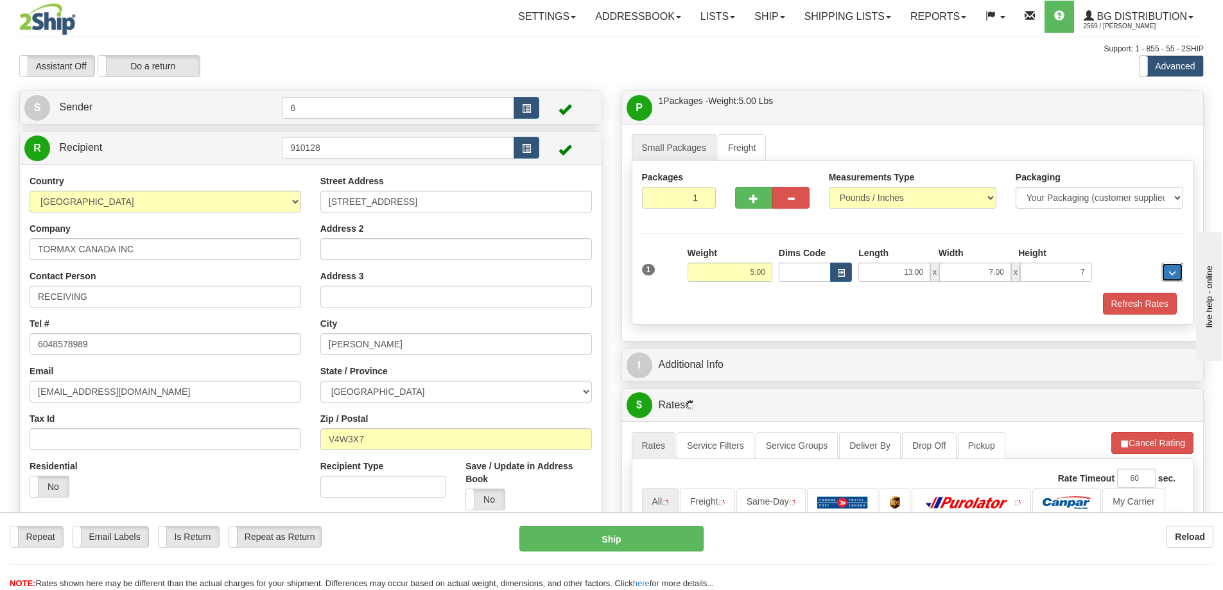
type input "7.00"
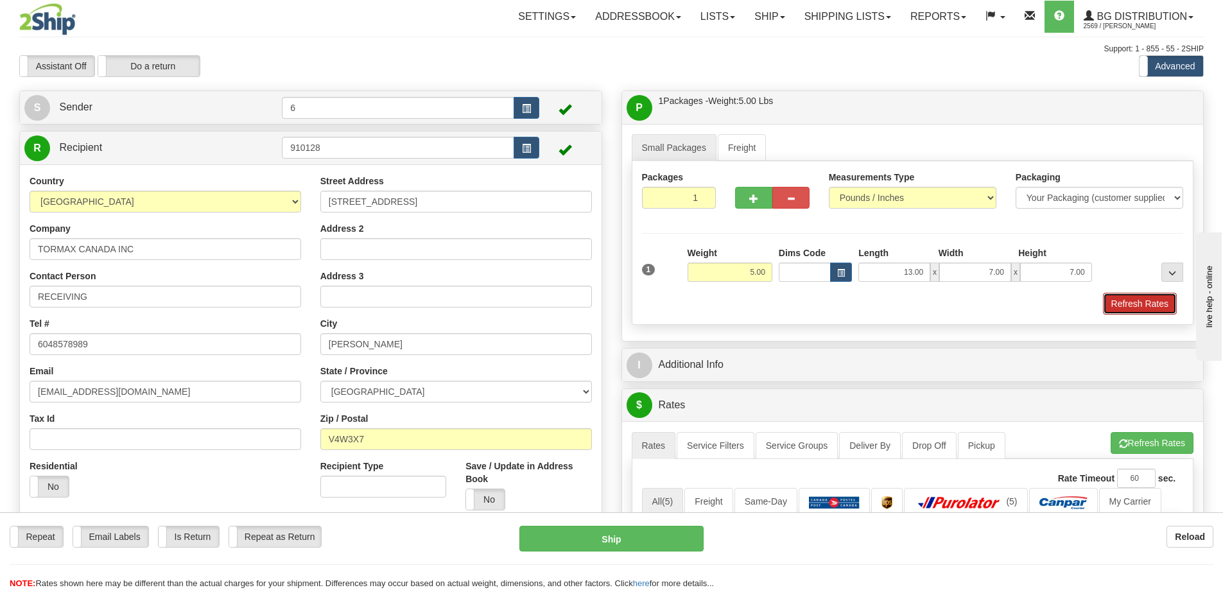
click at [1133, 307] on button "Refresh Rates" at bounding box center [1140, 304] width 74 height 22
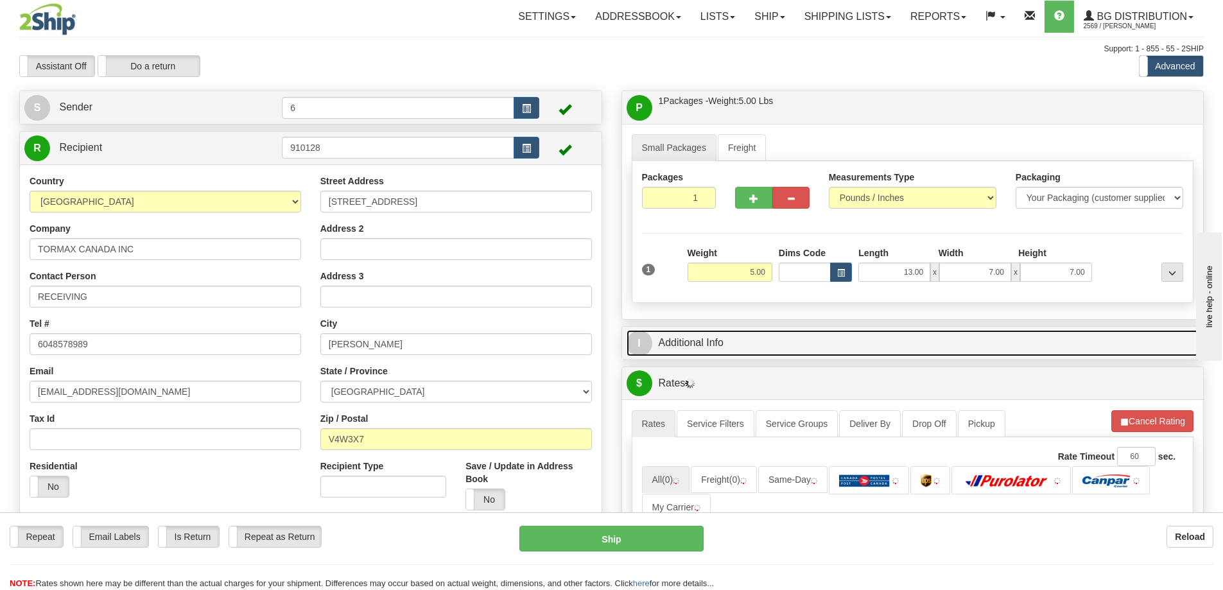
click at [910, 340] on link "I Additional Info" at bounding box center [912, 343] width 573 height 26
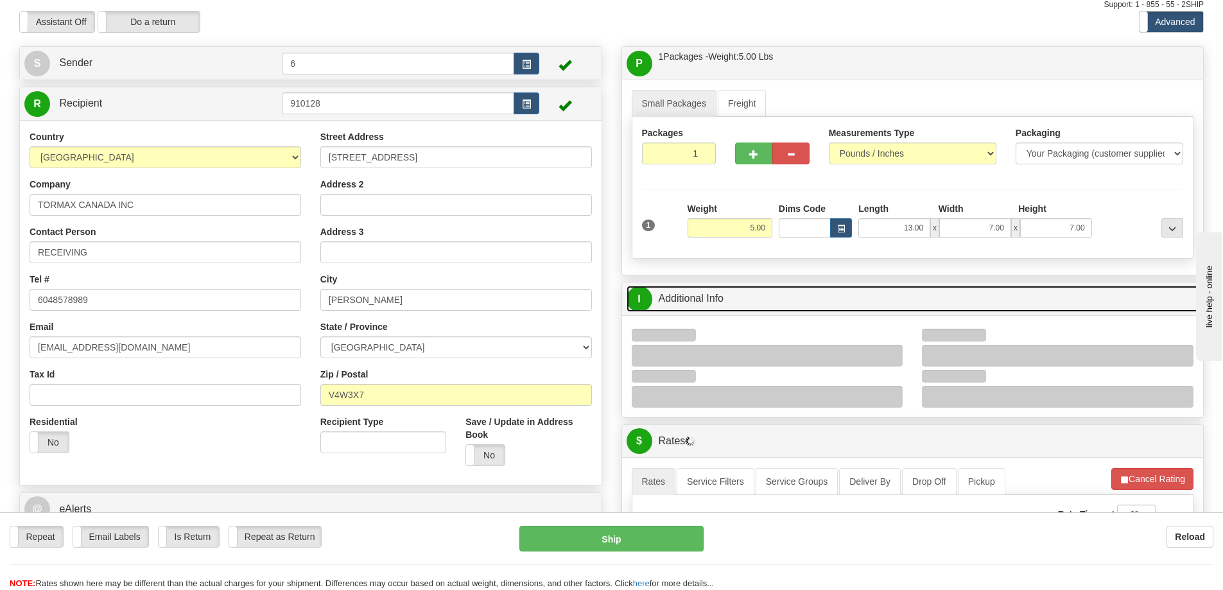
scroll to position [128, 0]
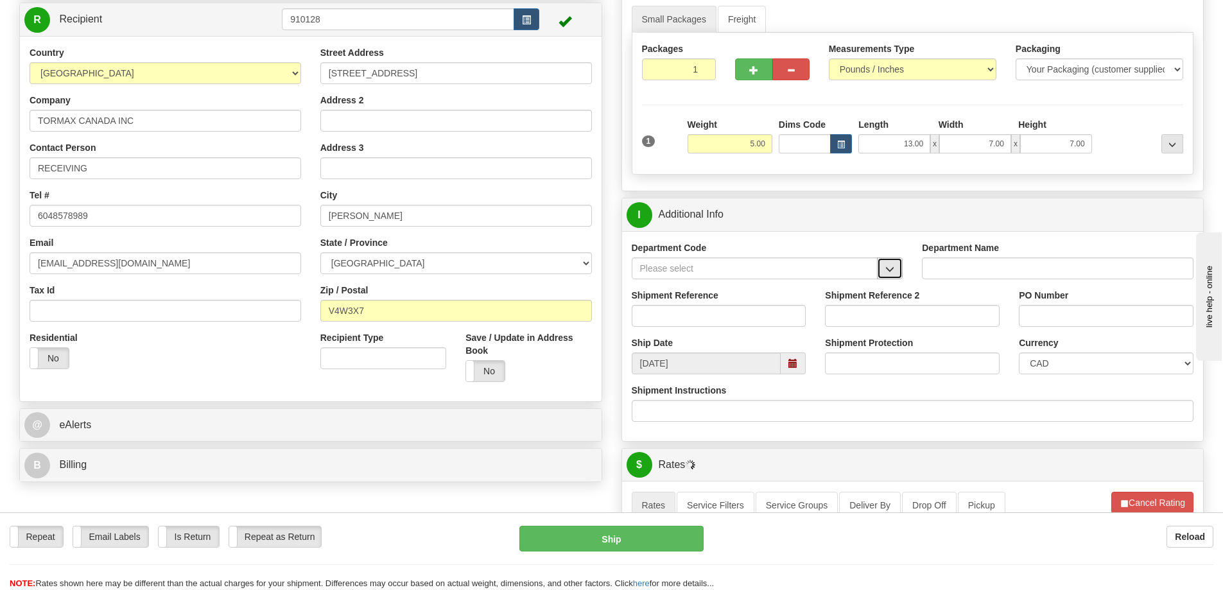
click at [892, 262] on button "button" at bounding box center [890, 268] width 26 height 22
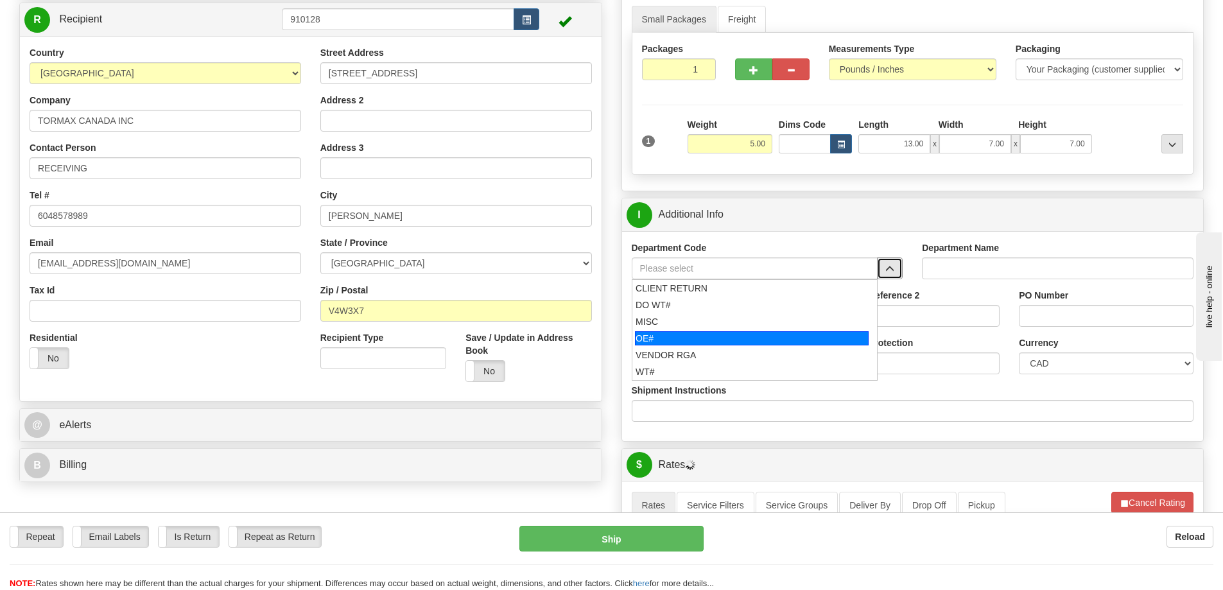
drag, startPoint x: 693, startPoint y: 341, endPoint x: 686, endPoint y: 309, distance: 33.4
click at [693, 341] on div "OE#" at bounding box center [752, 338] width 234 height 14
type input "OE#"
type input "ORDERS"
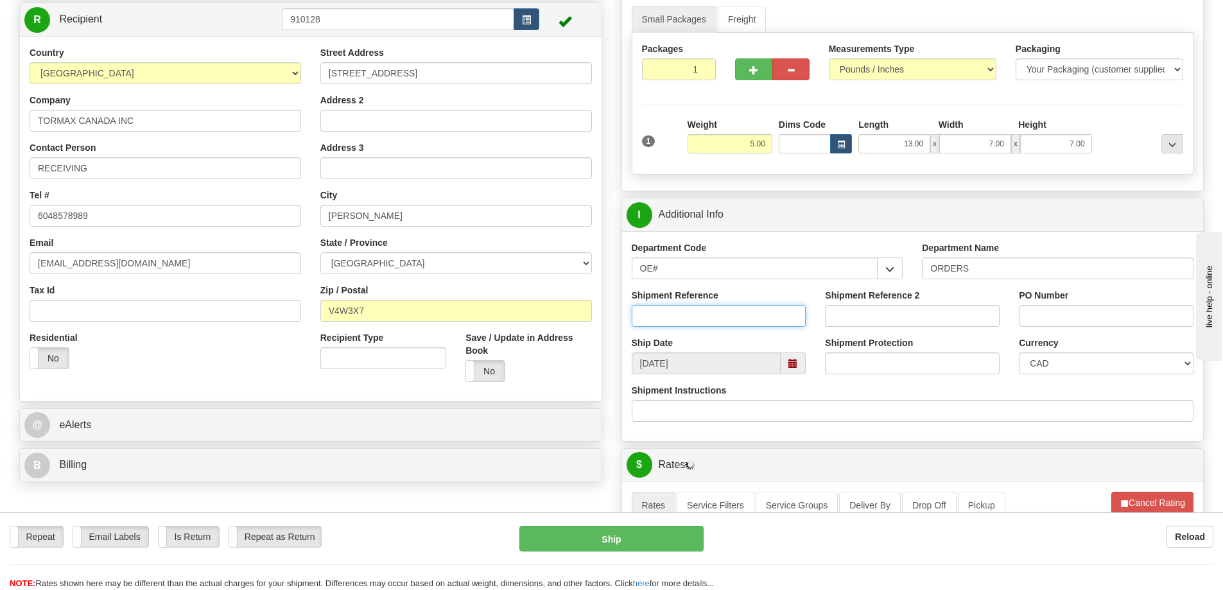
click at [686, 309] on input "Shipment Reference" at bounding box center [719, 316] width 175 height 22
type input "60029745-00"
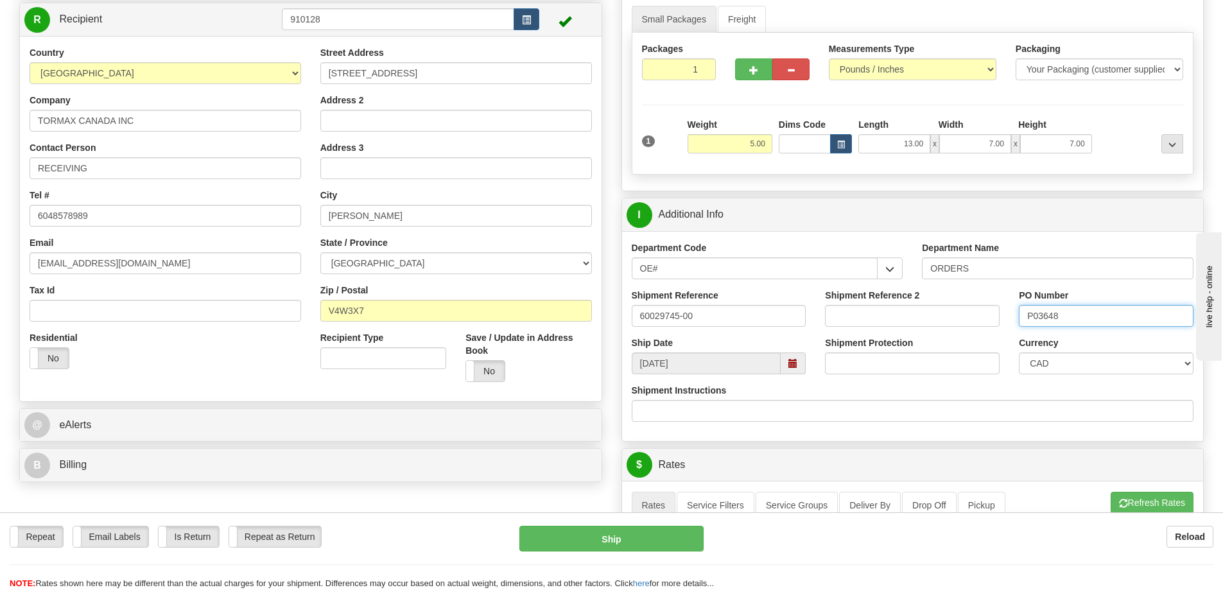
type input "P03648"
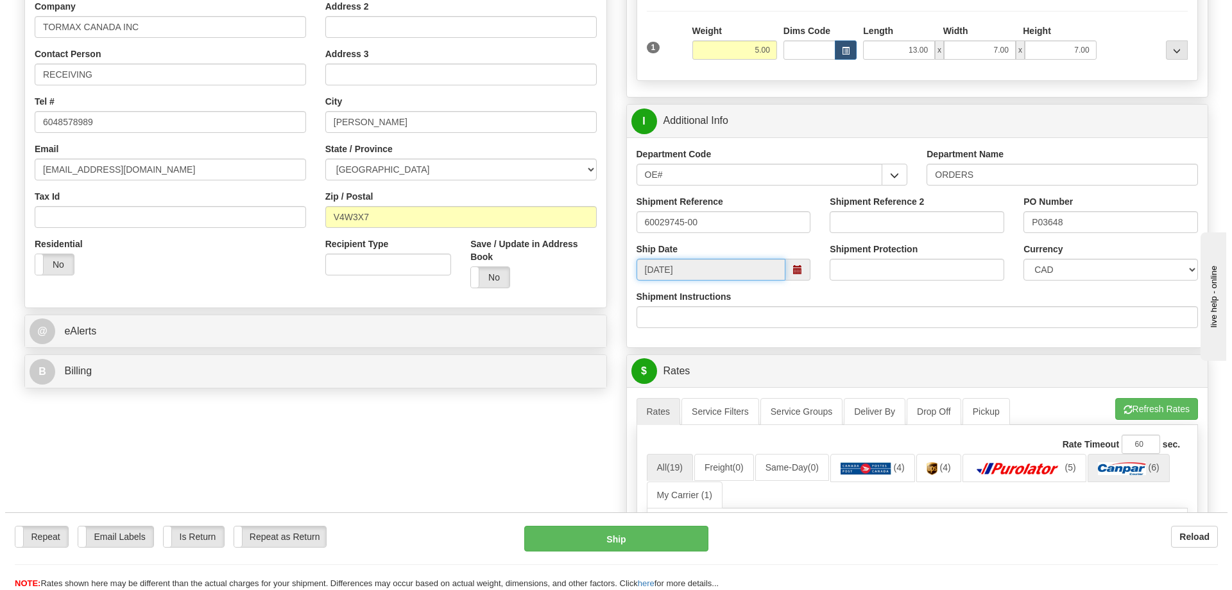
scroll to position [385, 0]
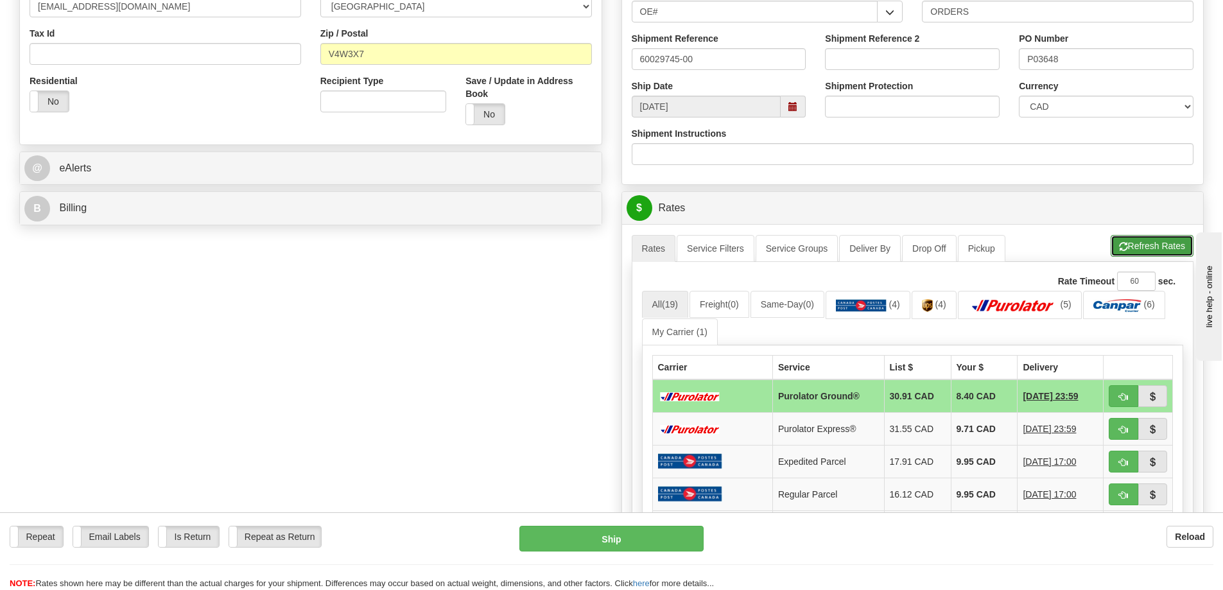
click at [1139, 244] on button "Refresh Rates" at bounding box center [1151, 246] width 83 height 22
click at [1128, 401] on button "button" at bounding box center [1123, 396] width 30 height 22
type input "260"
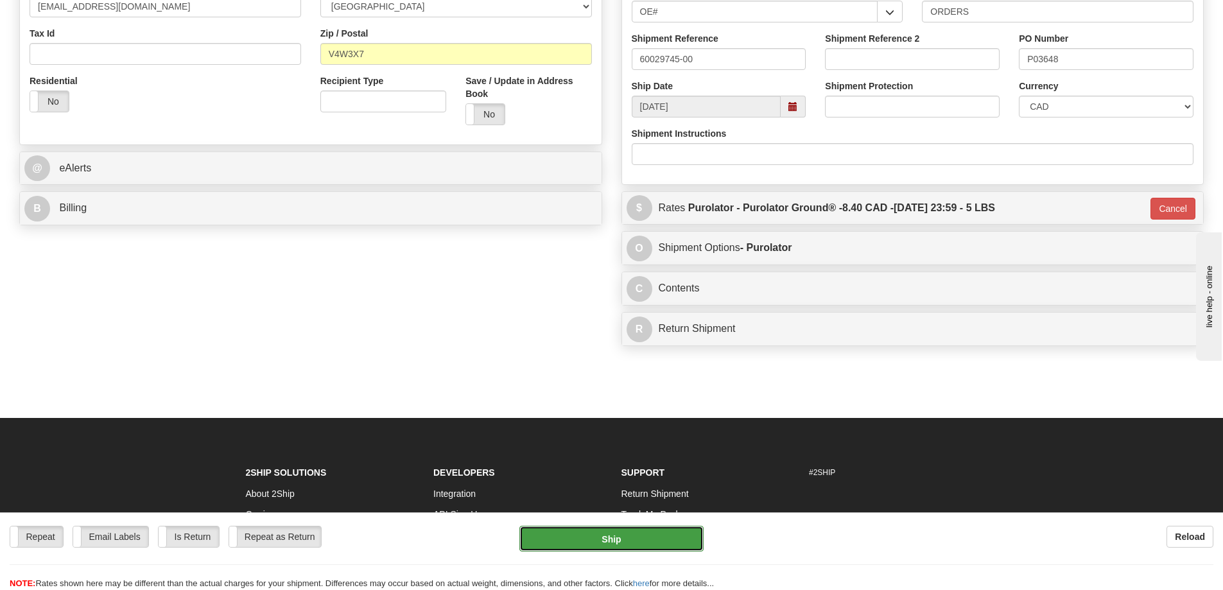
click at [587, 529] on button "Ship" at bounding box center [611, 539] width 184 height 26
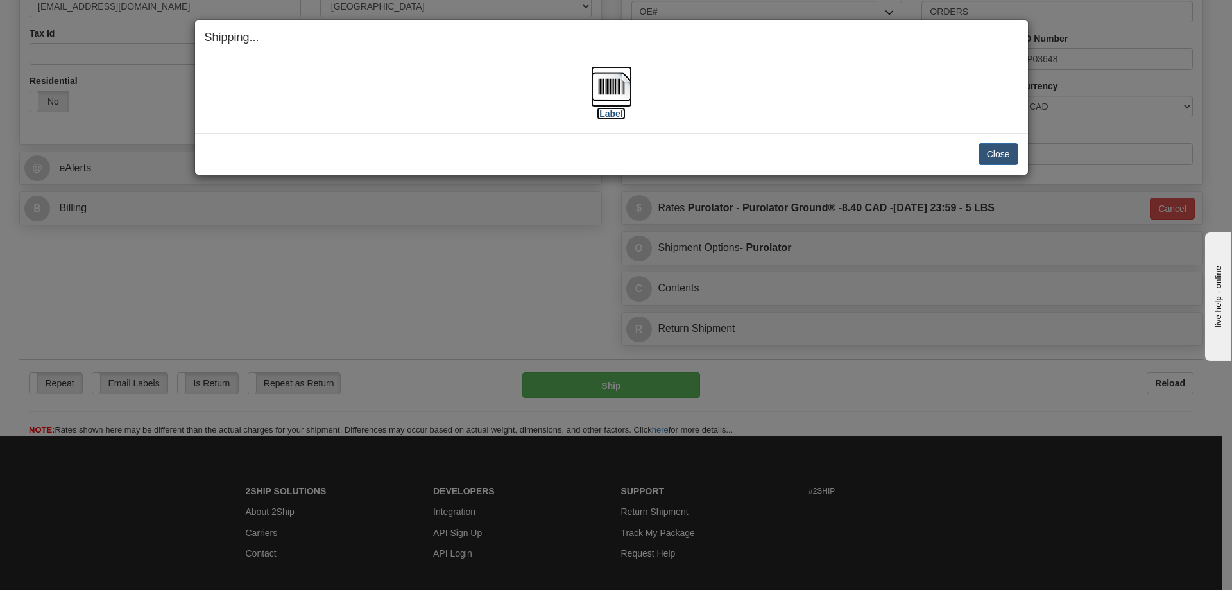
click at [623, 113] on label "[Label]" at bounding box center [612, 113] width 30 height 13
